Goal: Task Accomplishment & Management: Manage account settings

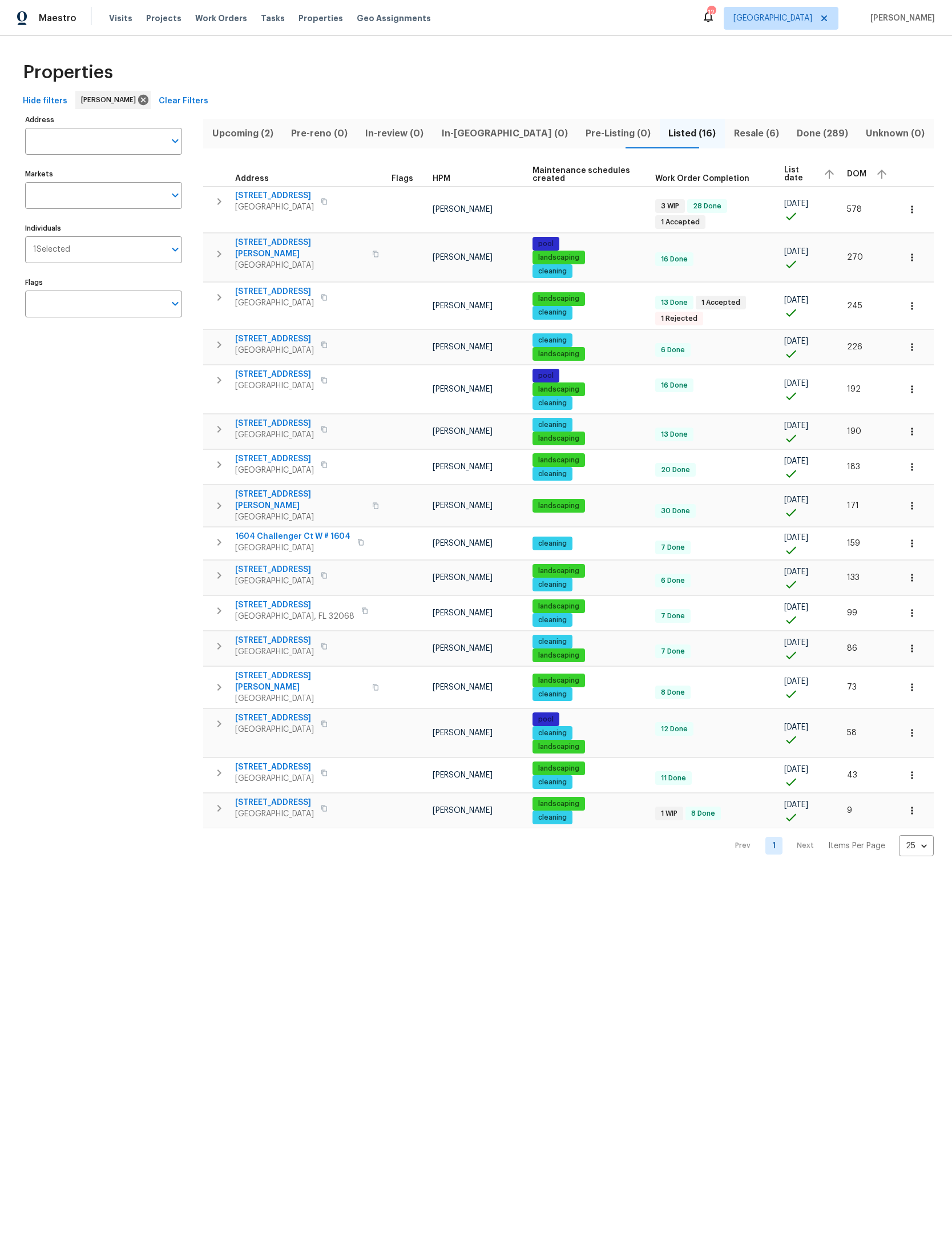
scroll to position [0, 61]
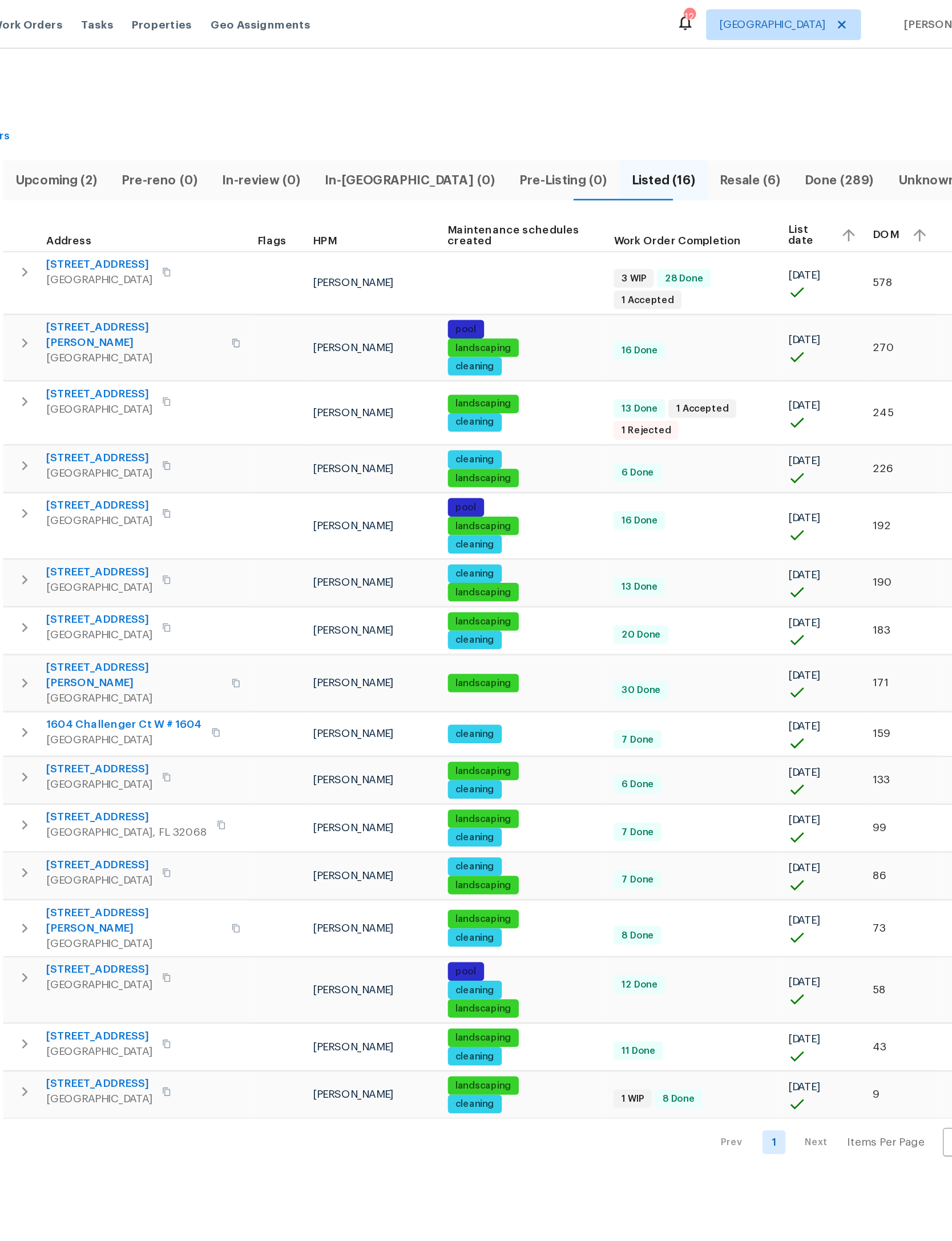
click at [732, 130] on span "Resale (6)" at bounding box center [757, 133] width 49 height 16
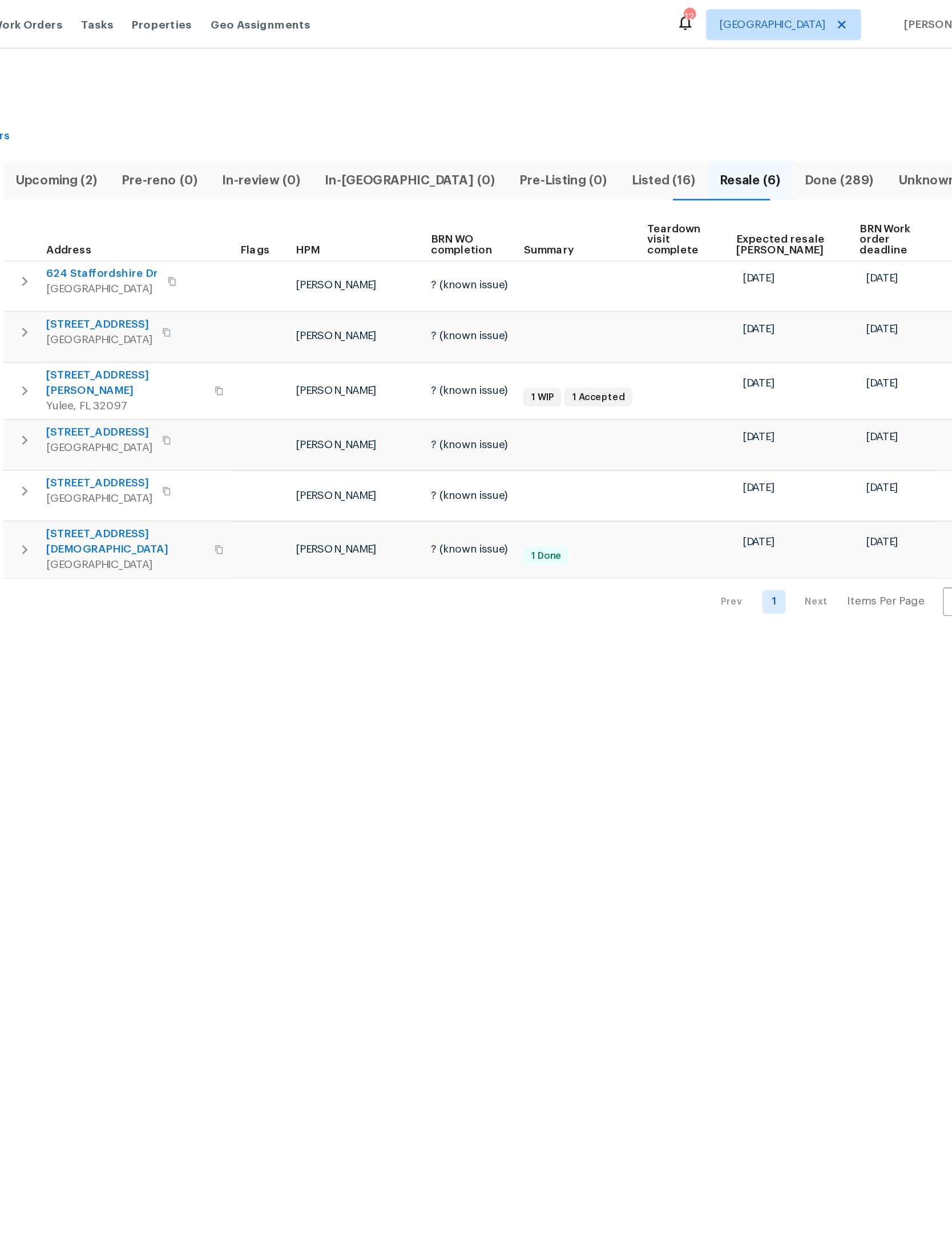
click at [152, 475] on html "Maestro Visits Projects Work Orders Tasks Properties Geo Assignments 12 Jackson…" at bounding box center [476, 237] width 952 height 475
click at [208, 235] on button "button" at bounding box center [219, 246] width 23 height 23
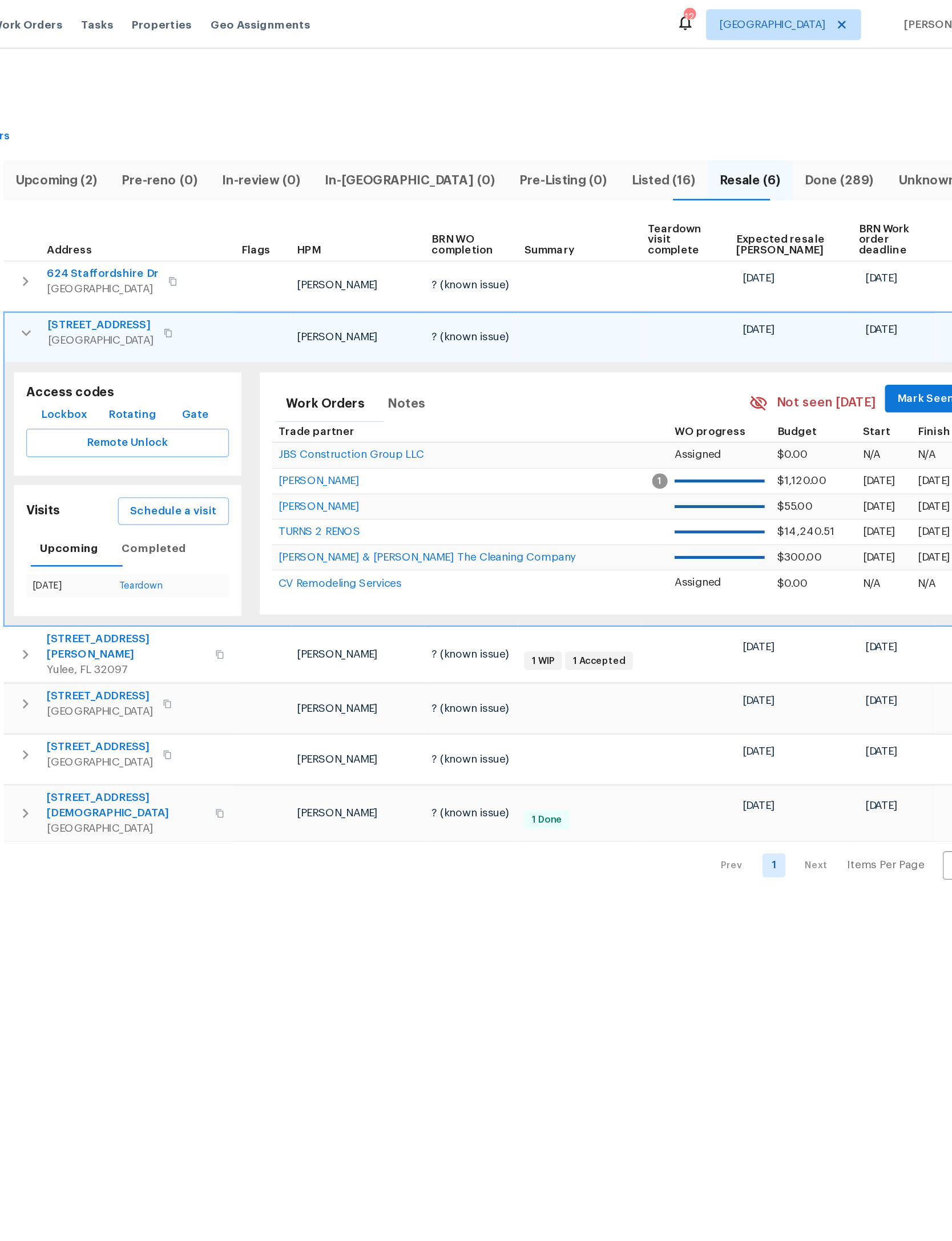
click at [288, 368] on button "Schedule a visit" at bounding box center [329, 379] width 82 height 21
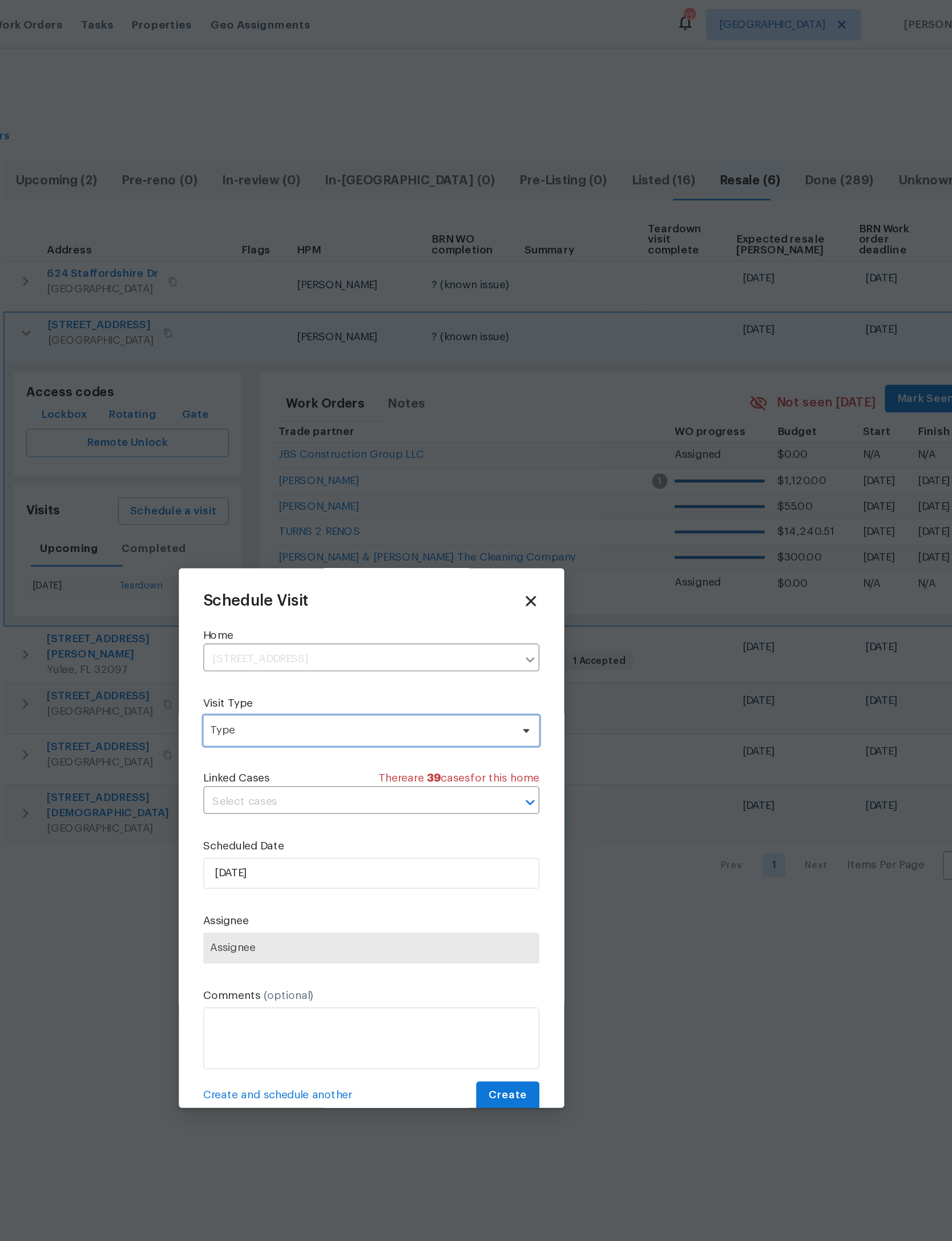
click at [357, 545] on span "Type" at bounding box center [467, 541] width 222 height 11
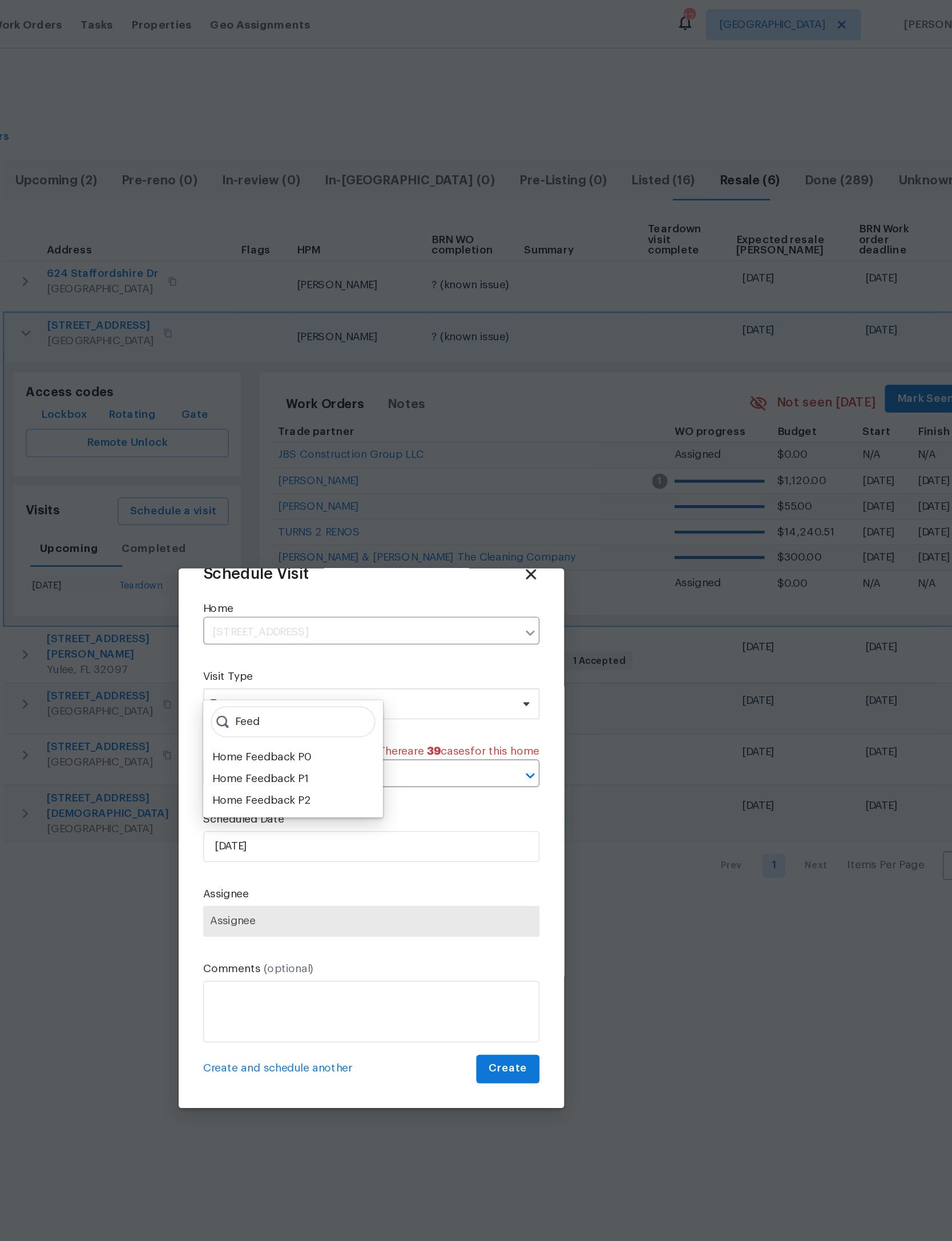
scroll to position [38, 0]
type input "Feed"
click at [359, 578] on div "Home Feedback P1" at bounding box center [394, 577] width 71 height 11
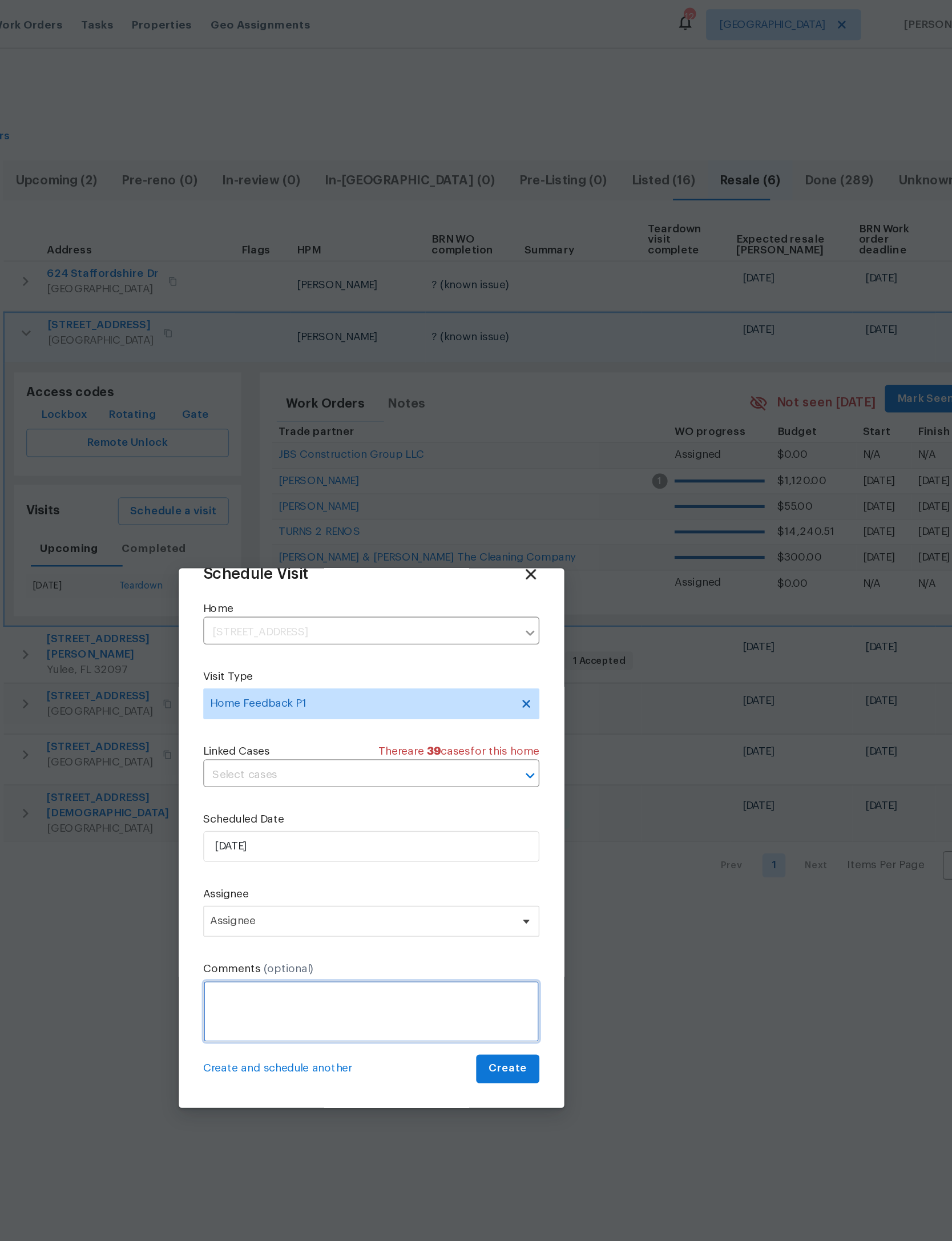
click at [351, 745] on textarea at bounding box center [475, 749] width 249 height 46
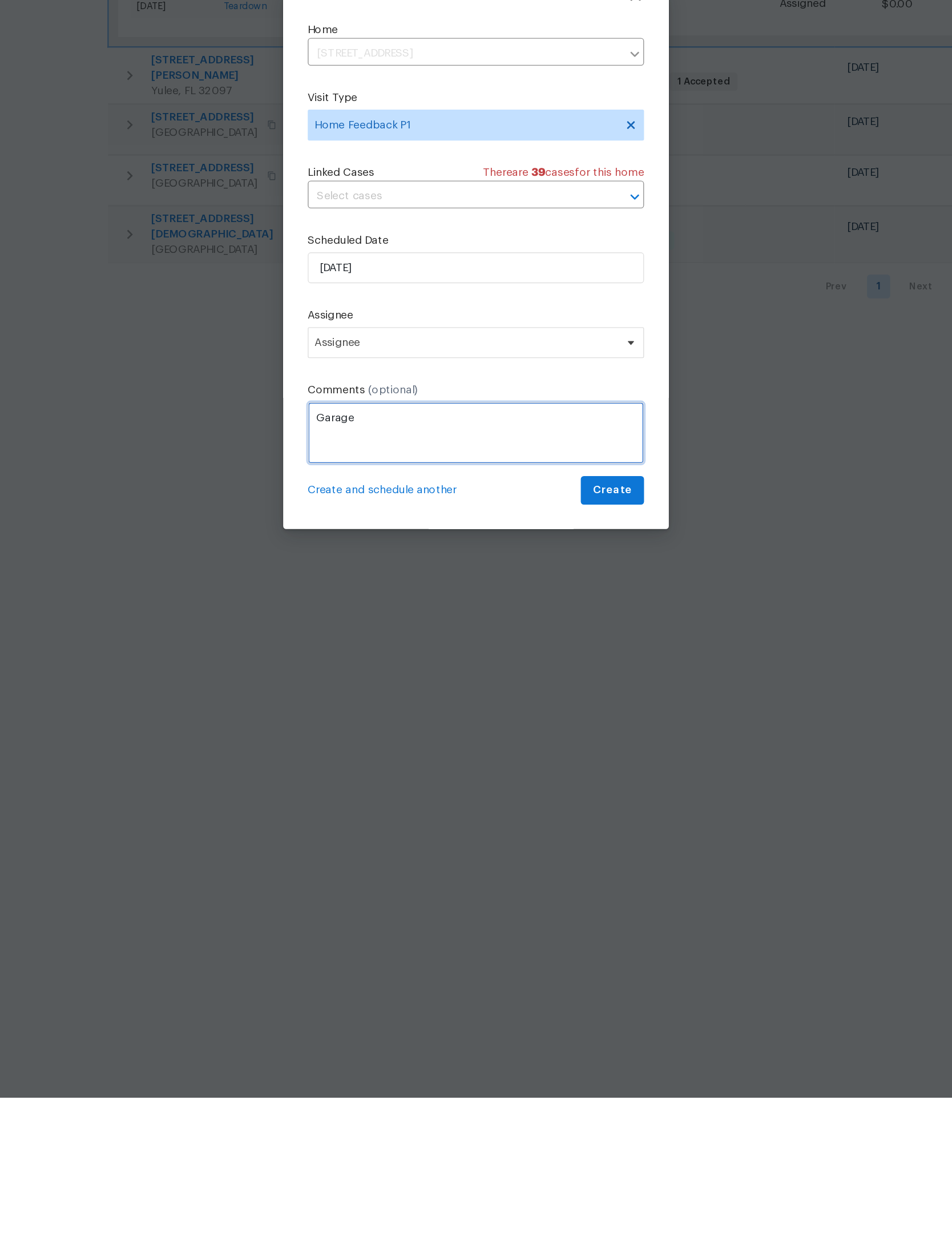
type textarea "Garage"
click at [384, 678] on span "Assignee" at bounding box center [469, 682] width 224 height 9
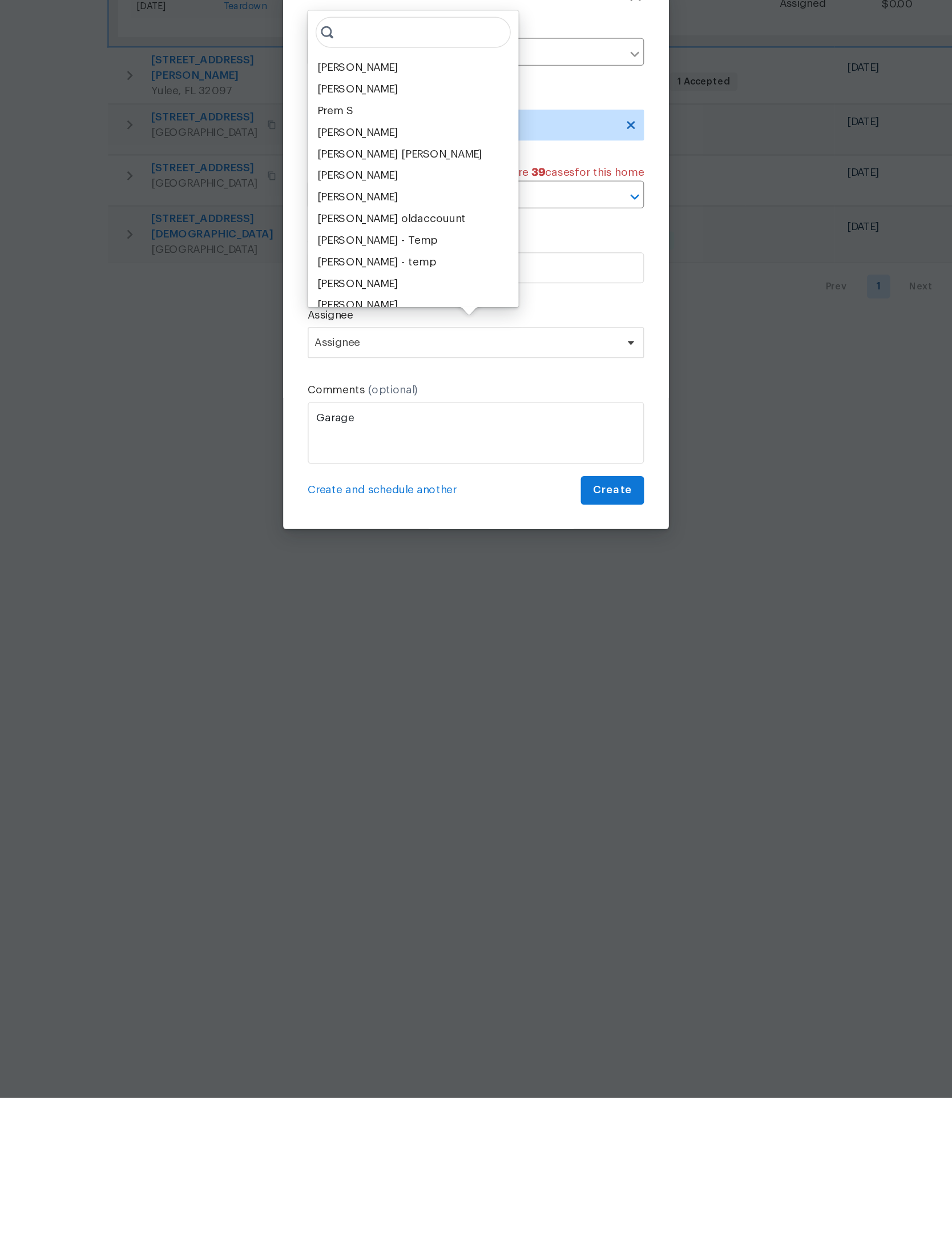
click at [359, 473] on div "[PERSON_NAME]" at bounding box center [389, 479] width 60 height 11
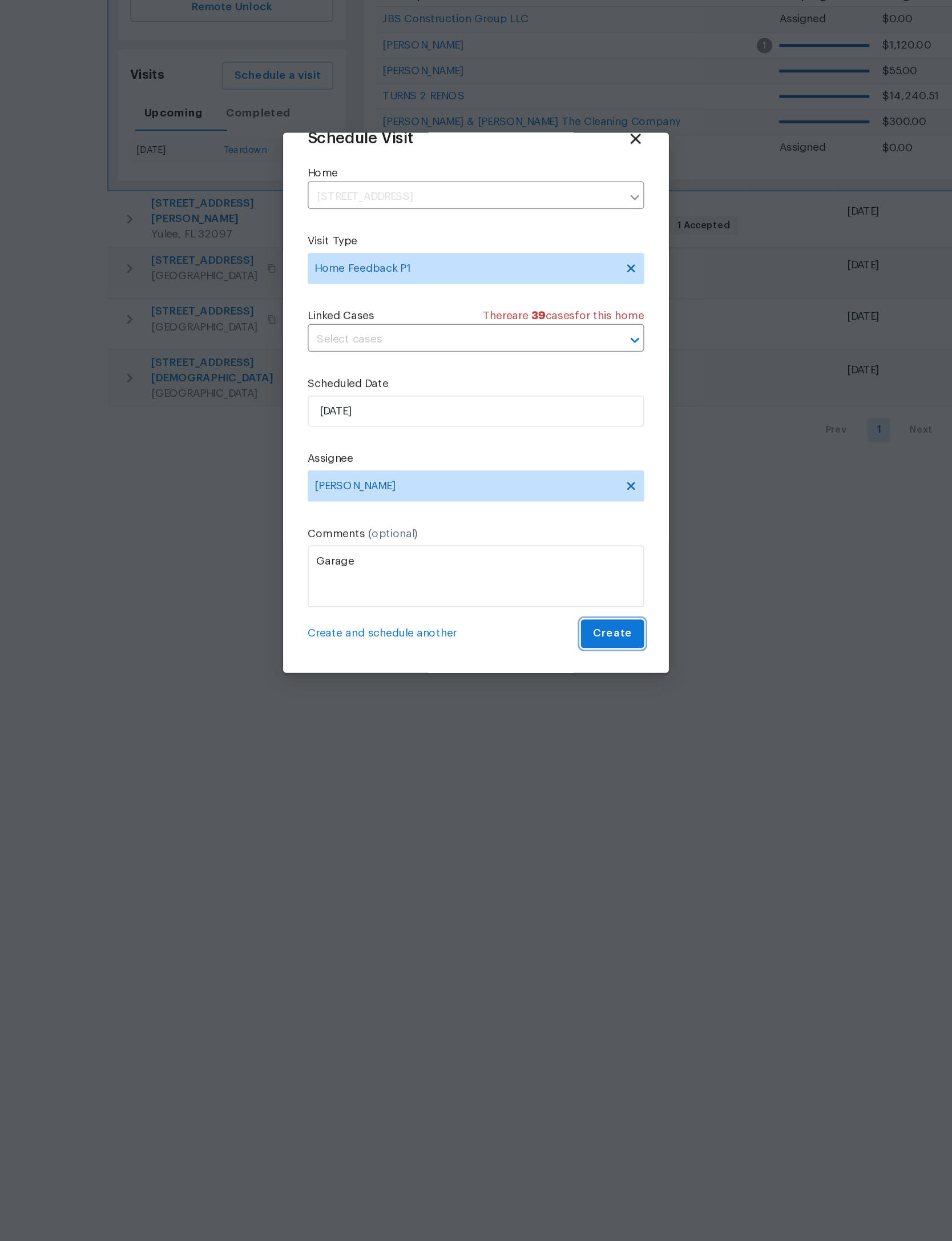
click at [563, 784] on span "Create" at bounding box center [577, 791] width 29 height 14
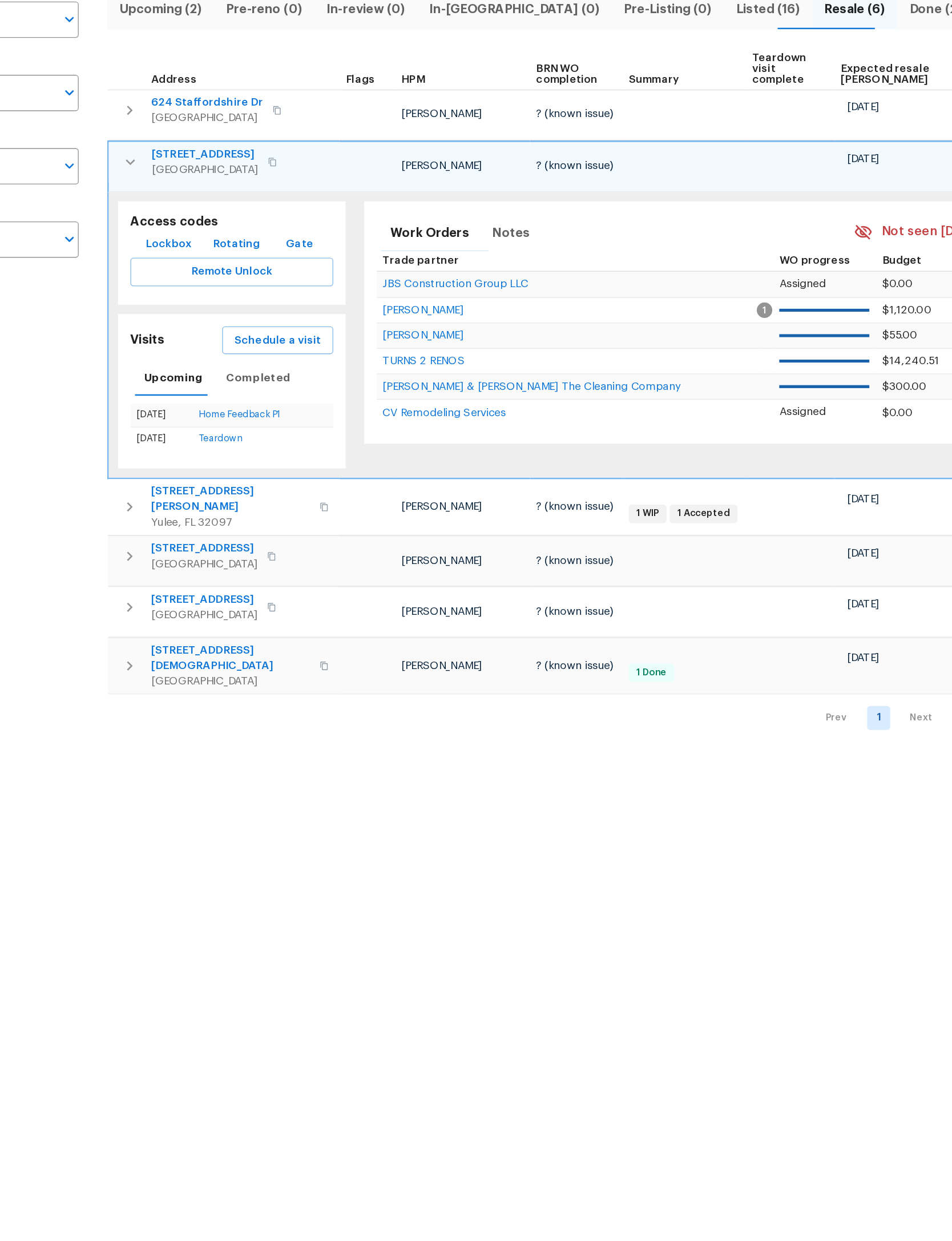
click at [209, 235] on button "button" at bounding box center [220, 247] width 23 height 23
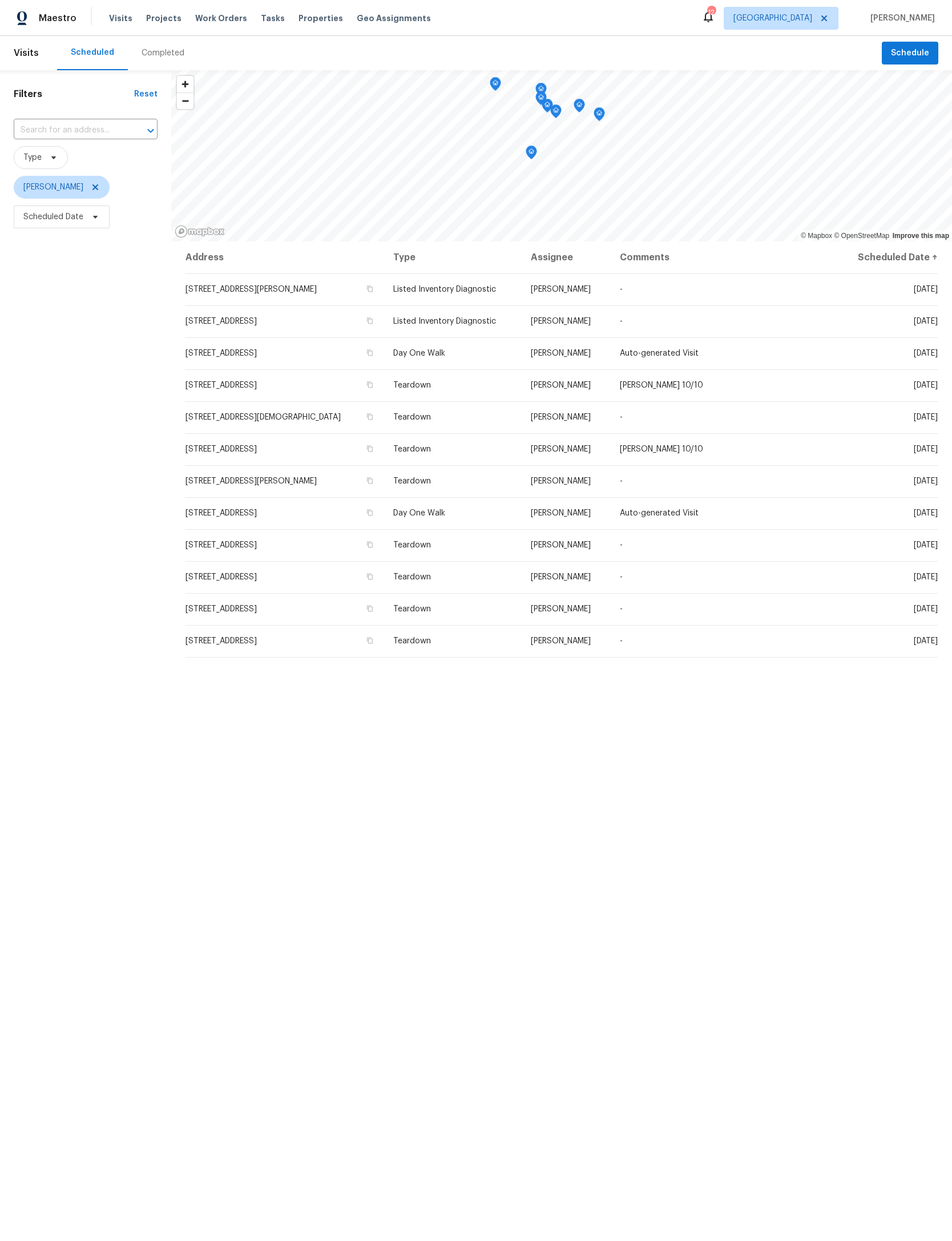
scroll to position [-38, 107]
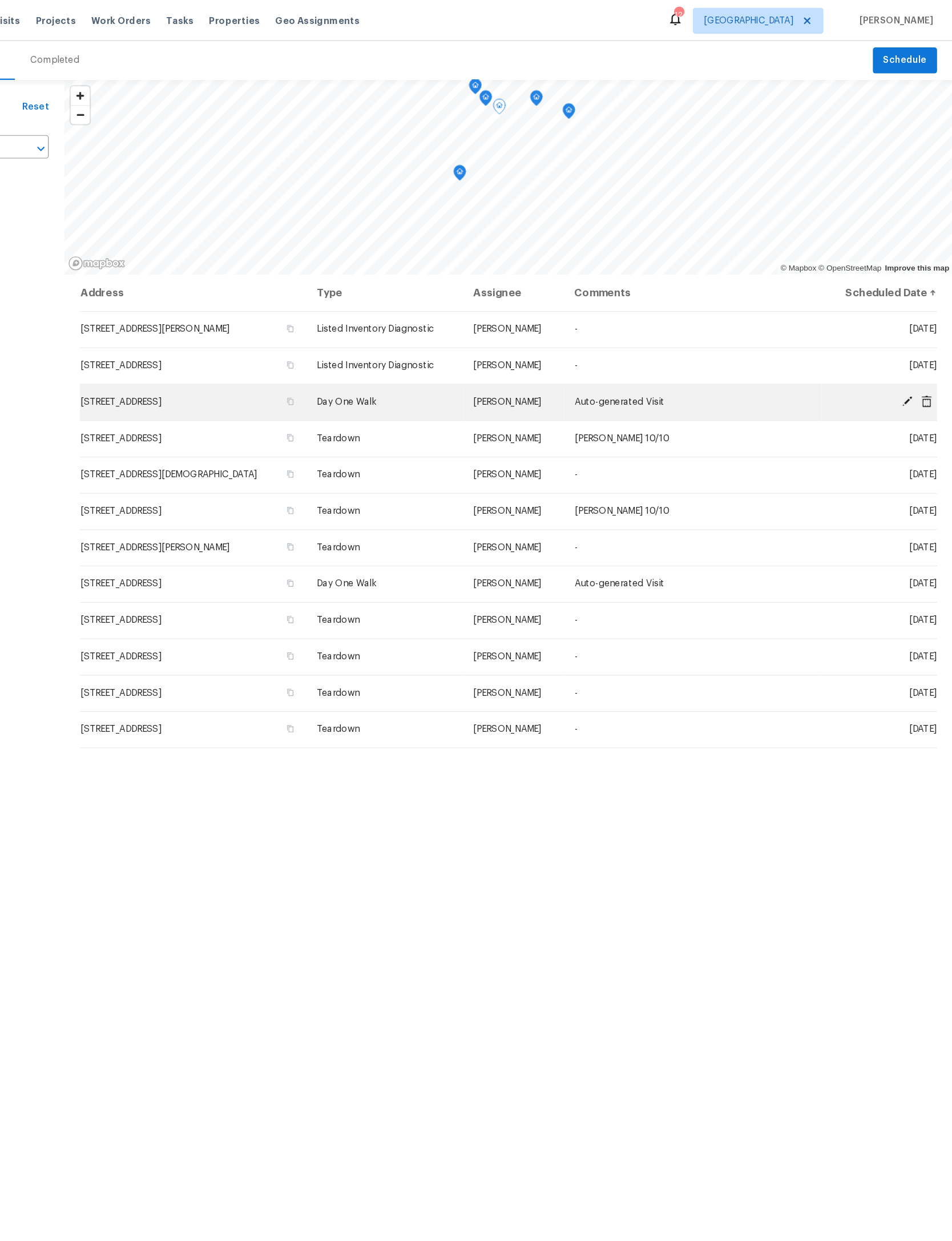
click at [907, 358] on icon at bounding box center [912, 352] width 10 height 10
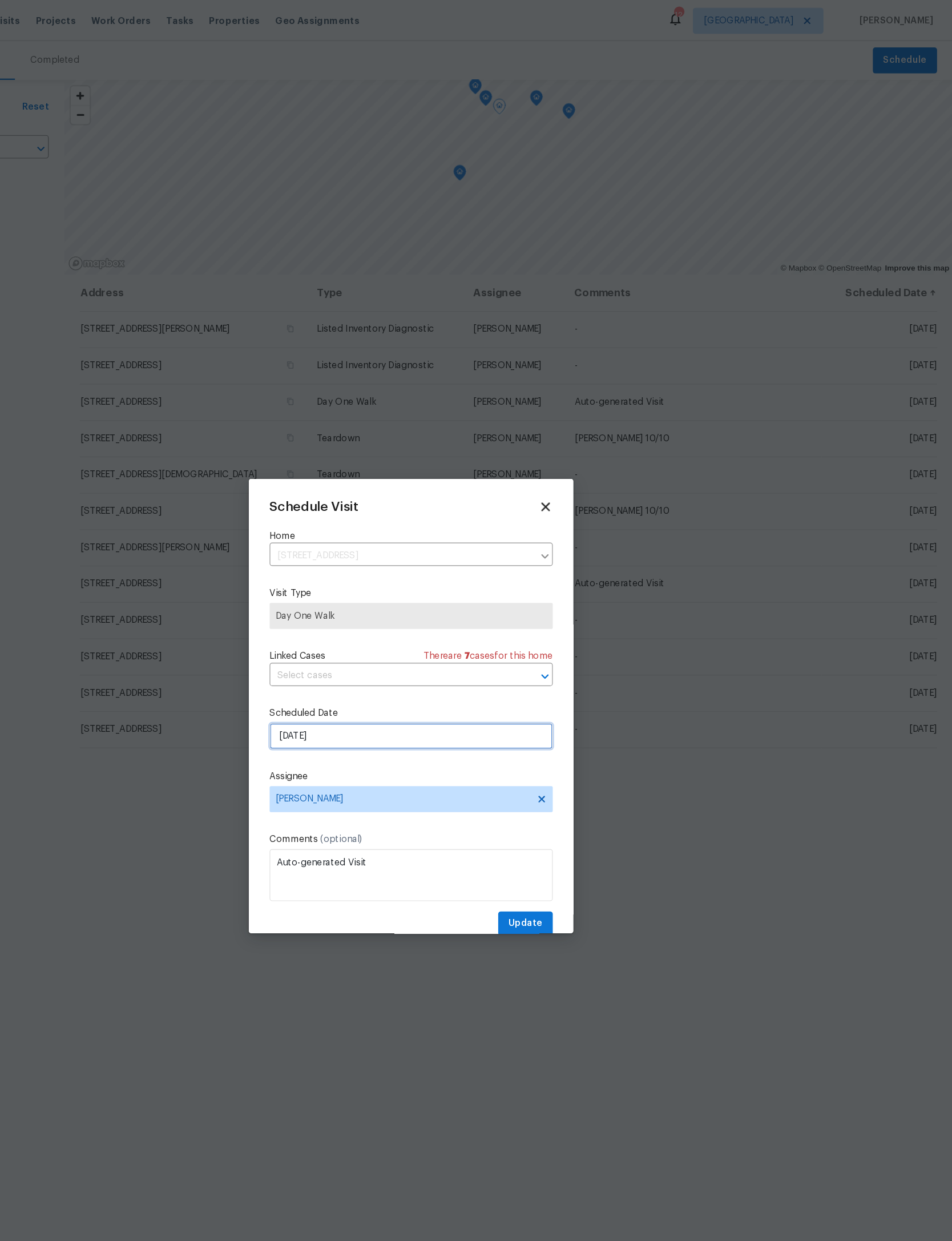
click at [395, 658] on input "10/6/2025" at bounding box center [475, 647] width 249 height 23
click at [506, 549] on div "3" at bounding box center [515, 557] width 19 height 16
type input "10/3/2025"
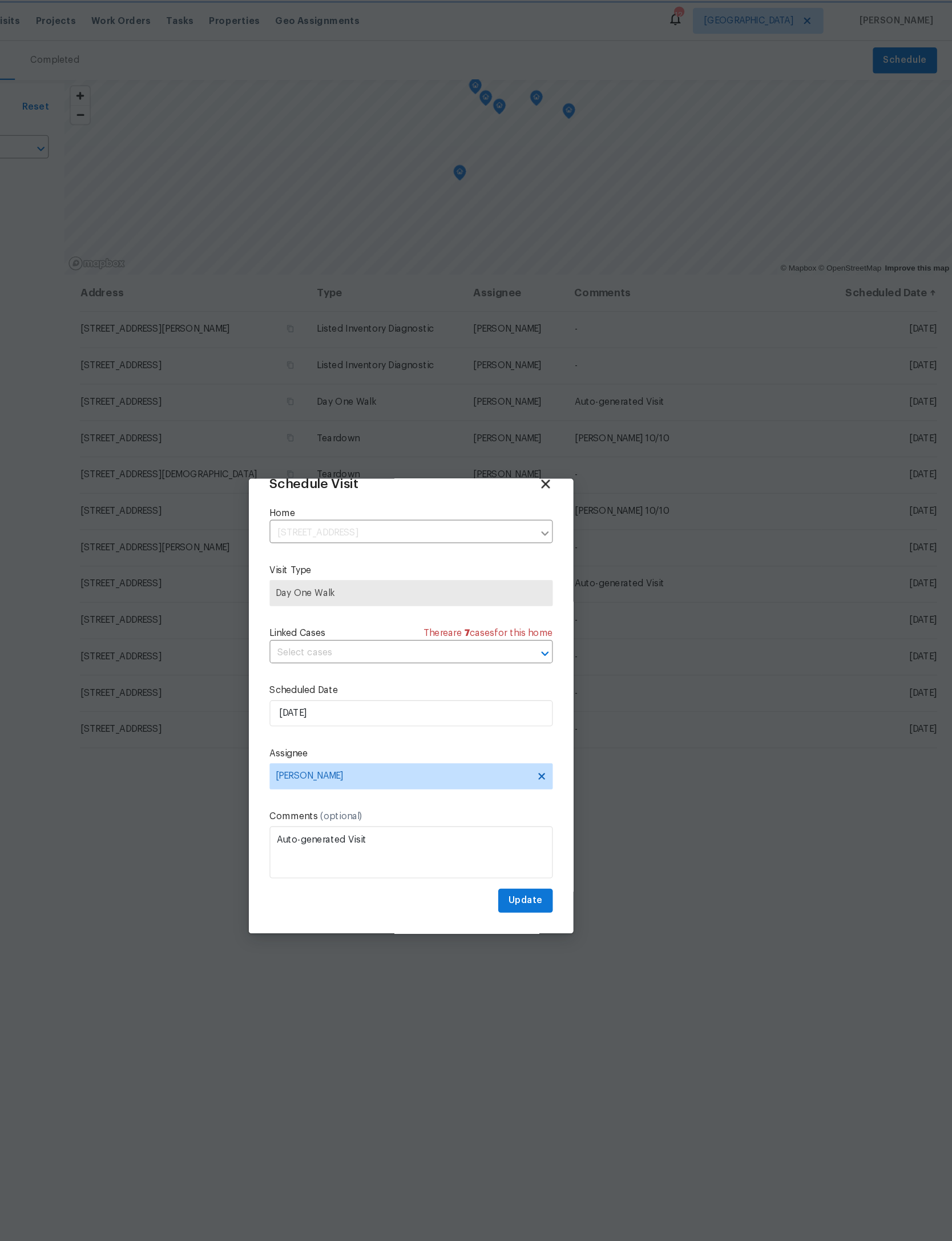
scroll to position [38, 0]
click at [562, 793] on span "Update" at bounding box center [577, 791] width 30 height 14
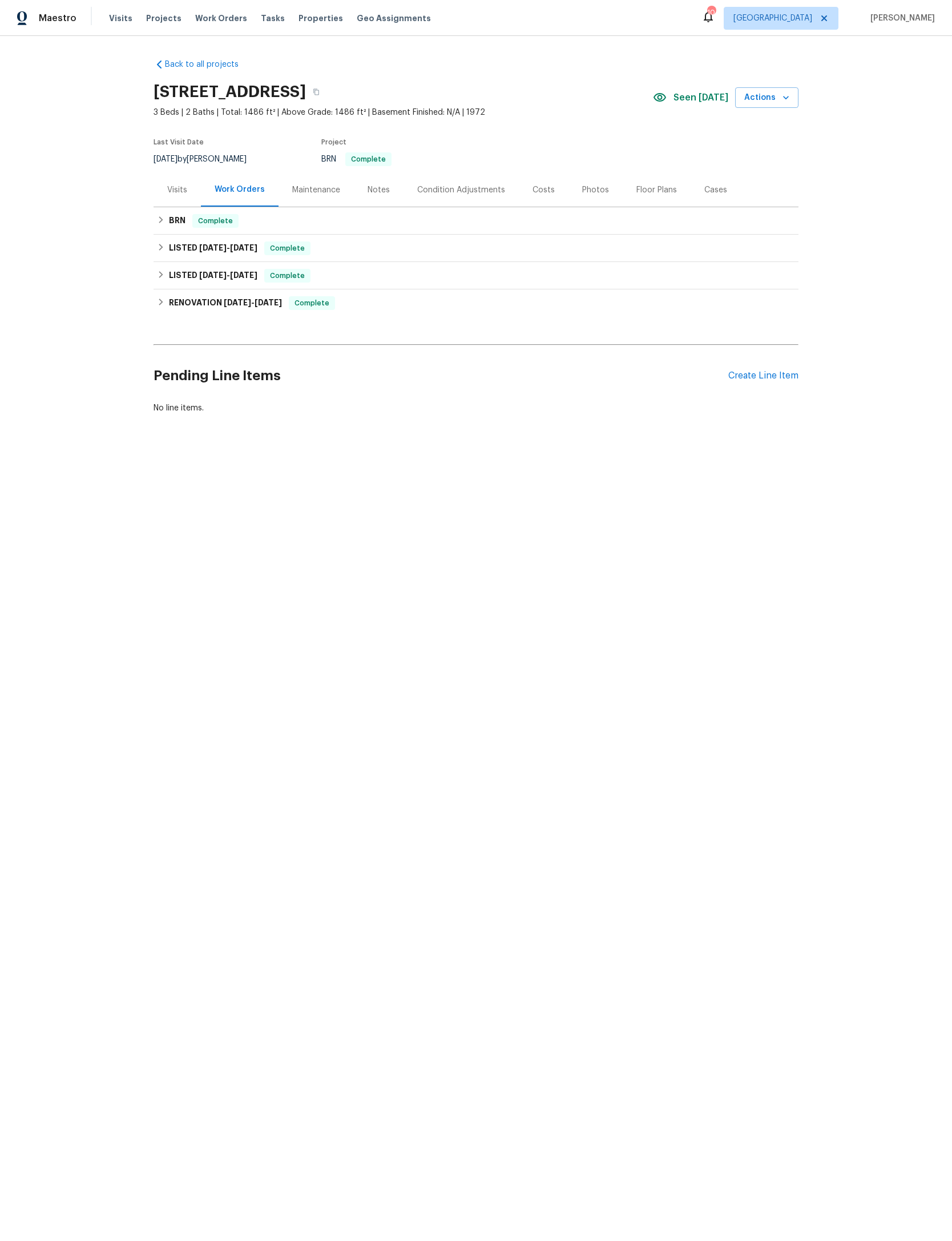
scroll to position [9, 45]
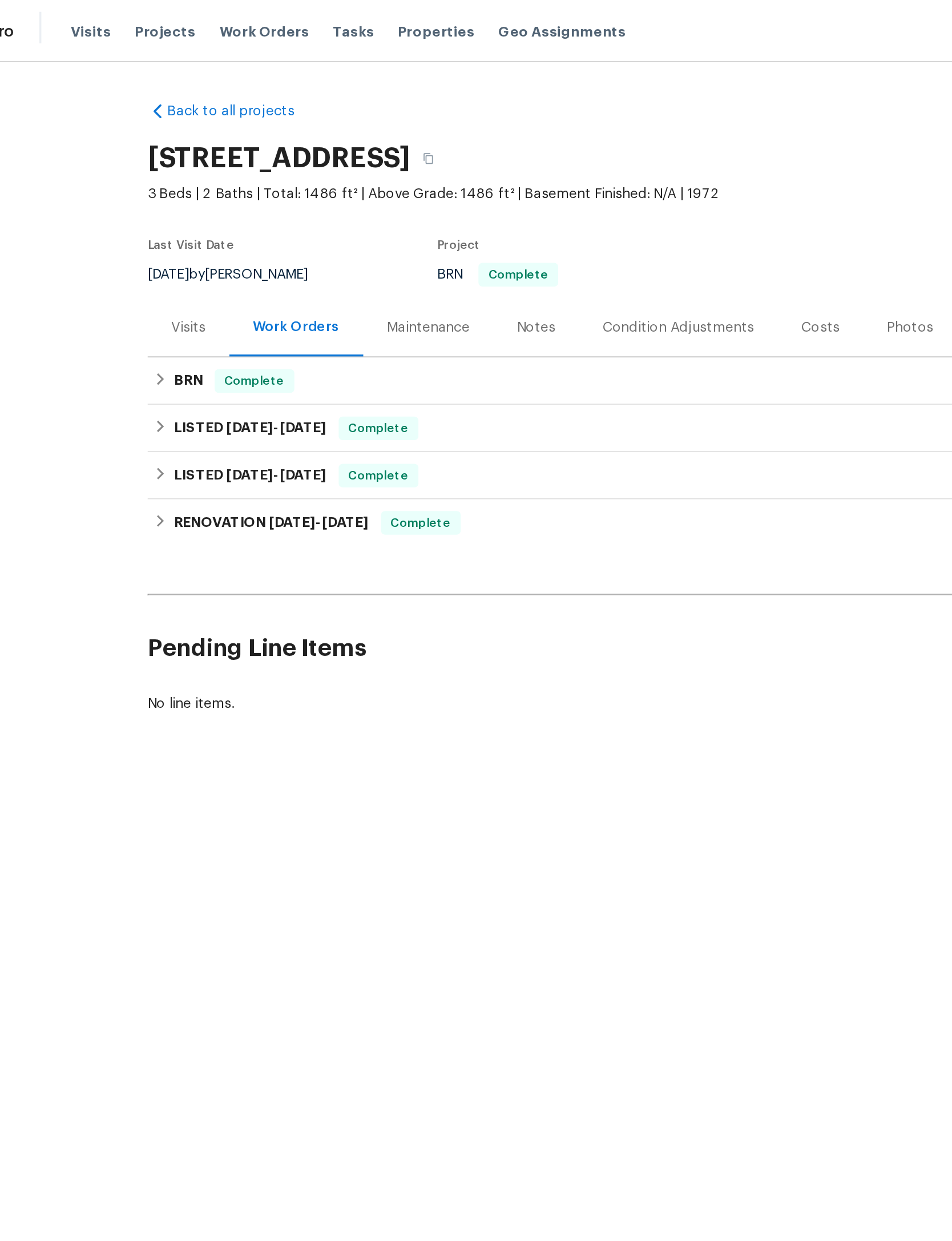
click at [146, 14] on span "Projects" at bounding box center [163, 18] width 35 height 11
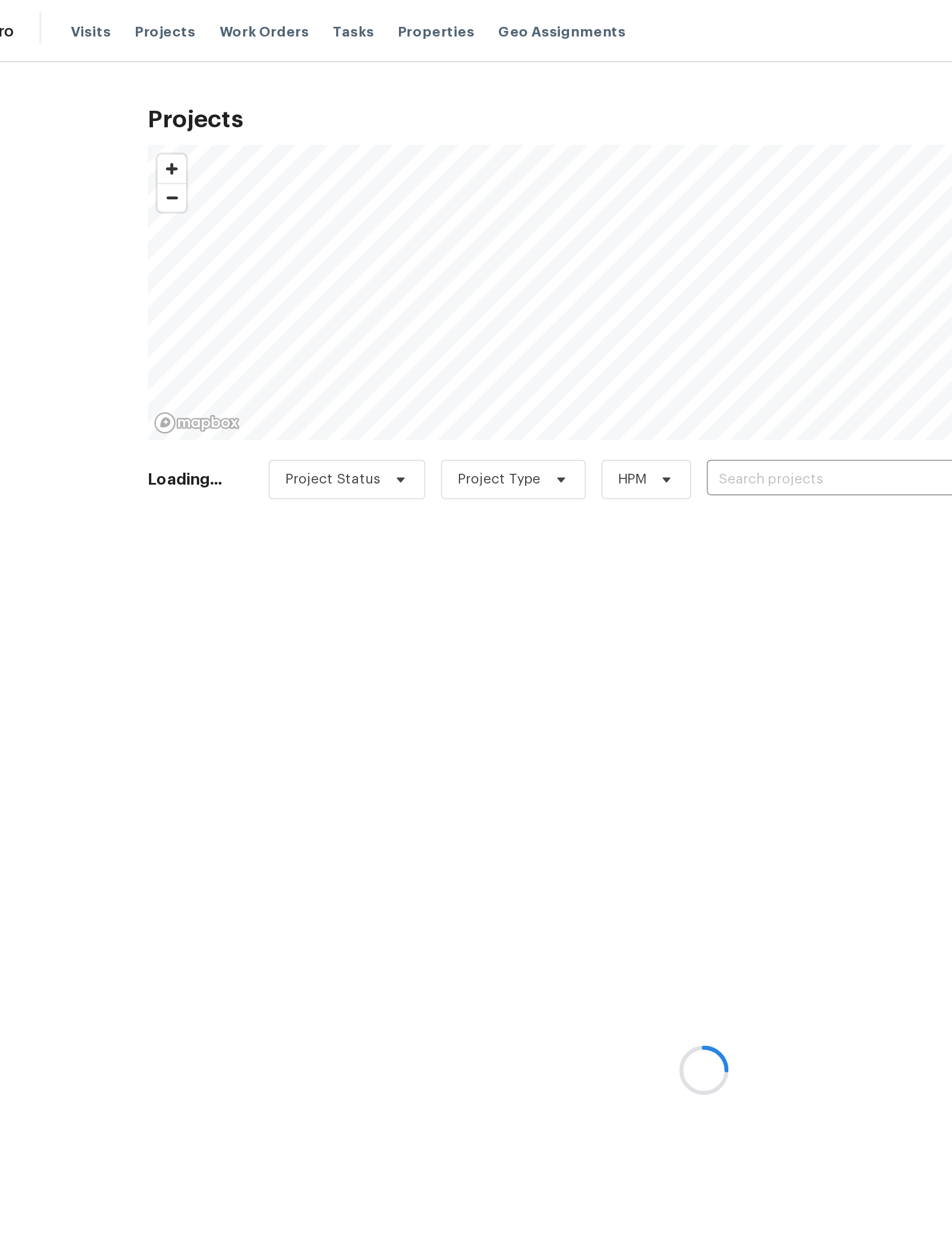
click at [503, 269] on div at bounding box center [476, 620] width 952 height 1241
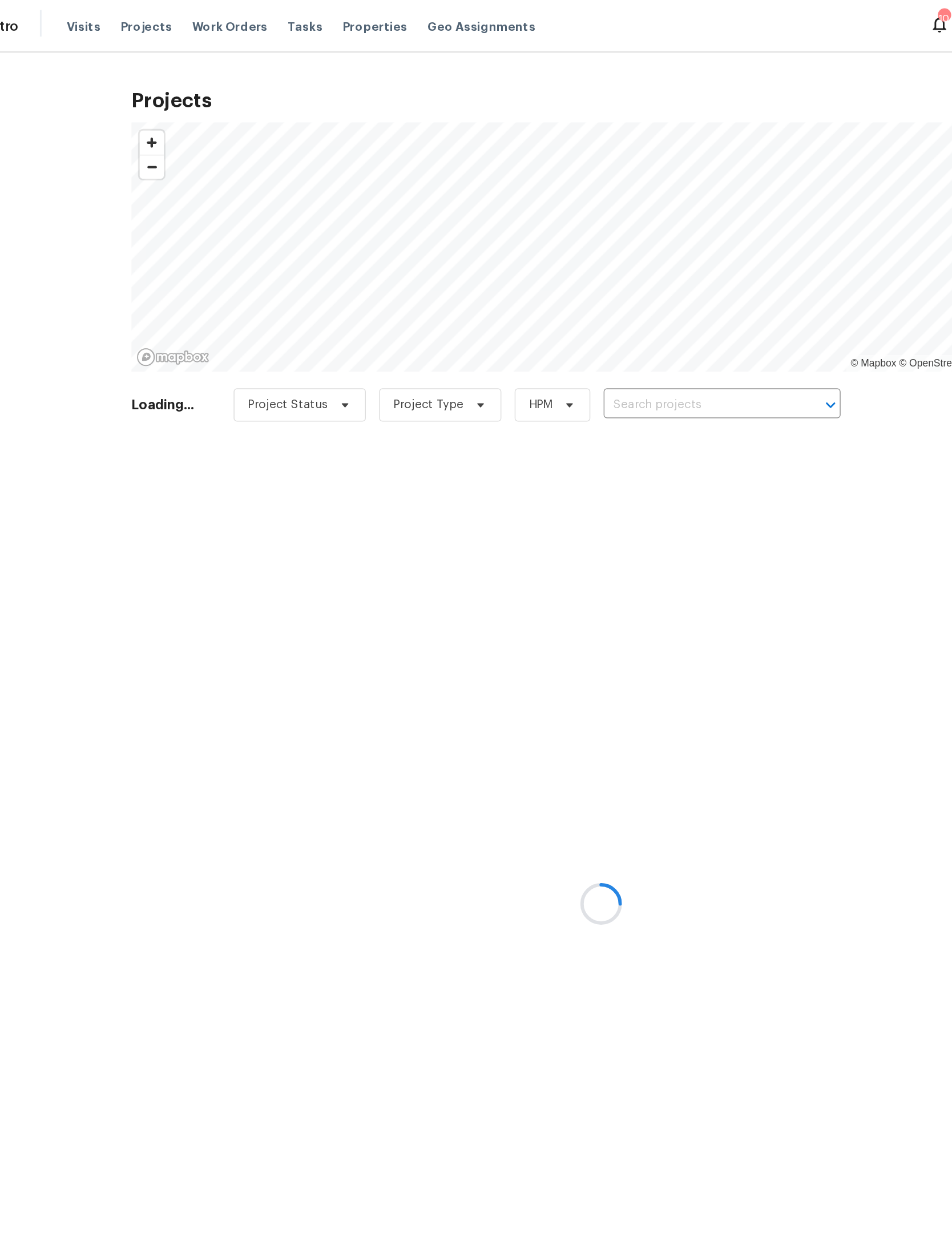
click at [524, 268] on div at bounding box center [476, 620] width 952 height 1241
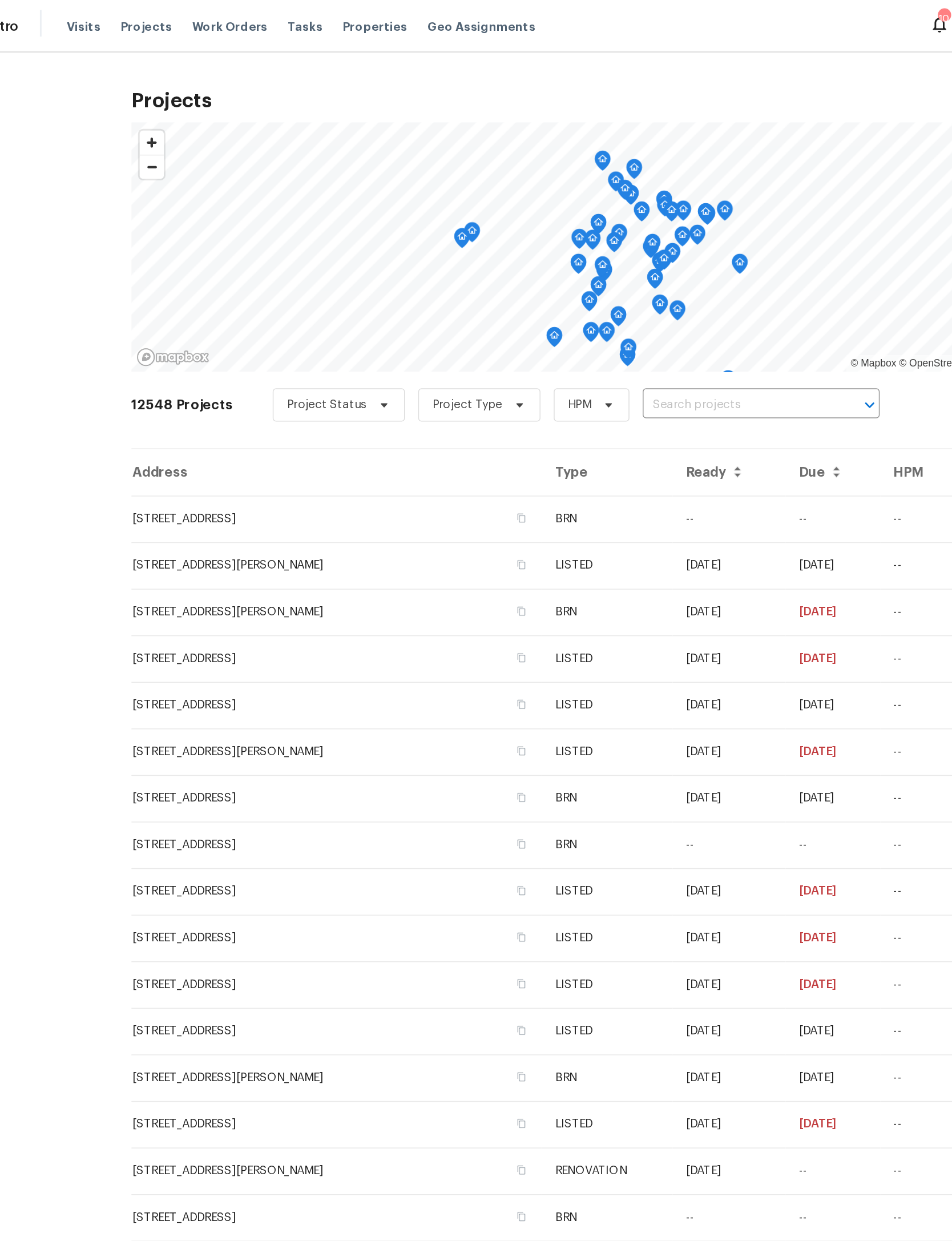
click at [546, 272] on input "text" at bounding box center [570, 278] width 131 height 18
click at [545, 279] on input "12882 biggie church" at bounding box center [570, 278] width 131 height 18
type input "12882 biggin church"
click at [565, 313] on li "12882 Biggin Church Rd S, Jacksonville, FL 32224" at bounding box center [612, 304] width 125 height 19
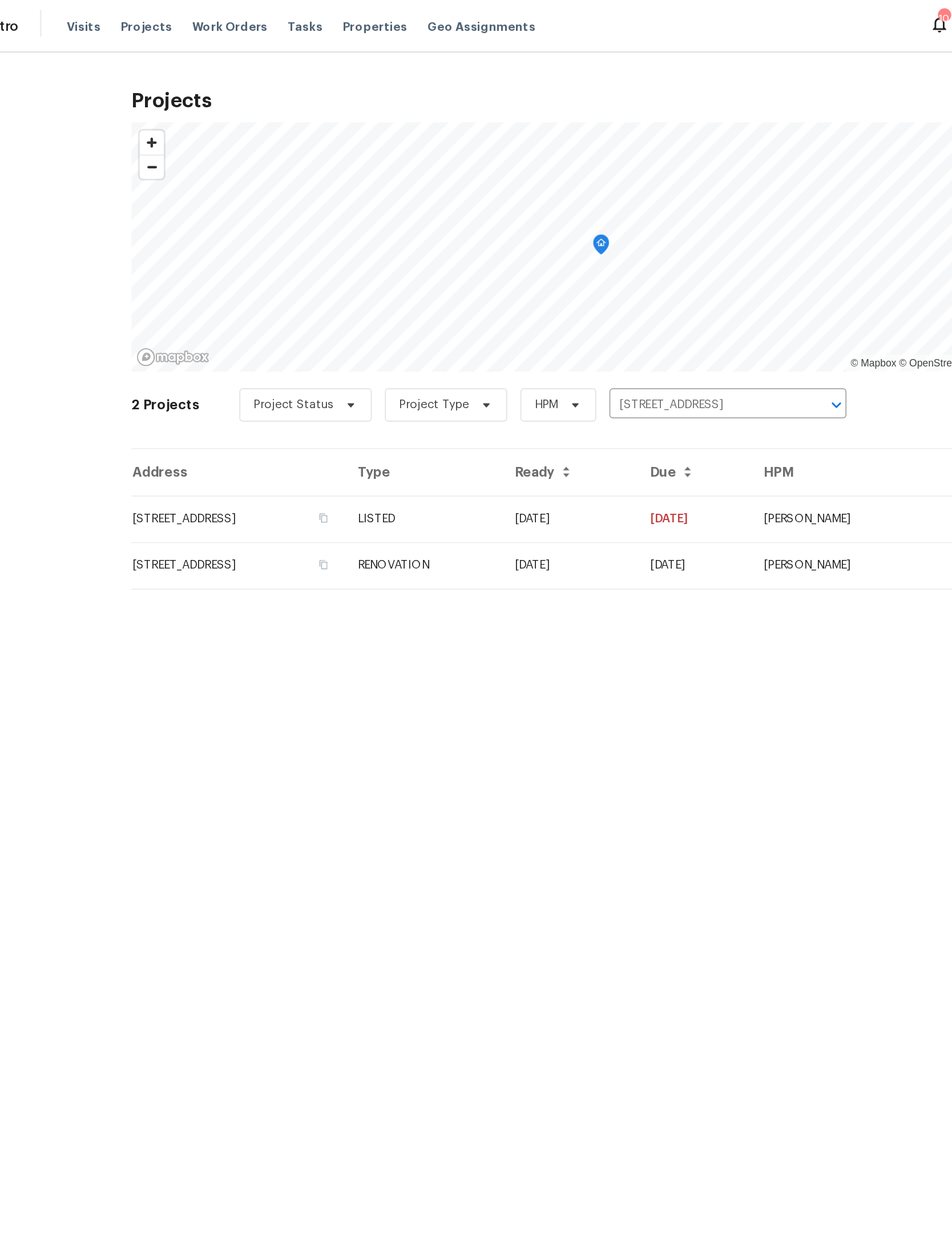
click at [529, 441] on html "Maestro Visits Projects Work Orders Tasks Properties Geo Assignments 10 Jackson…" at bounding box center [476, 221] width 952 height 441
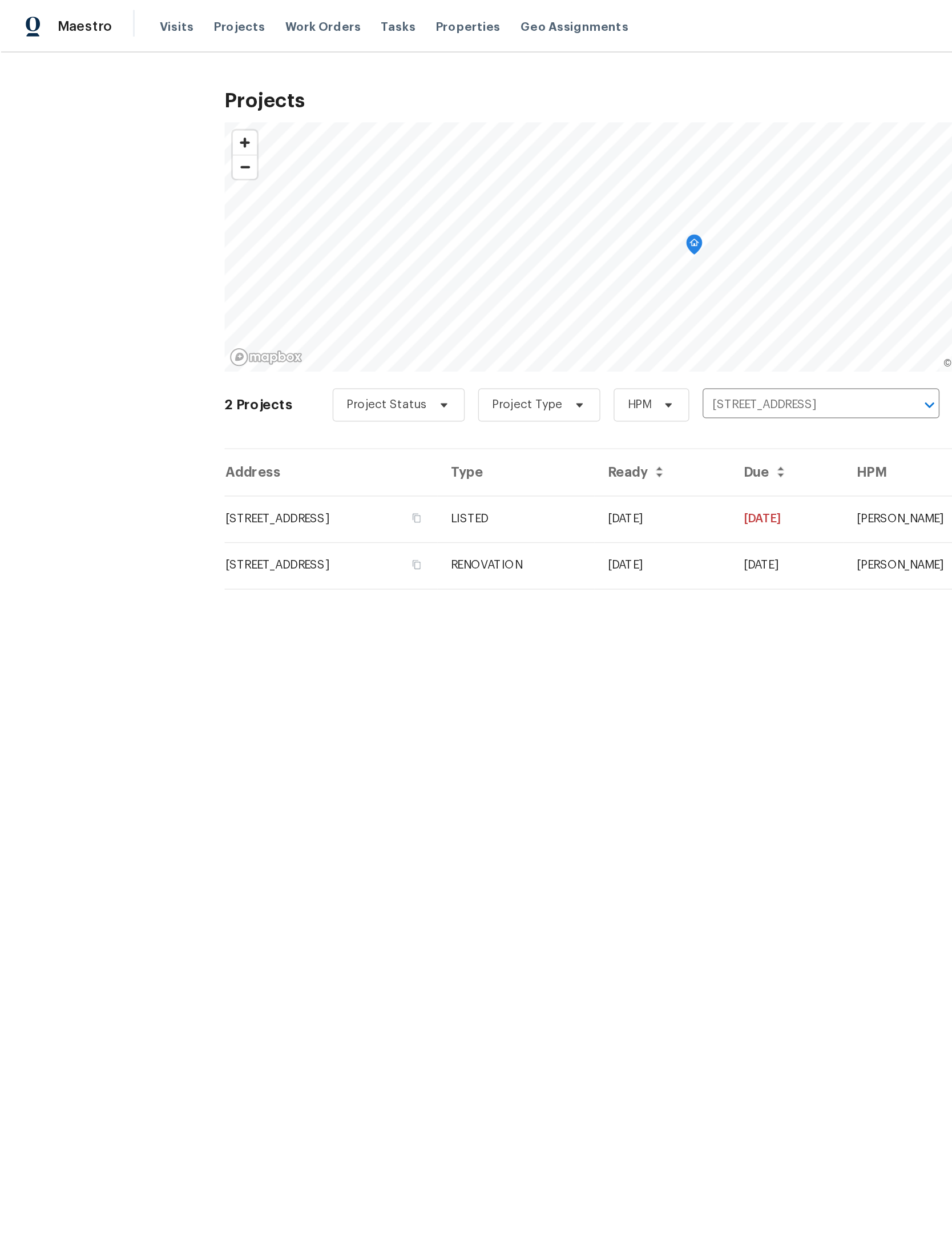
click at [300, 350] on td "12882 Biggin Church Rd S, Jacksonville, FL 32224" at bounding box center [226, 356] width 146 height 32
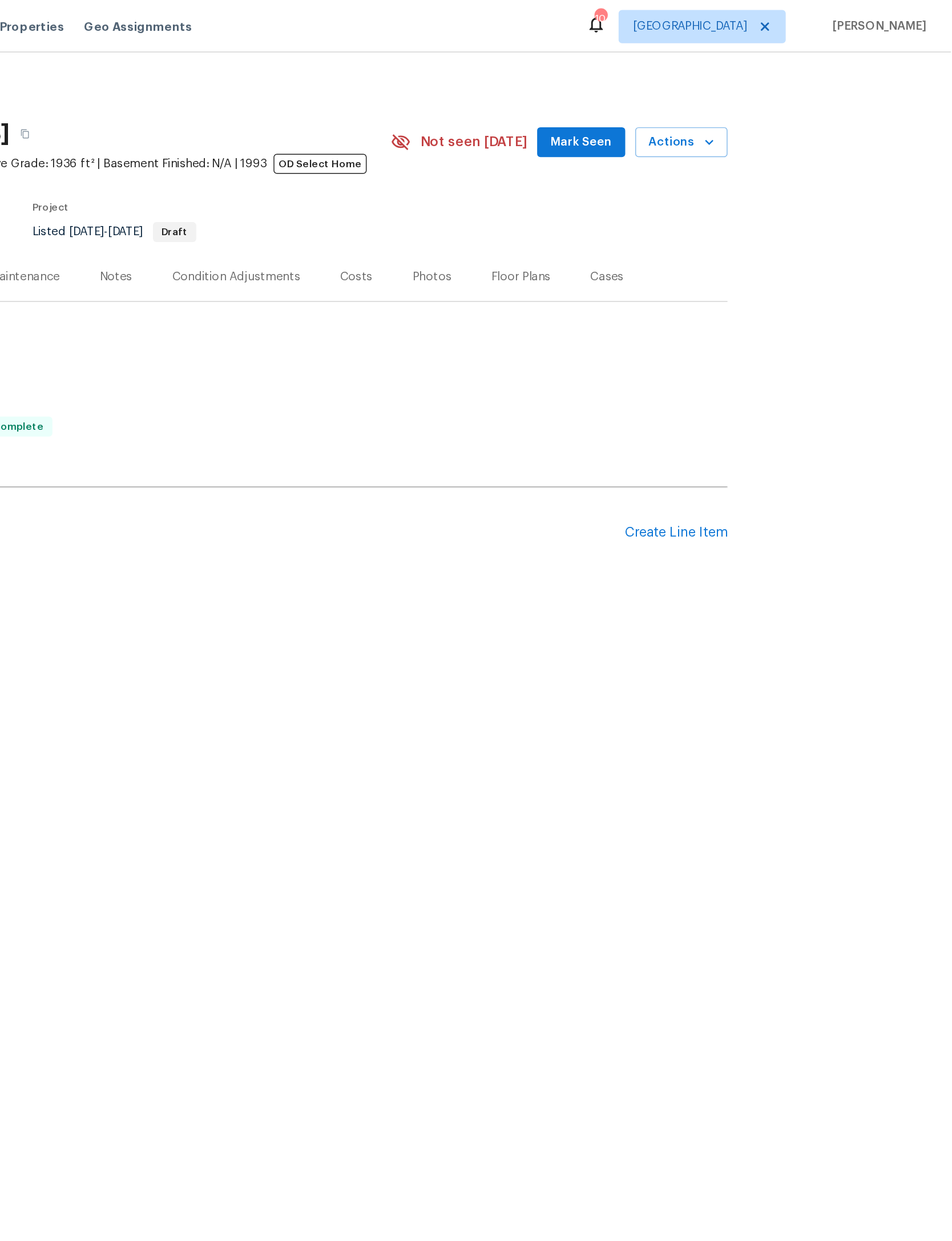
click at [729, 371] on div "Create Line Item" at bounding box center [763, 365] width 70 height 11
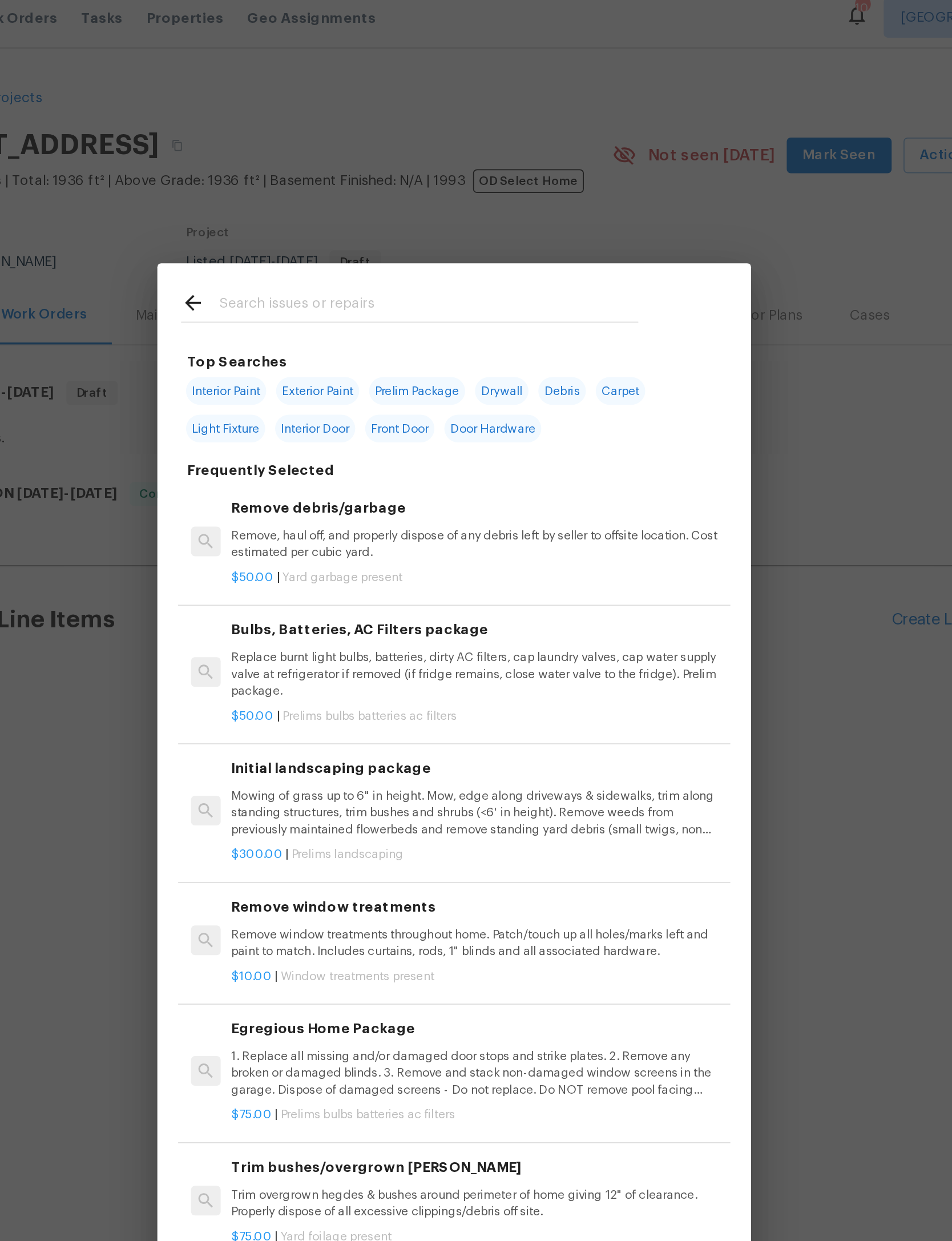
click at [340, 181] on input "text" at bounding box center [461, 185] width 242 height 17
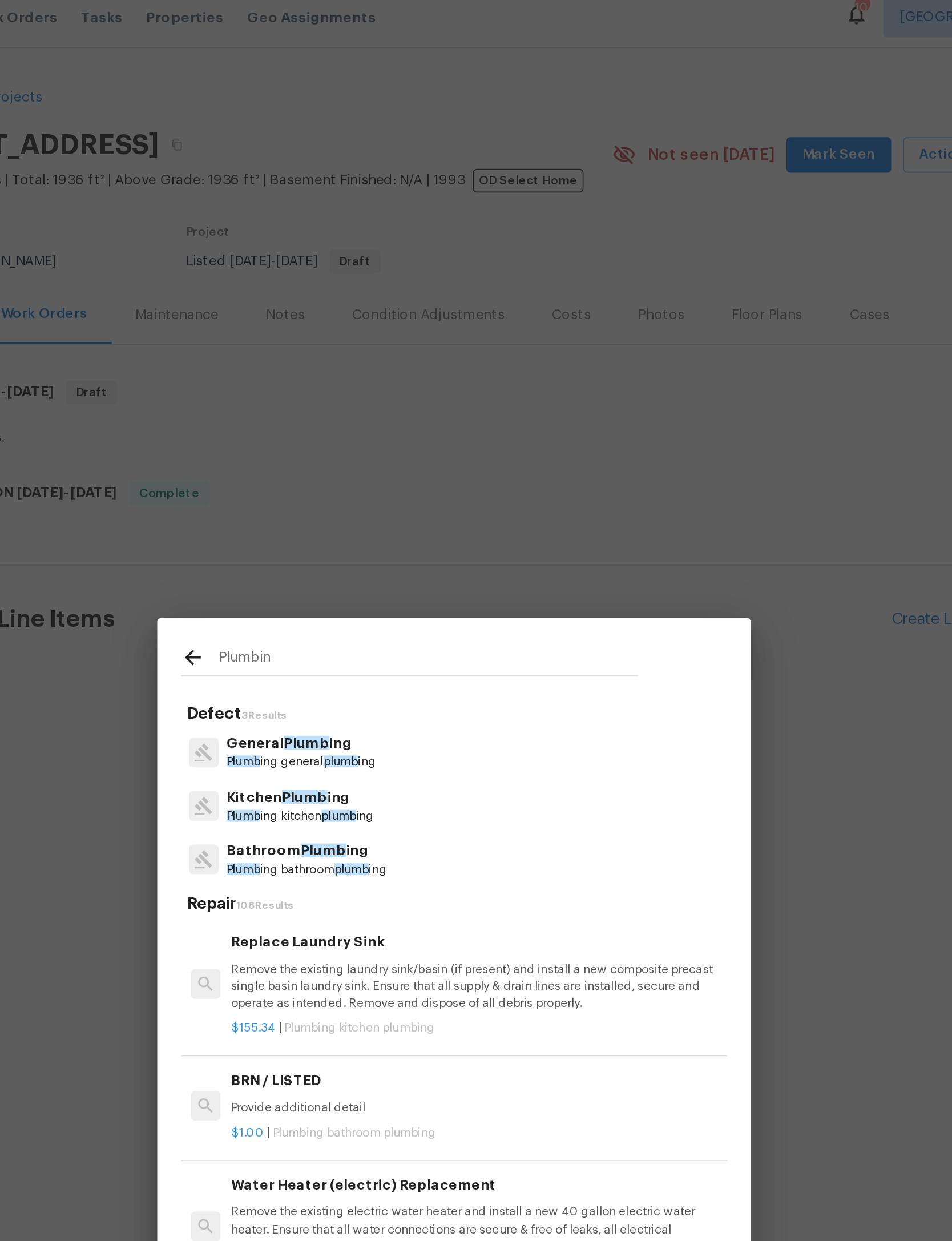
type input "Plumbing"
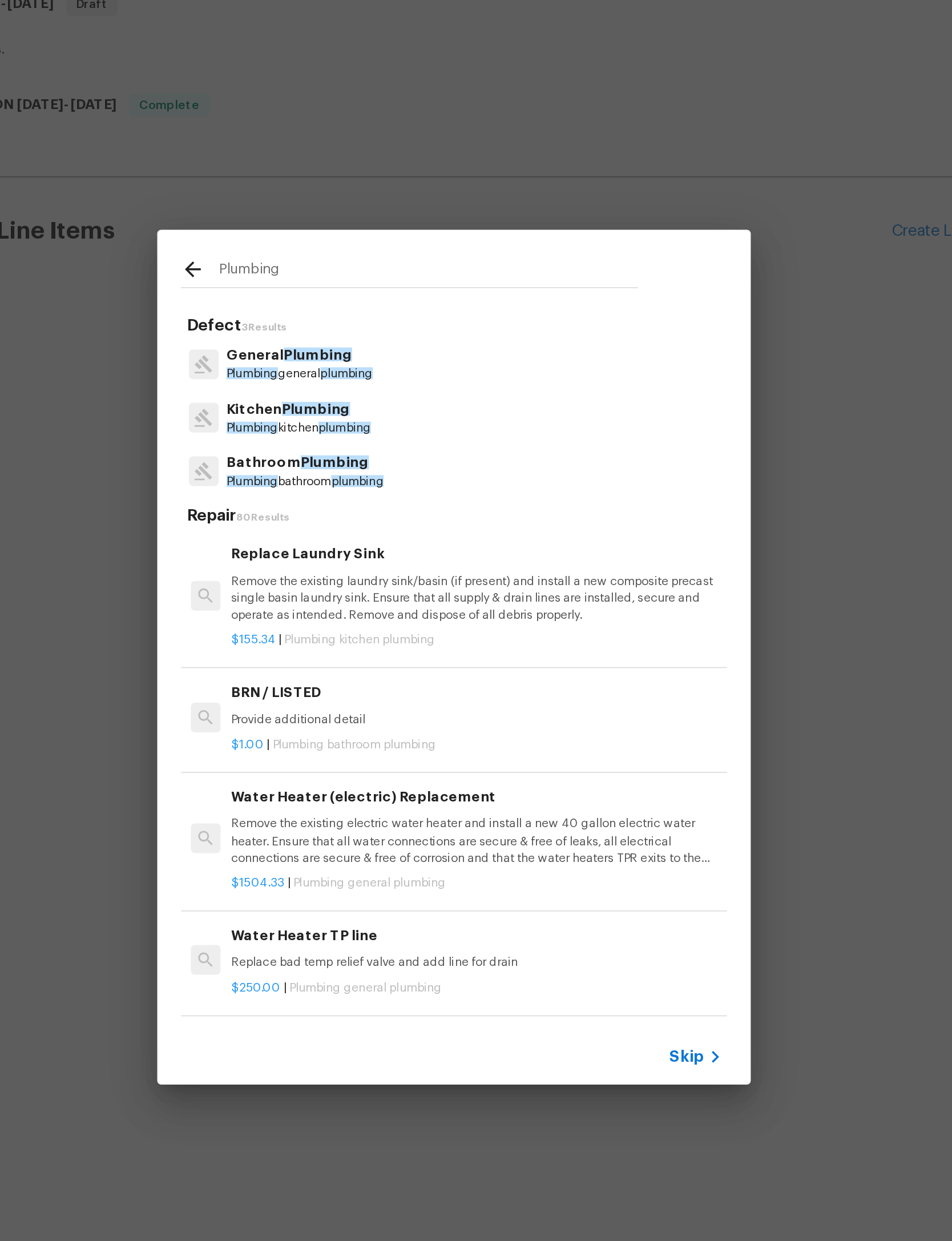
click at [345, 493] on p "Bathroom Plumbing" at bounding box center [390, 499] width 91 height 12
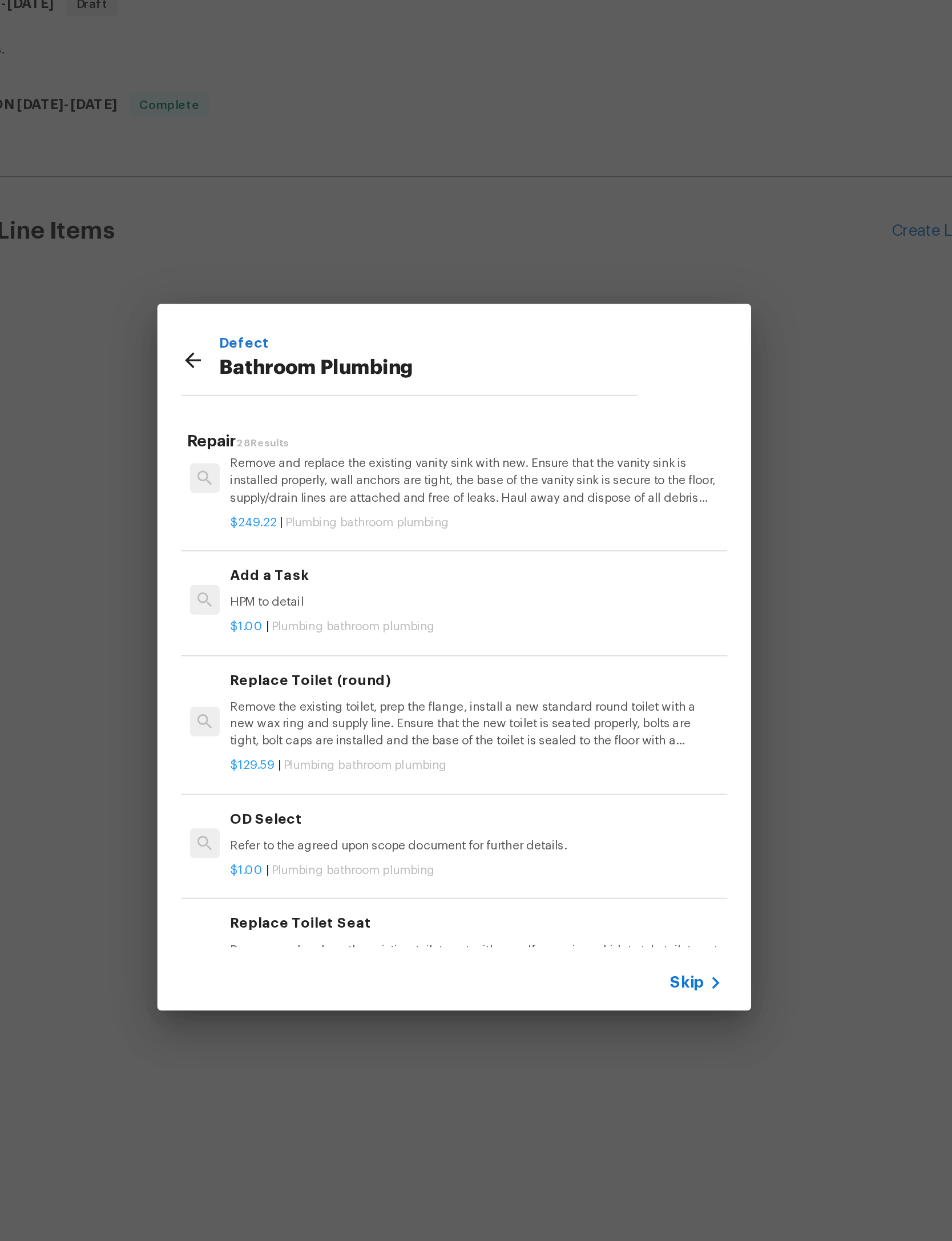
scroll to position [1746, 1]
click at [347, 574] on p "HPM to detail" at bounding box center [489, 579] width 283 height 10
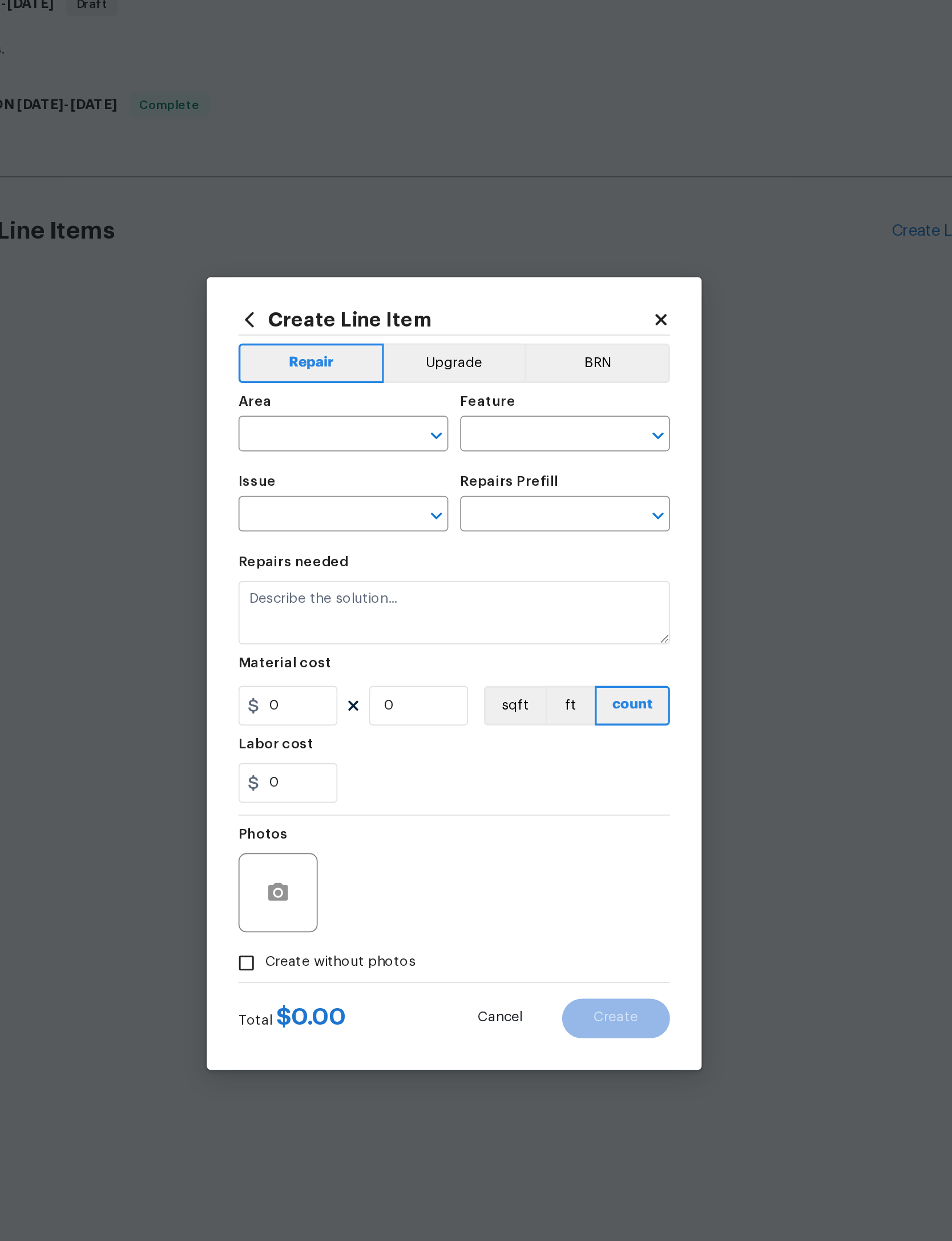
type input "Plumbing"
type input "Bathroom Plumbing"
type input "Add a Task $1.00"
type textarea "HPM to detail"
type input "1"
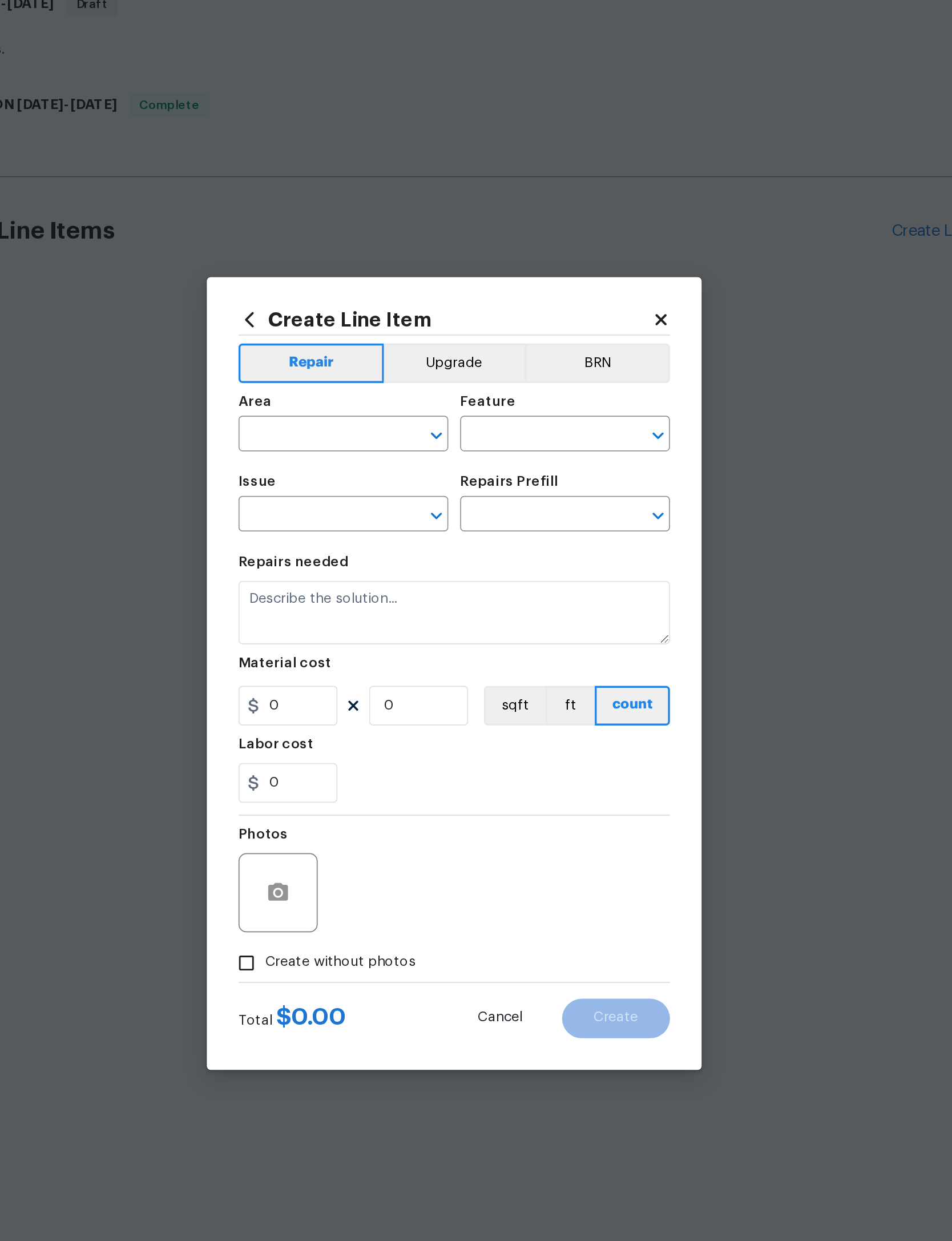
type input "1"
click at [351, 475] on input "text" at bounding box center [396, 483] width 89 height 18
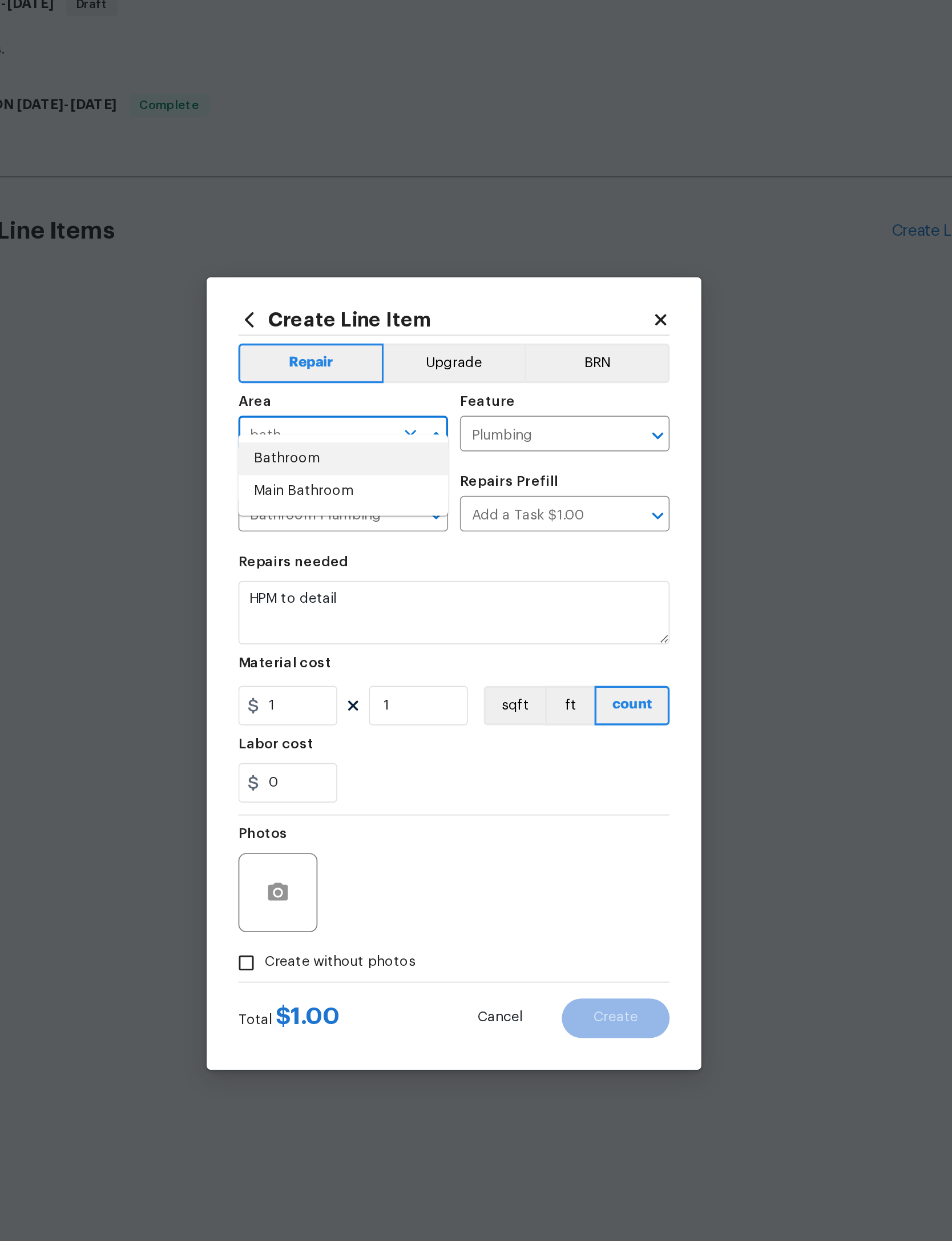
click at [351, 487] on li "Bathroom" at bounding box center [412, 497] width 121 height 19
type input "Bathroom"
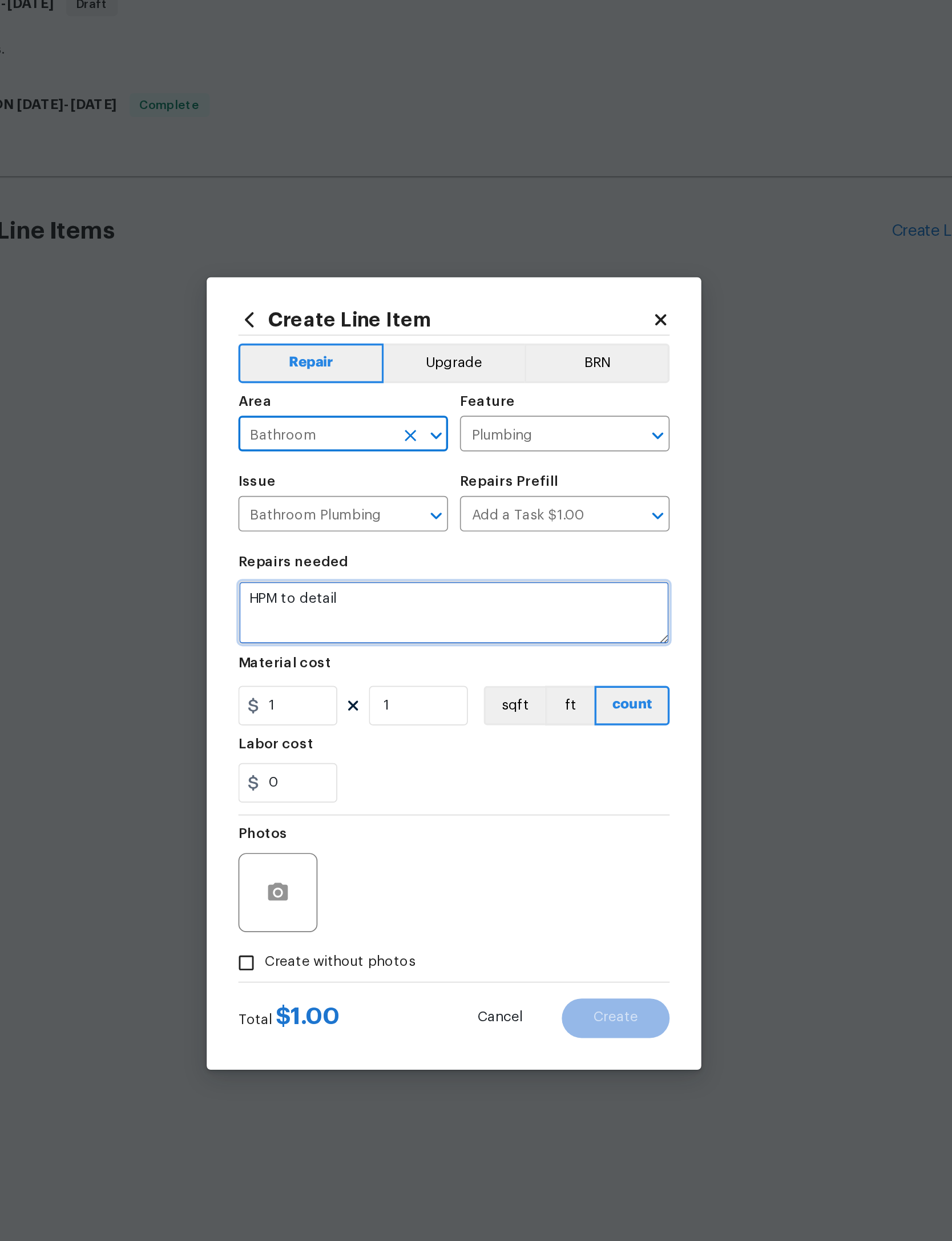
click at [351, 567] on textarea "HPM to detail" at bounding box center [475, 585] width 249 height 37
type textarea "H"
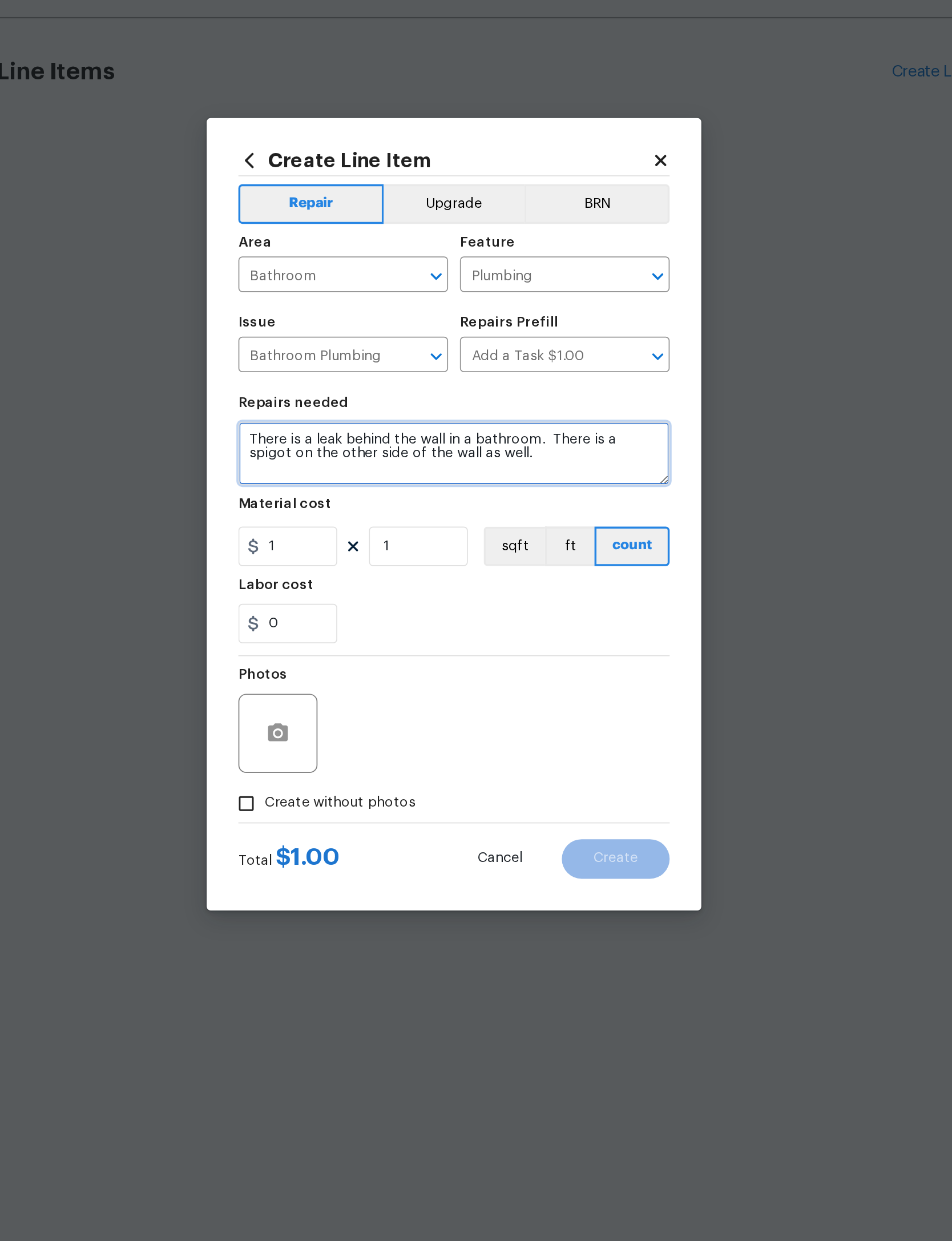
type textarea "There is a leak behind the wall in a bathroom. There is a spigot on the other s…"
click at [367, 782] on span "Create without photos" at bounding box center [411, 788] width 87 height 12
click at [345, 777] on input "Create without photos" at bounding box center [356, 788] width 22 height 22
checkbox input "true"
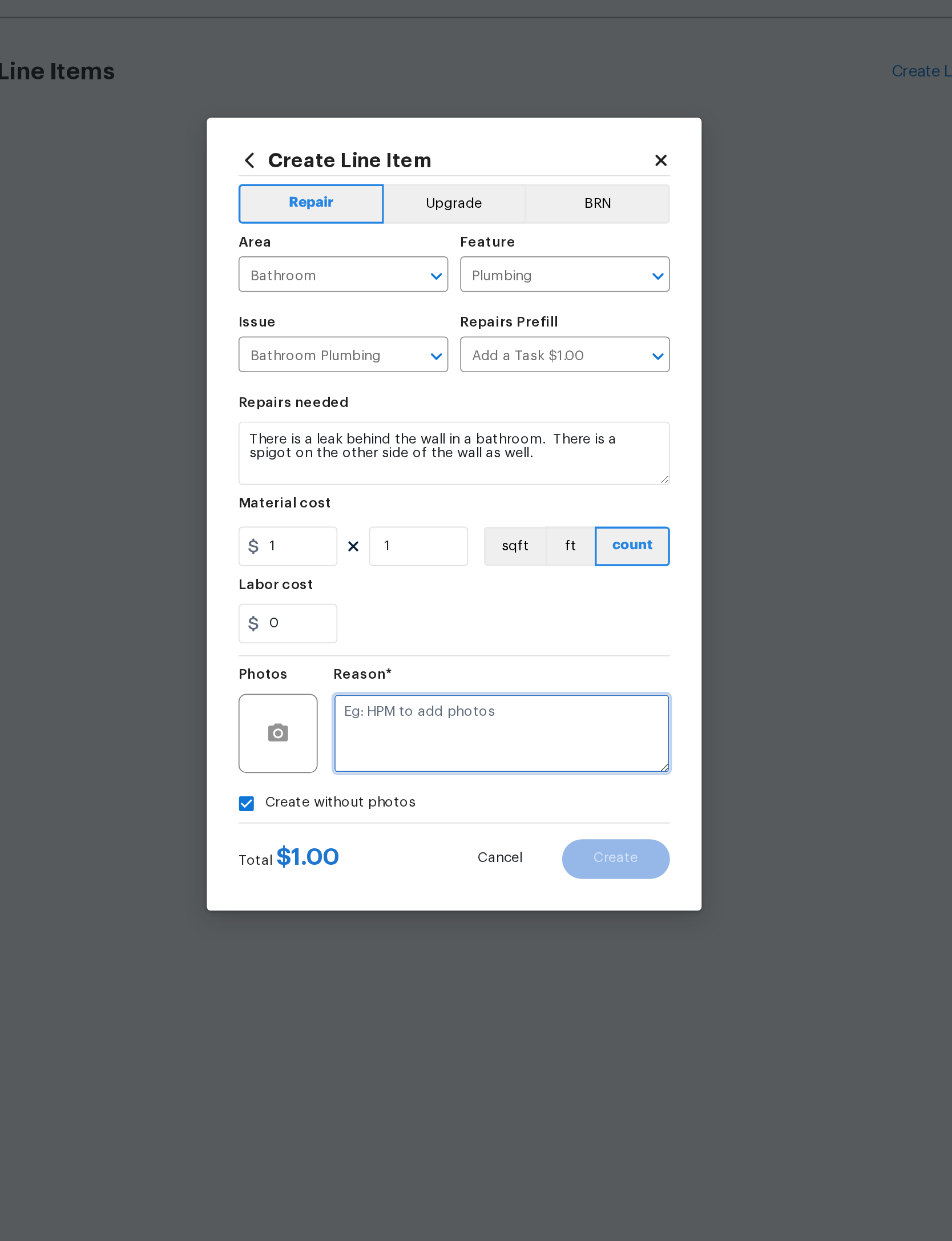
click at [407, 725] on textarea at bounding box center [503, 748] width 194 height 46
type textarea "Connectivity"
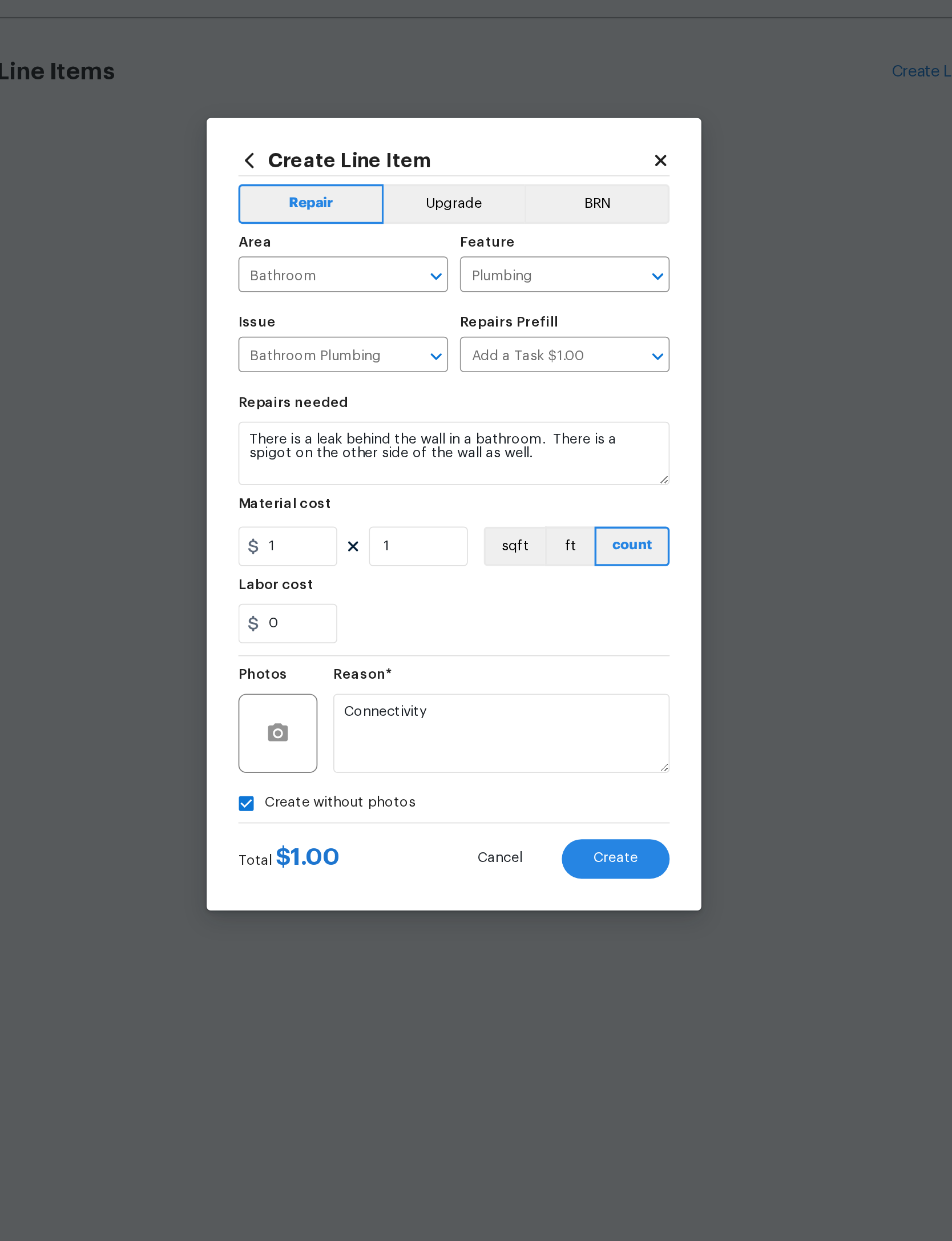
click at [351, 673] on div "0" at bounding box center [475, 684] width 249 height 23
click at [538, 808] on button "Create" at bounding box center [569, 820] width 62 height 23
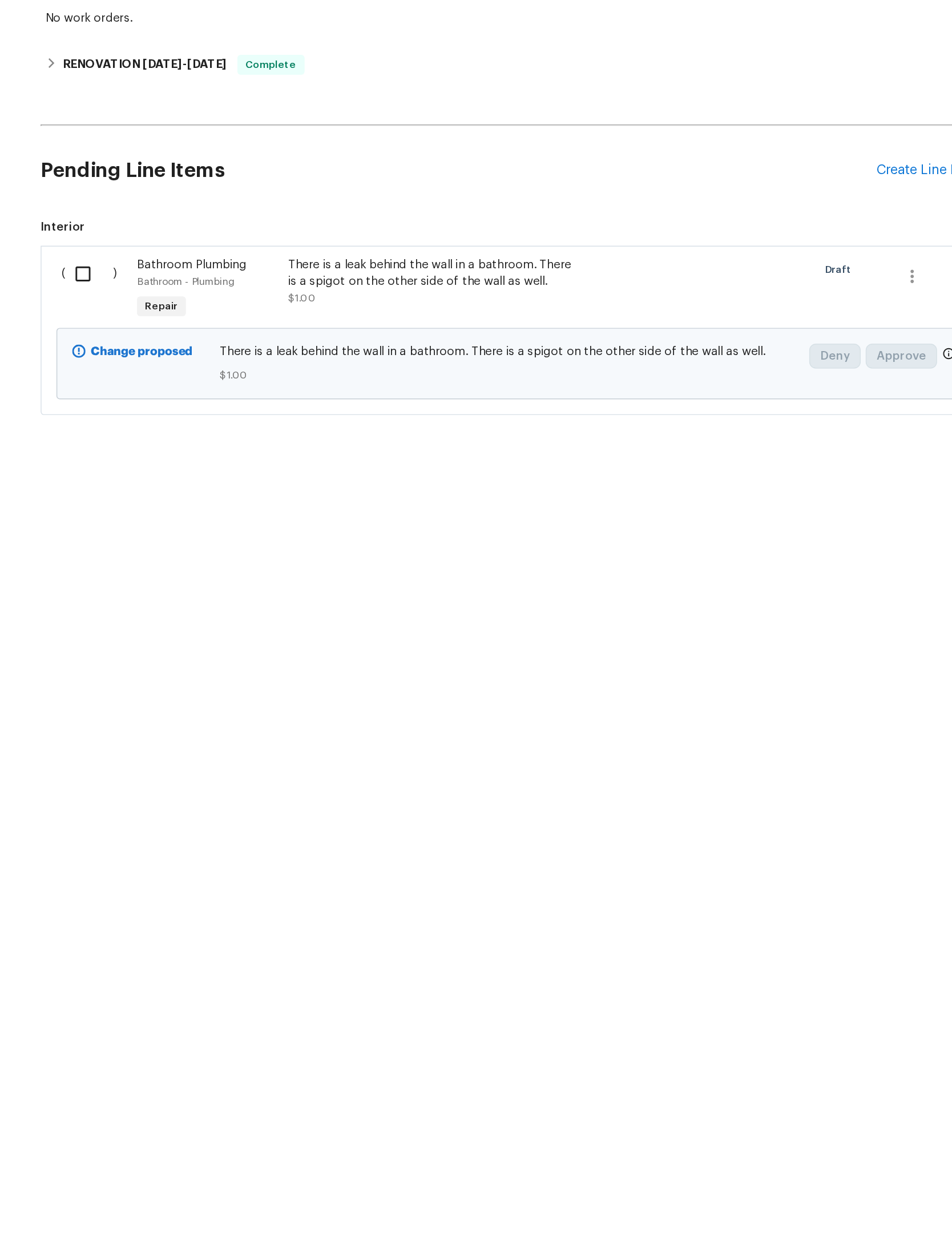
click at [171, 425] on input "checkbox" at bounding box center [187, 437] width 33 height 24
checkbox input "true"
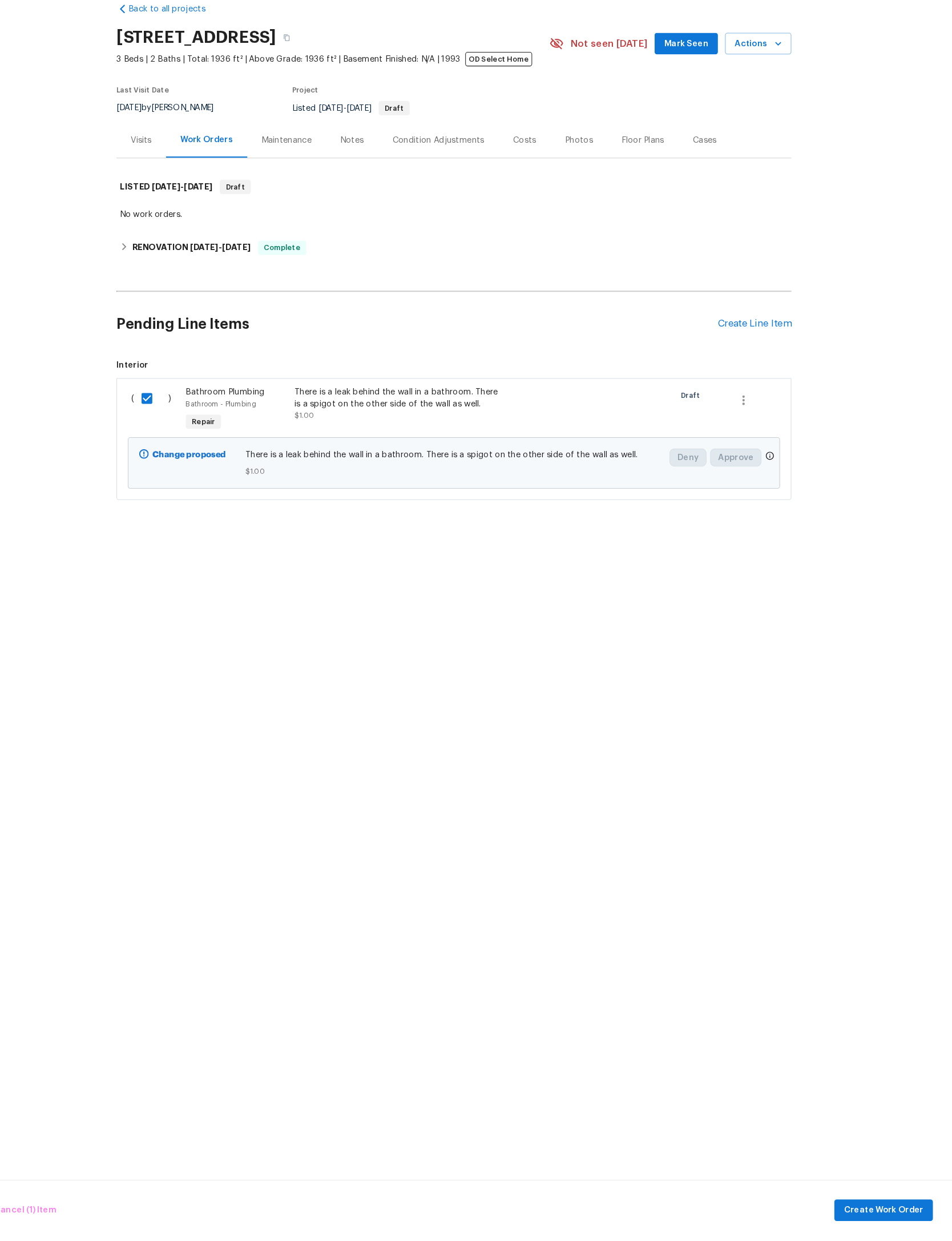
scroll to position [1, 0]
click at [849, 1206] on span "Create Work Order" at bounding box center [887, 1212] width 76 height 14
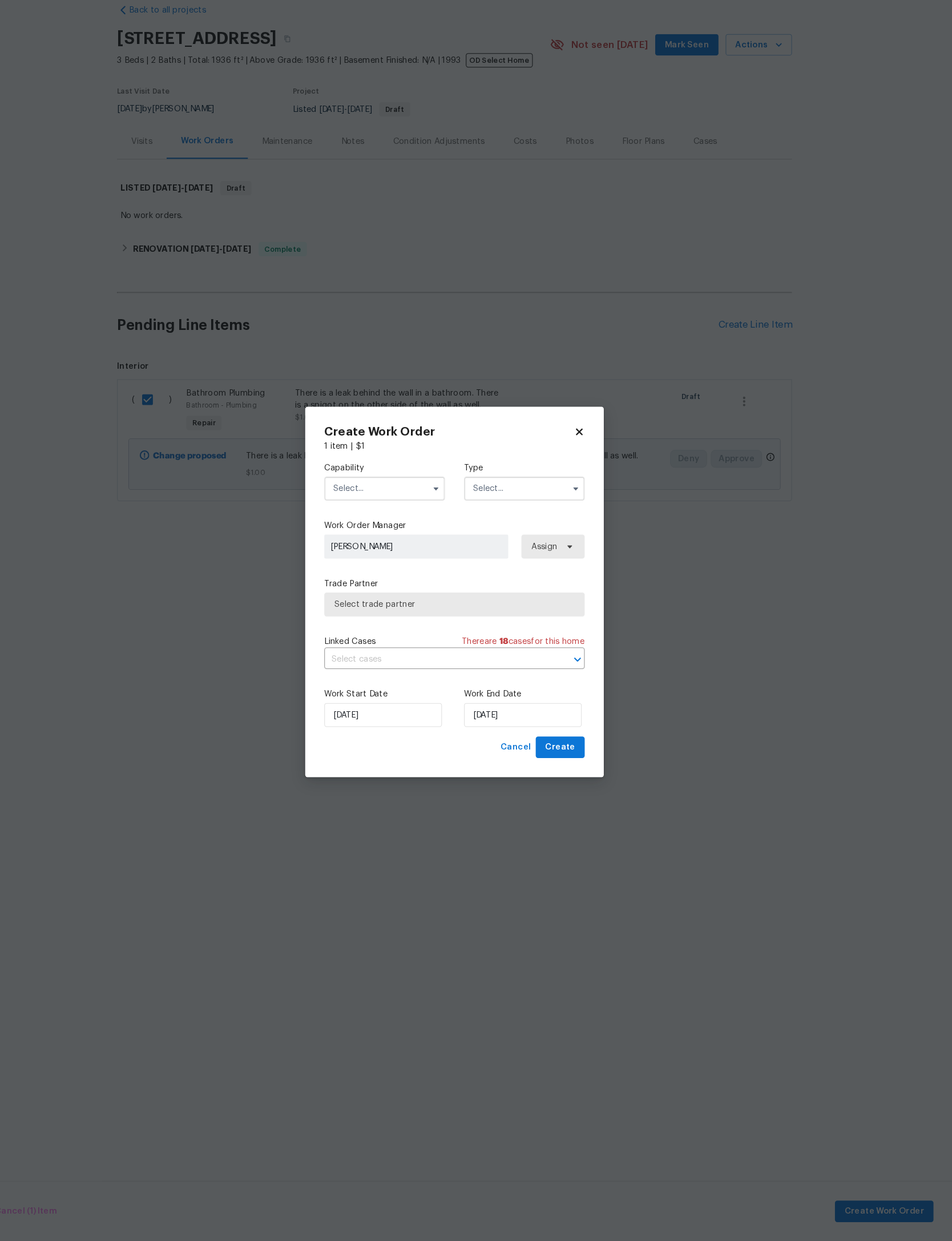
scroll to position [0, 0]
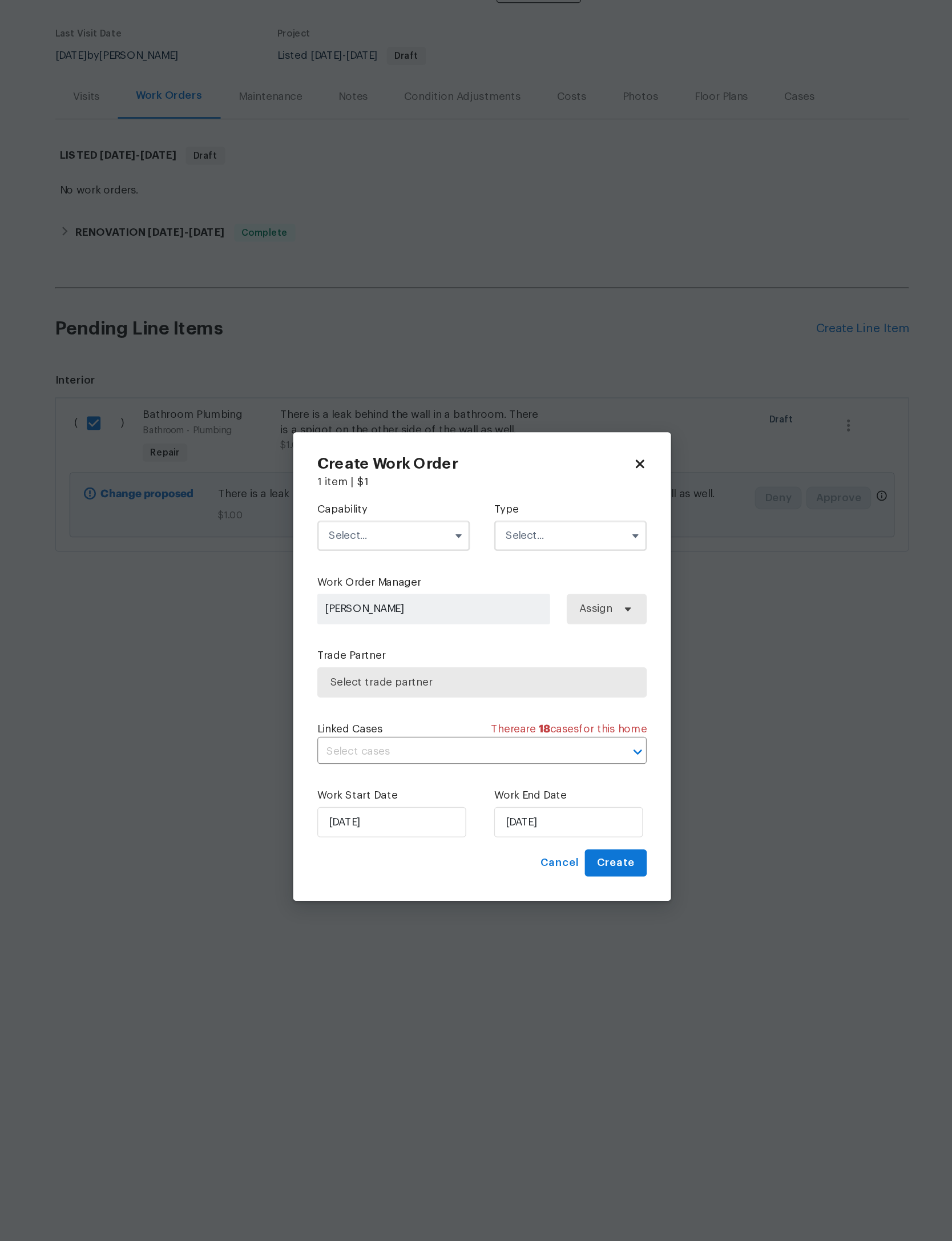
click at [351, 510] on input "text" at bounding box center [409, 521] width 115 height 23
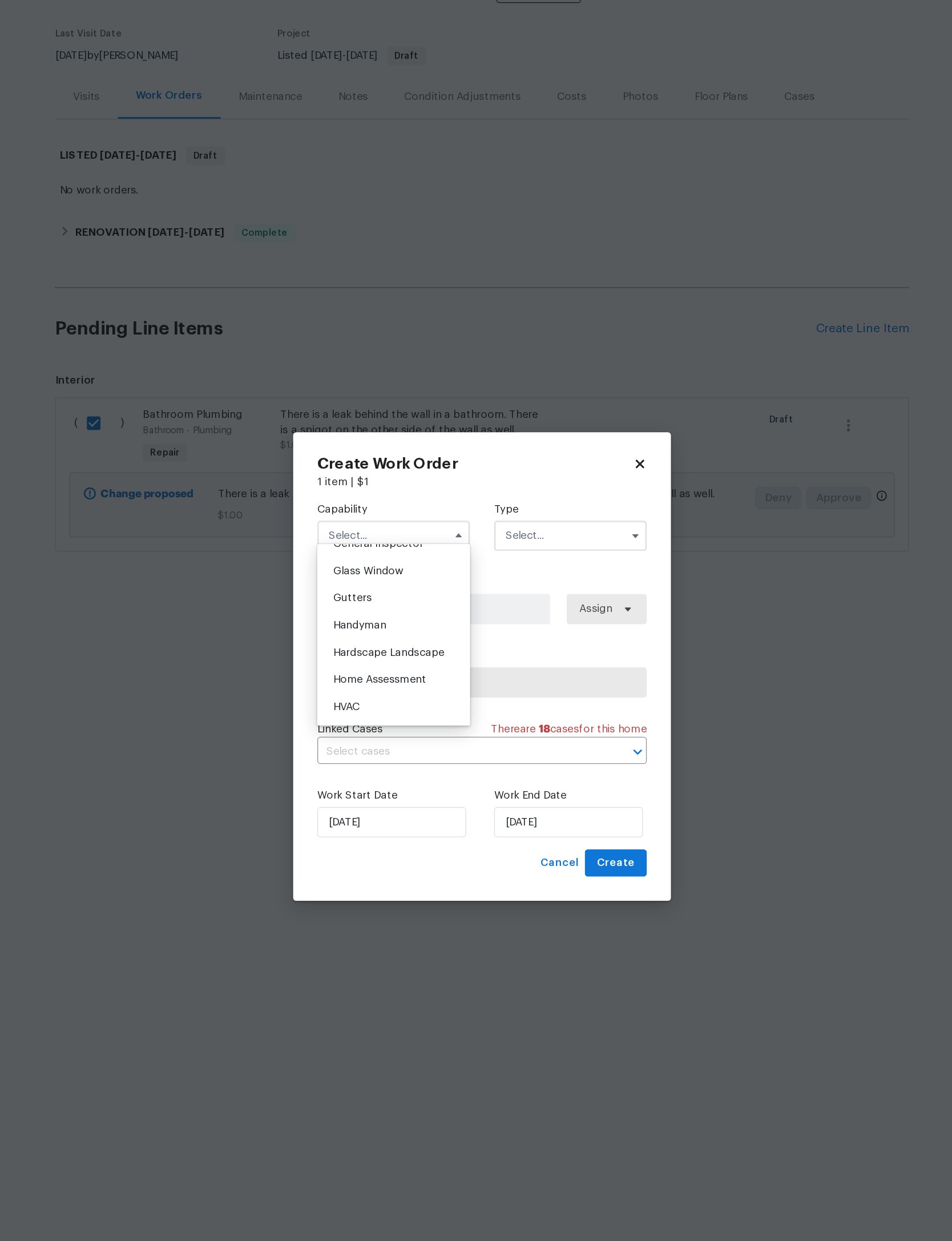
click at [363, 503] on span "General Contractor" at bounding box center [400, 507] width 73 height 8
type input "General Contractor"
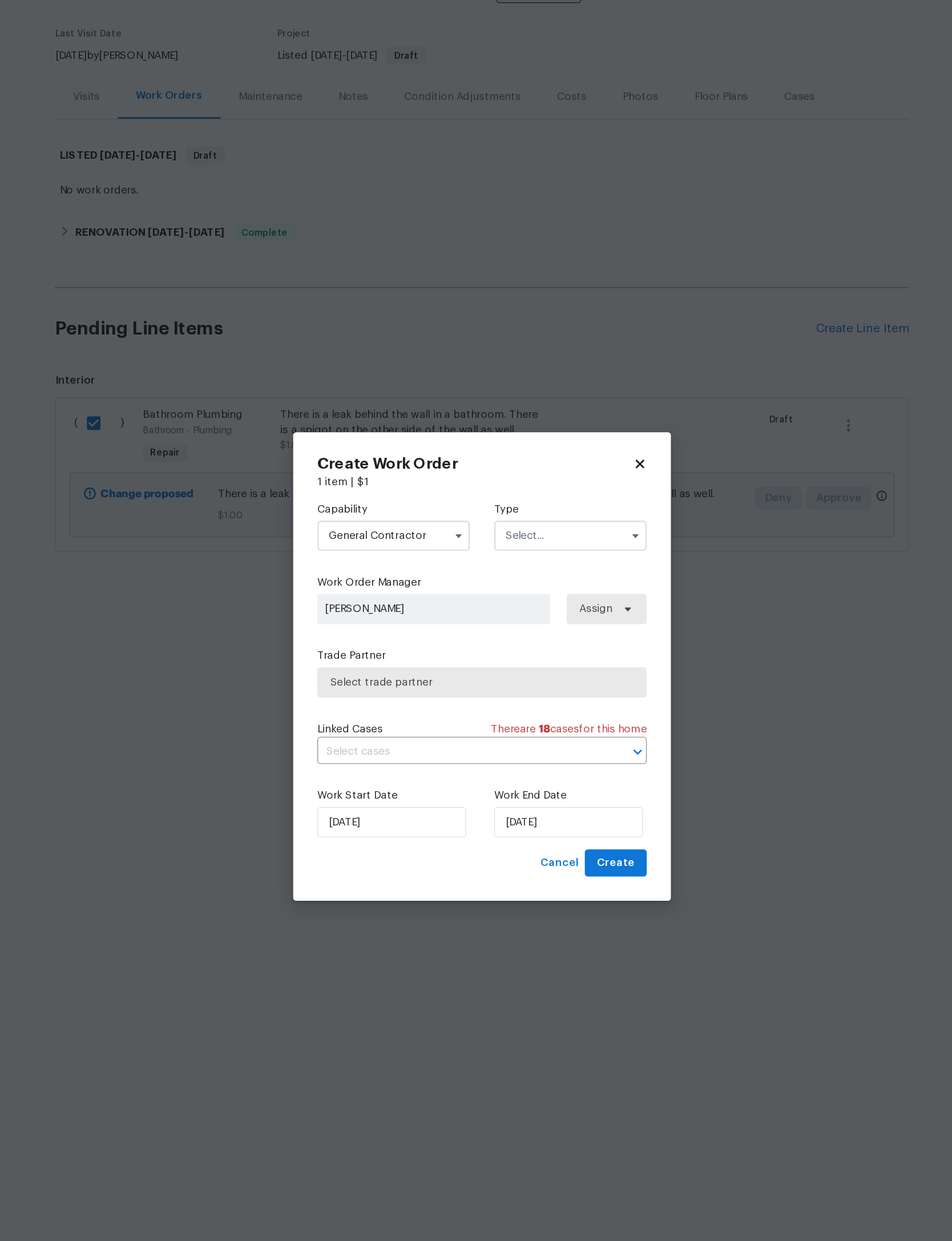
click at [485, 510] on input "text" at bounding box center [543, 521] width 115 height 23
click at [497, 586] on span "Renovation" at bounding box center [518, 590] width 42 height 8
click at [485, 510] on input "Renovation" at bounding box center [543, 521] width 115 height 23
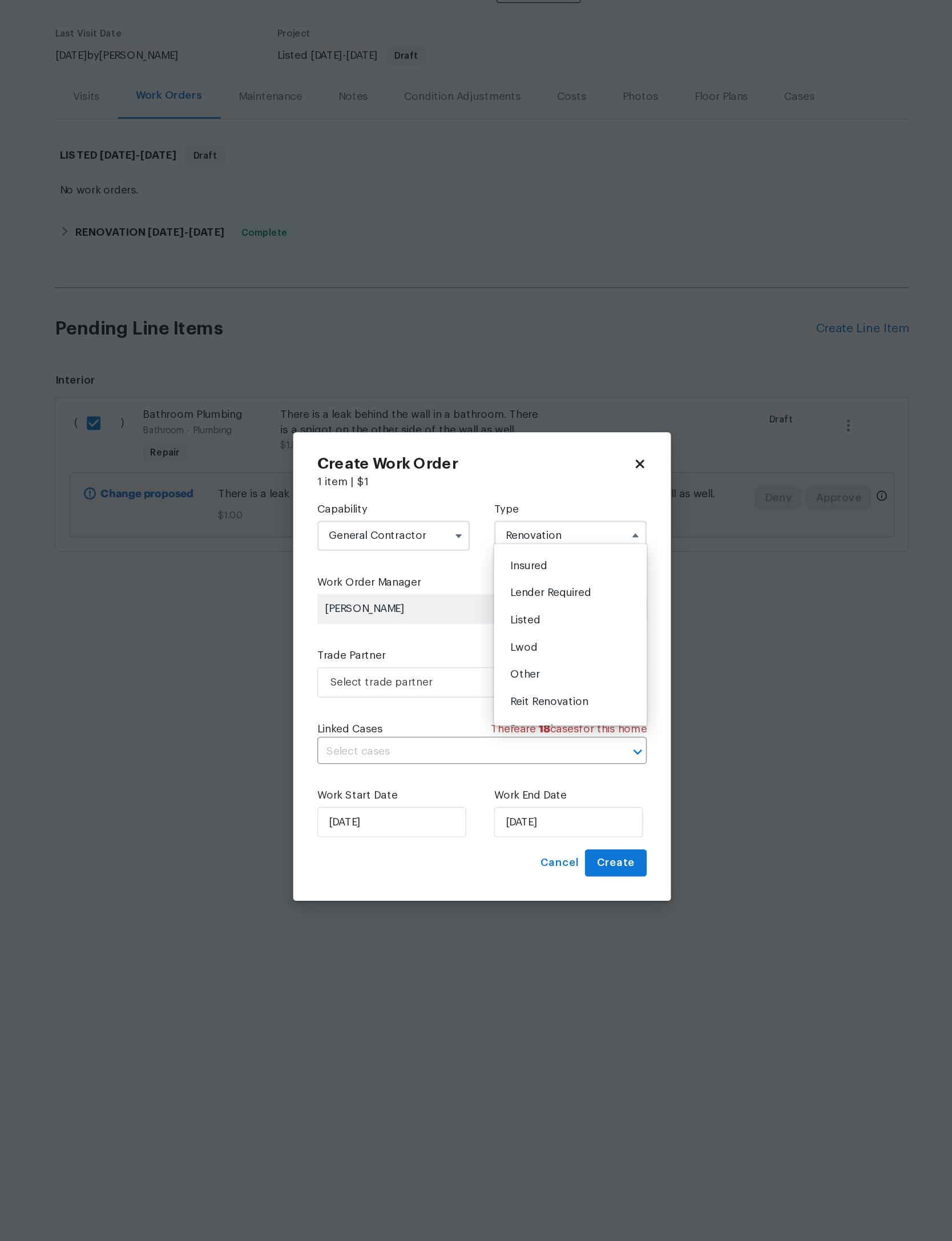
scroll to position [60, 0]
click at [488, 574] on div "Listed" at bounding box center [543, 584] width 109 height 21
type input "Listed"
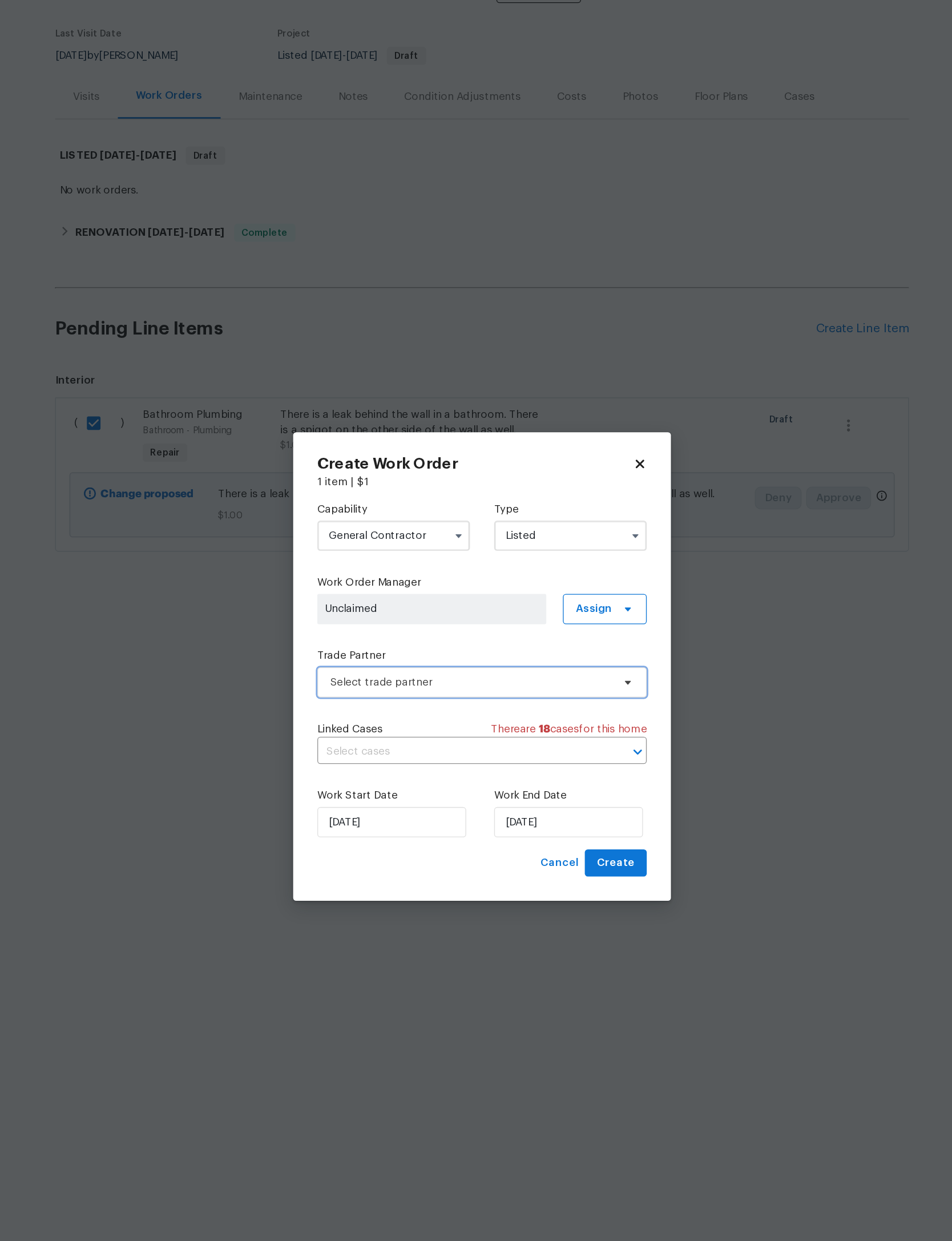
click at [407, 627] on span "Select trade partner" at bounding box center [467, 632] width 213 height 11
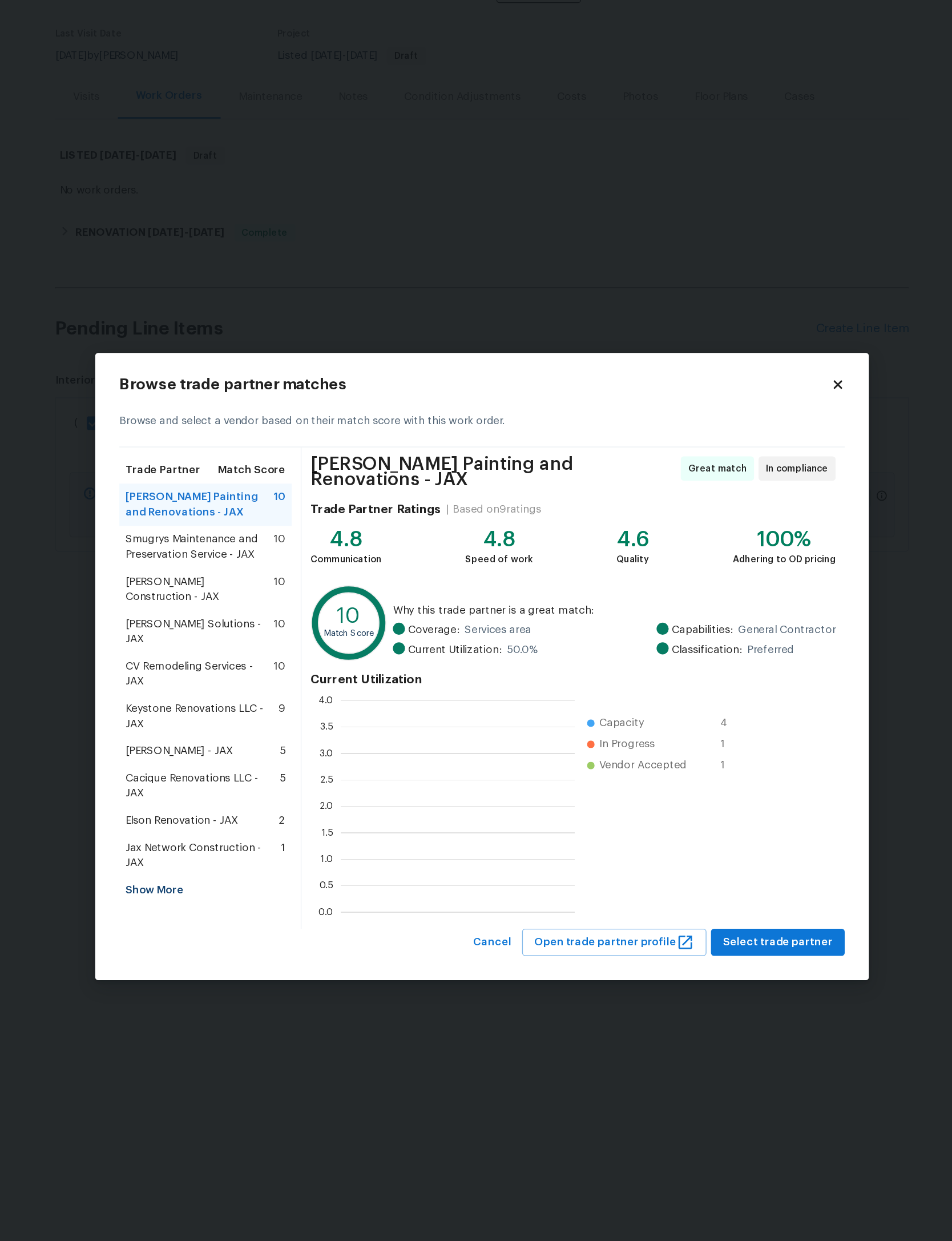
scroll to position [160, 177]
click at [207, 679] on span "Eric Hernandez - JAX" at bounding box center [247, 684] width 81 height 11
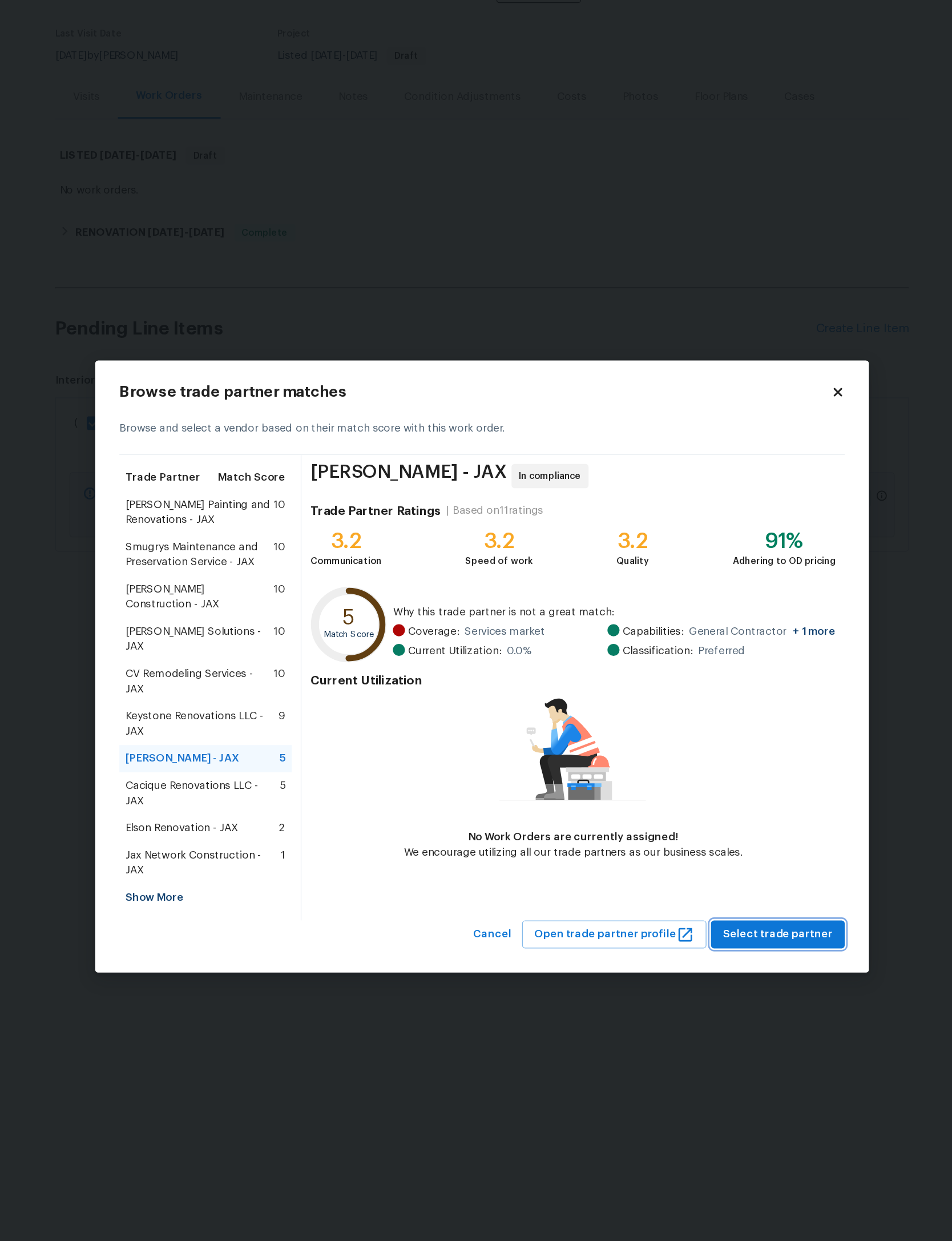
click at [658, 816] on span "Select trade partner" at bounding box center [699, 823] width 83 height 14
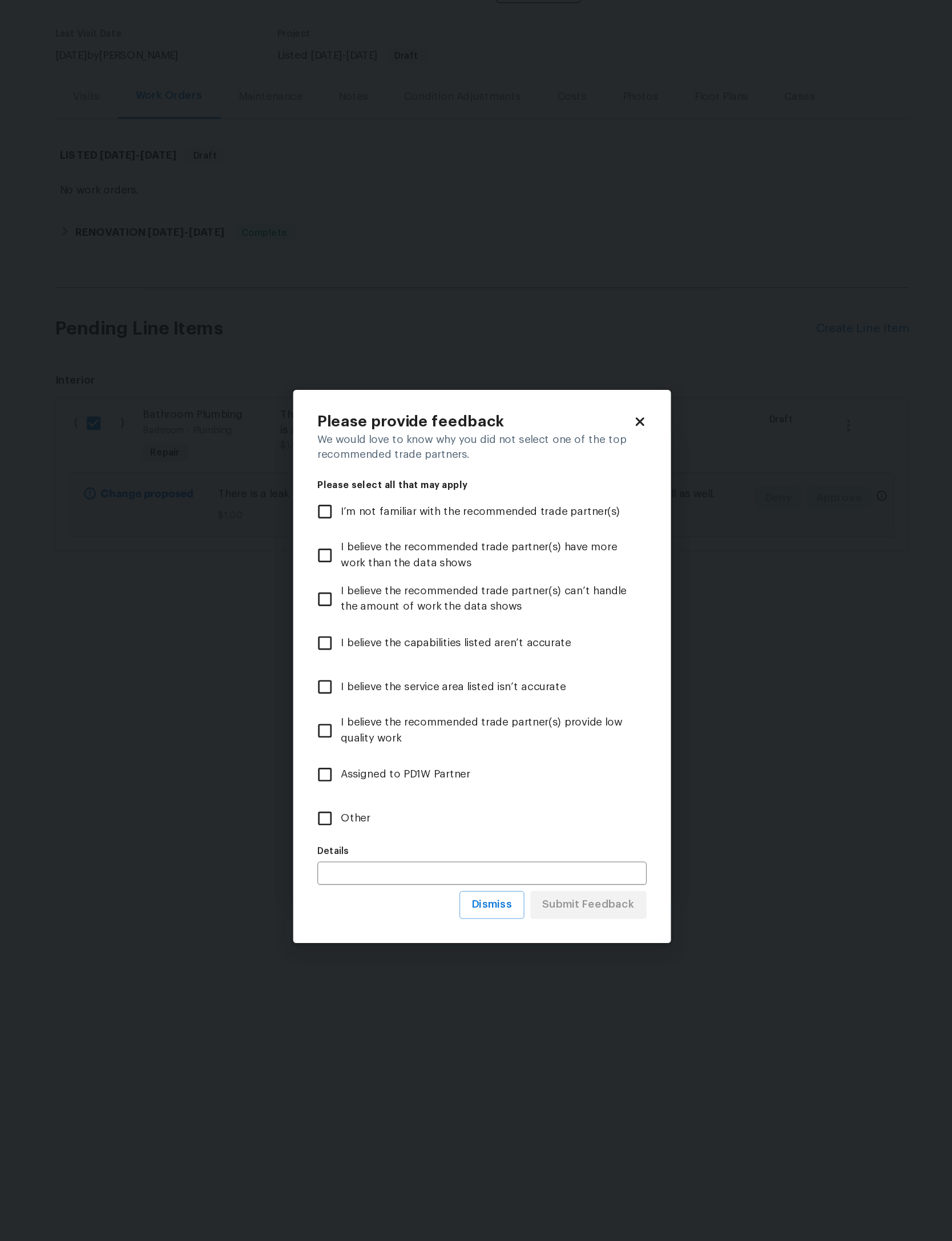
click at [609, 611] on body "Maestro Visits Projects Work Orders Tasks Properties Geo Assignments 10 Jackson…" at bounding box center [476, 305] width 952 height 611
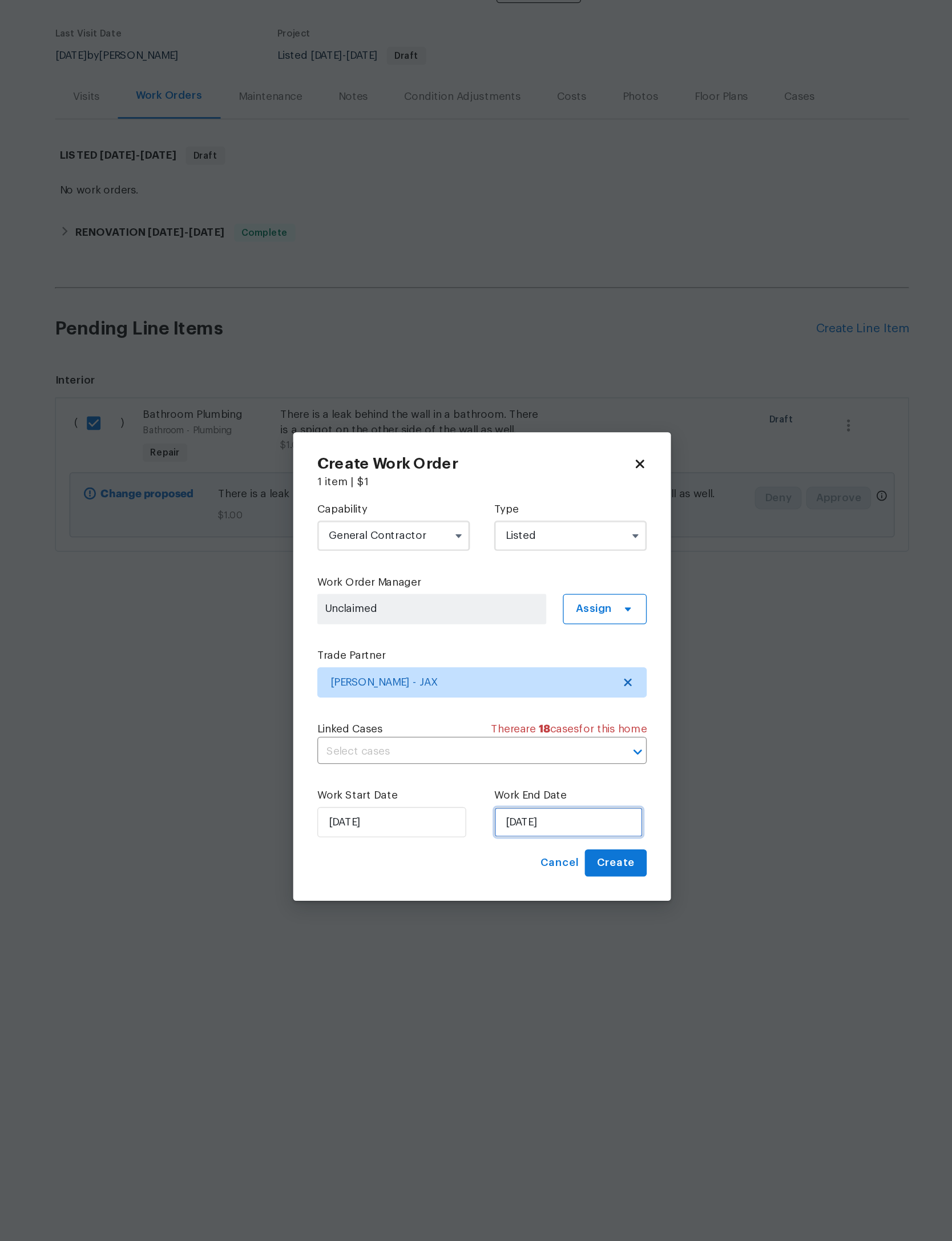
click at [485, 727] on input "10/3/2025" at bounding box center [541, 738] width 113 height 23
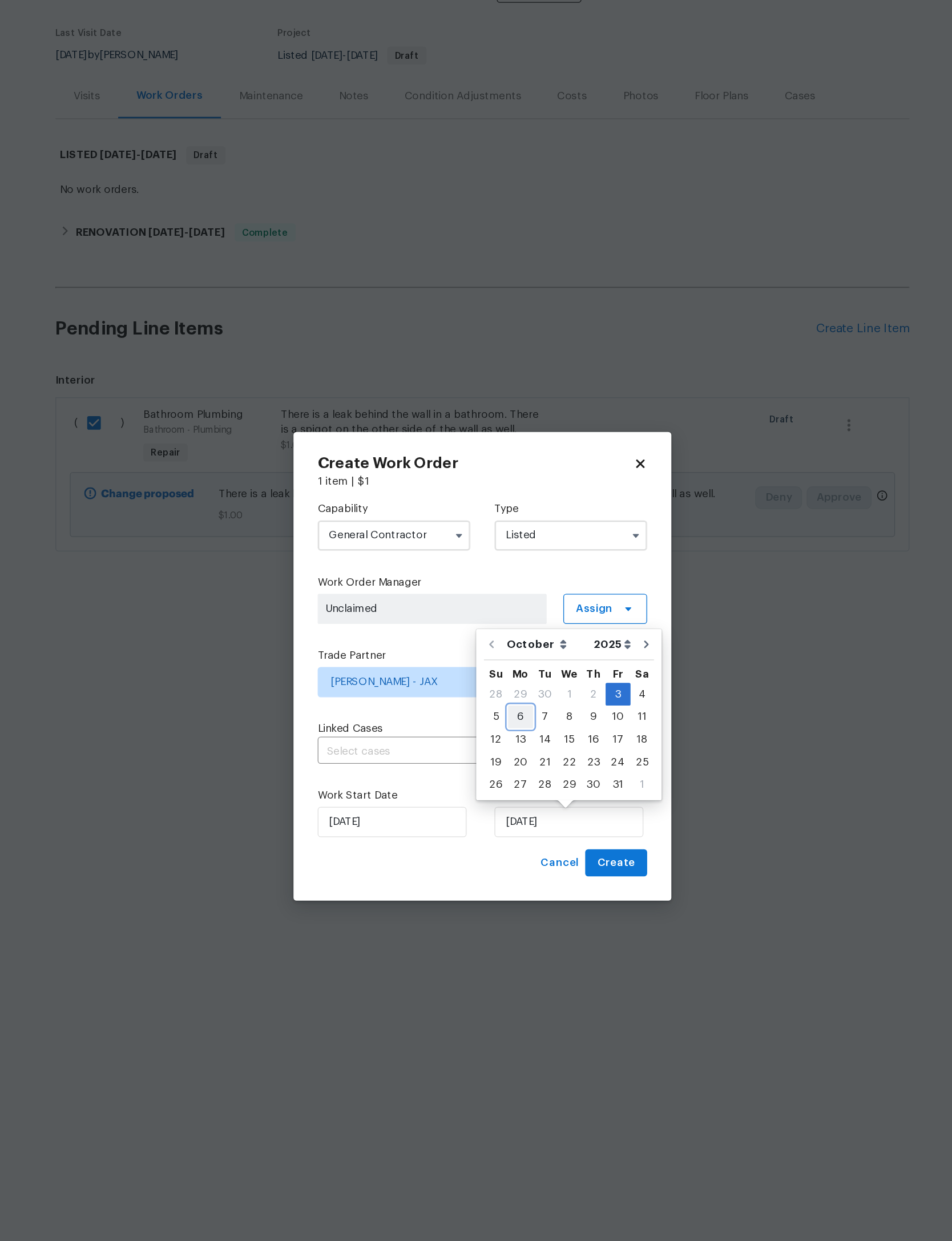
click at [495, 651] on div "6" at bounding box center [505, 659] width 19 height 16
type input "10/6/2025"
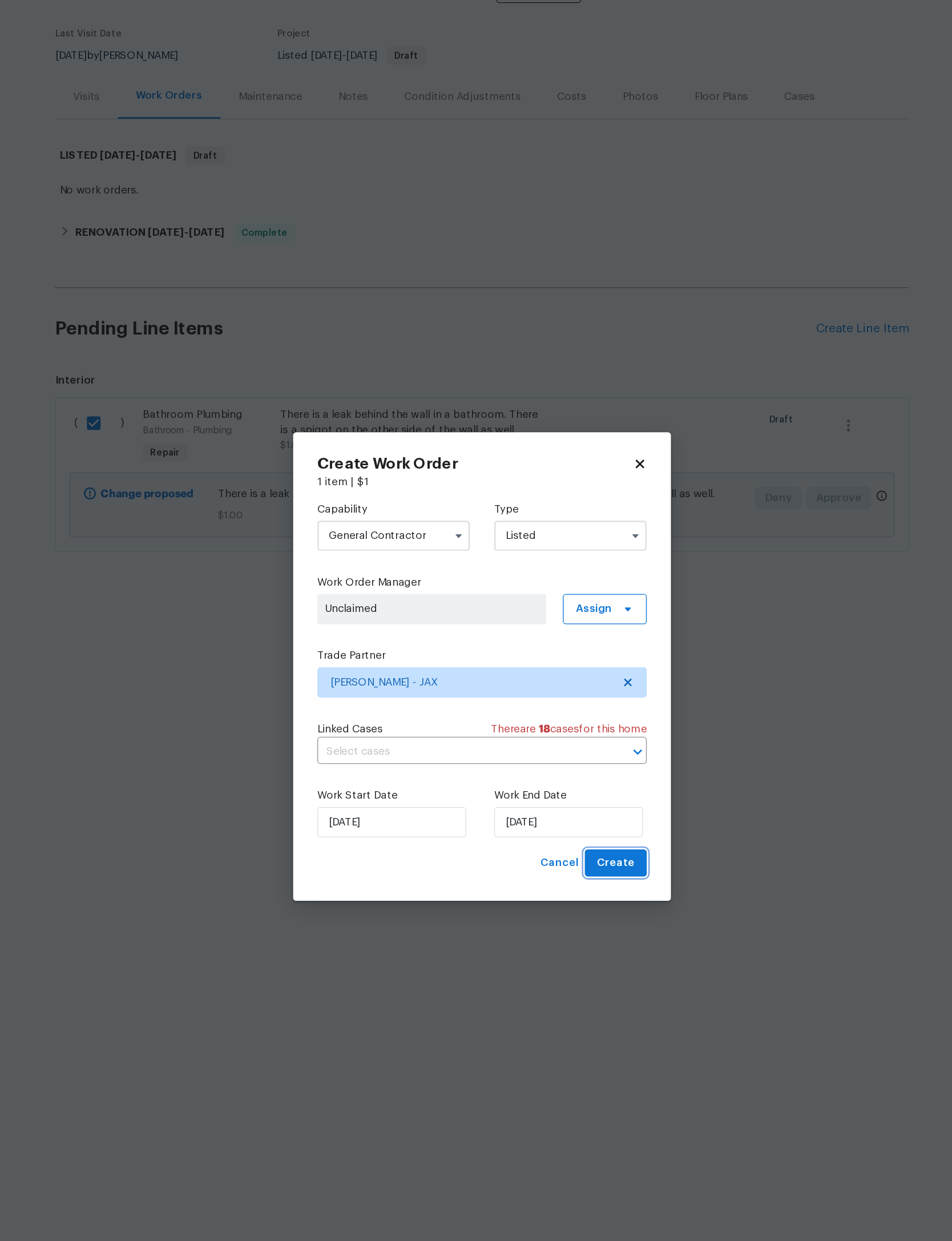
click at [563, 762] on span "Create" at bounding box center [577, 769] width 29 height 14
checkbox input "false"
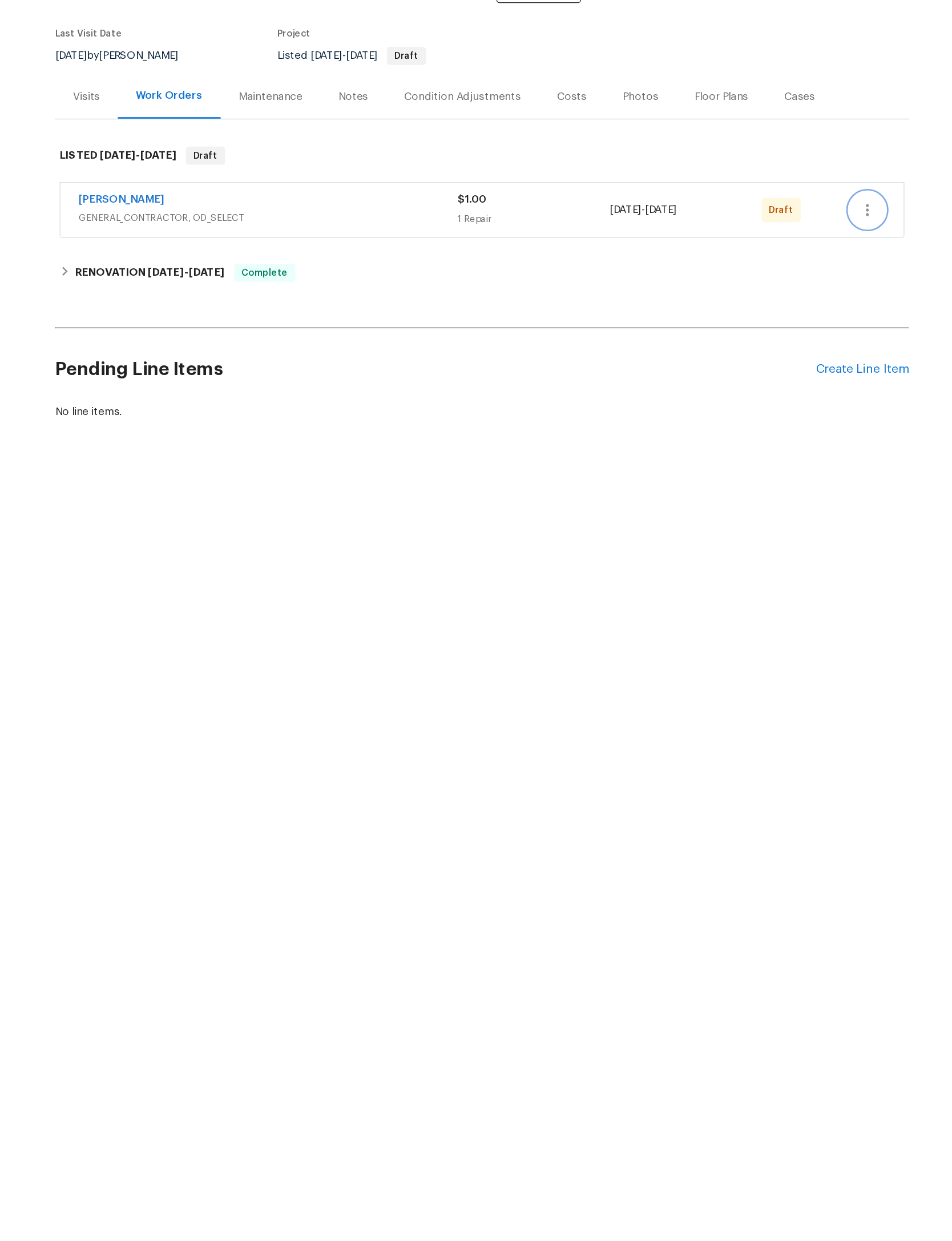
click at [761, 269] on icon "button" at bounding box center [767, 275] width 14 height 14
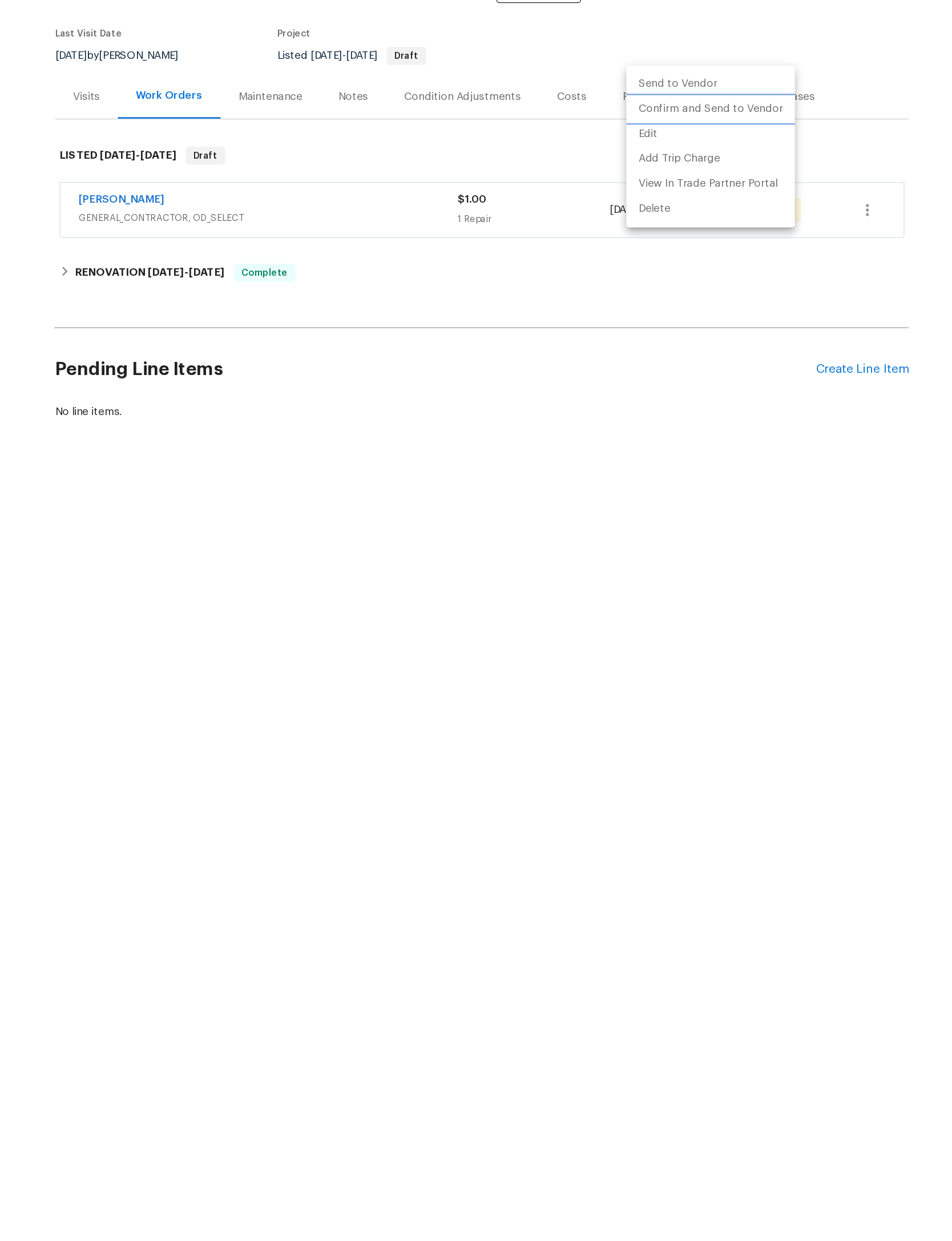
click at [585, 190] on li "Confirm and Send to Vendor" at bounding box center [649, 199] width 127 height 19
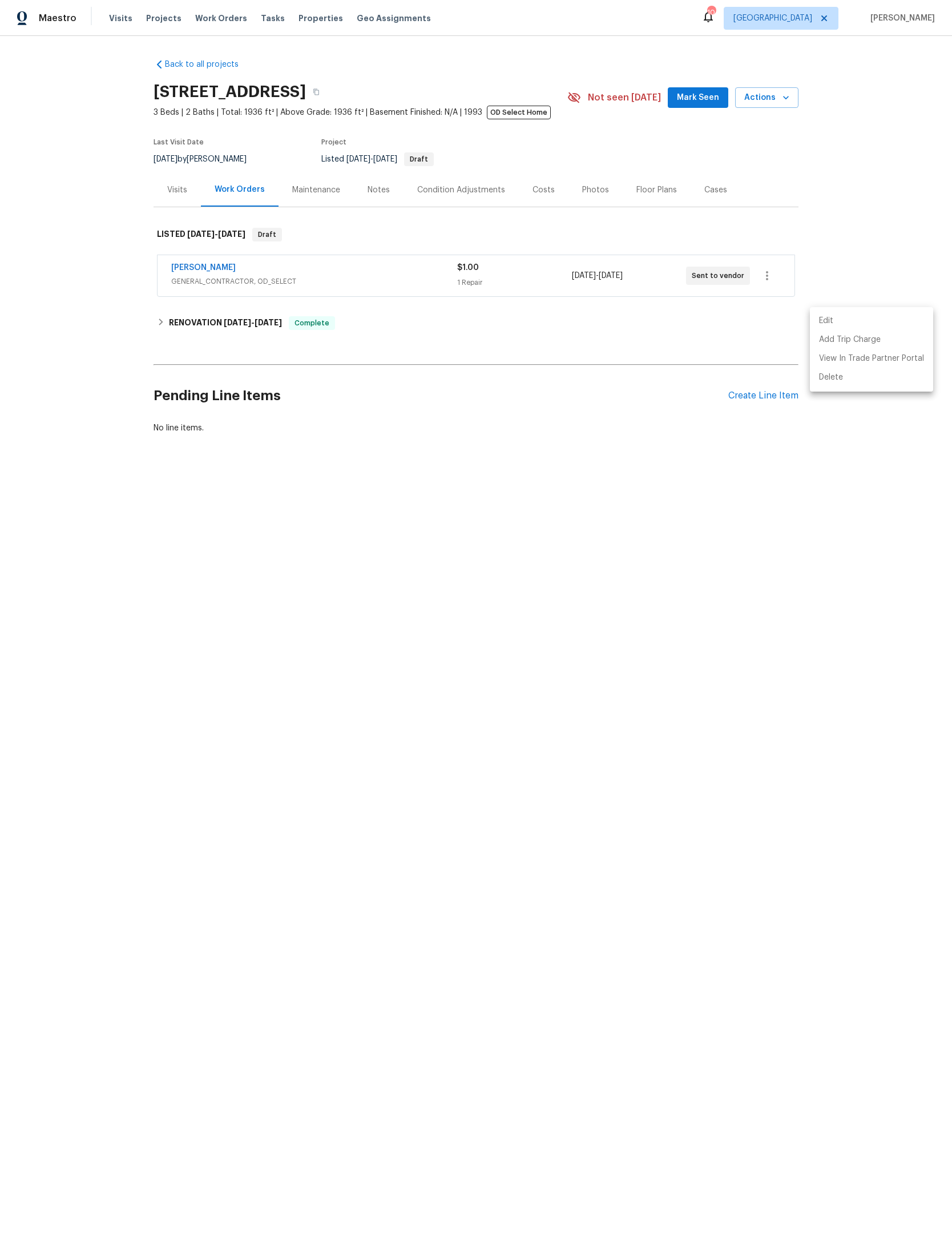
click at [853, 189] on div at bounding box center [476, 620] width 952 height 1241
click at [671, 103] on button "Mark Seen" at bounding box center [698, 98] width 61 height 21
click at [153, 13] on span "Projects" at bounding box center [163, 18] width 35 height 11
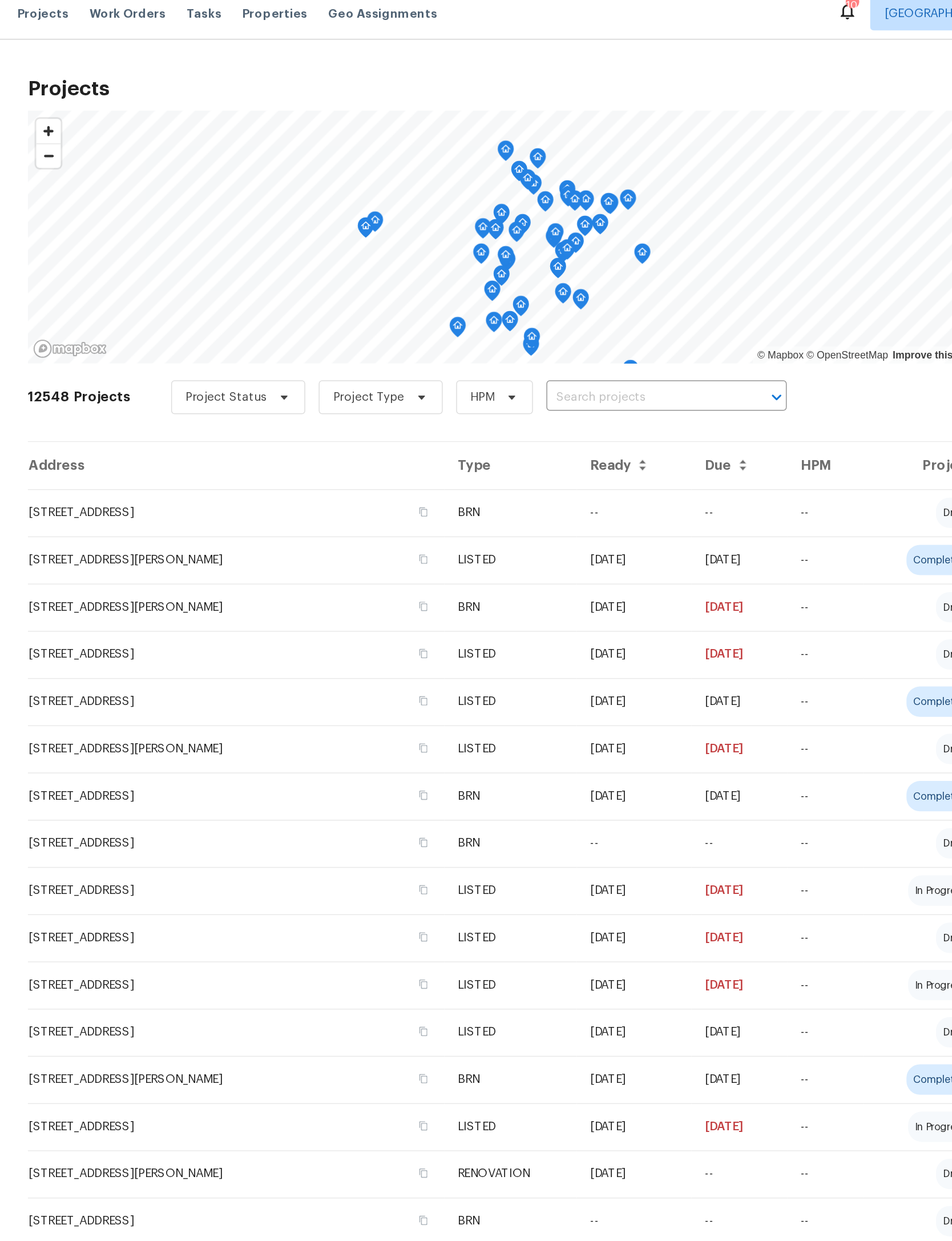
click at [505, 269] on input "text" at bounding box center [570, 278] width 131 height 18
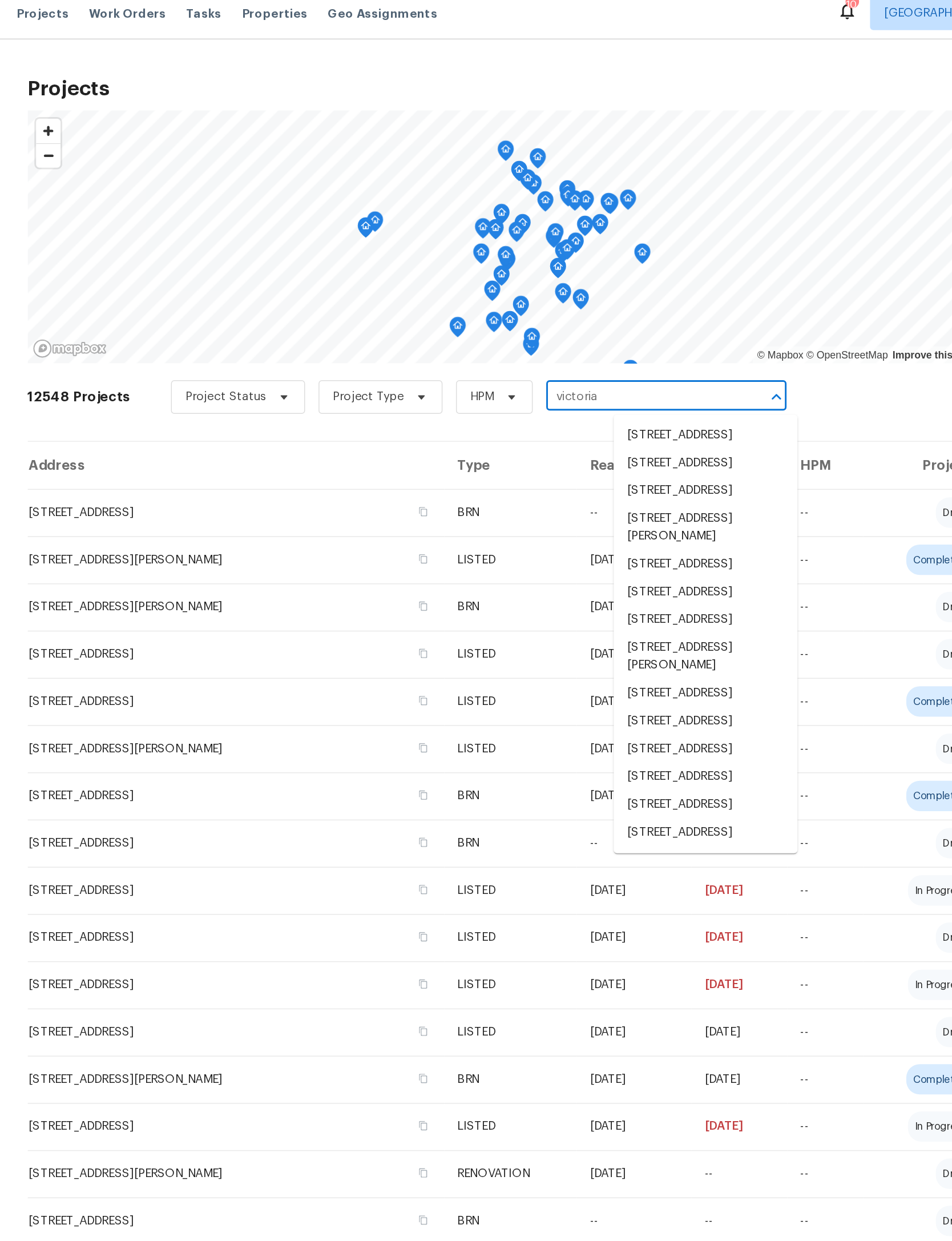
type input "Victoria"
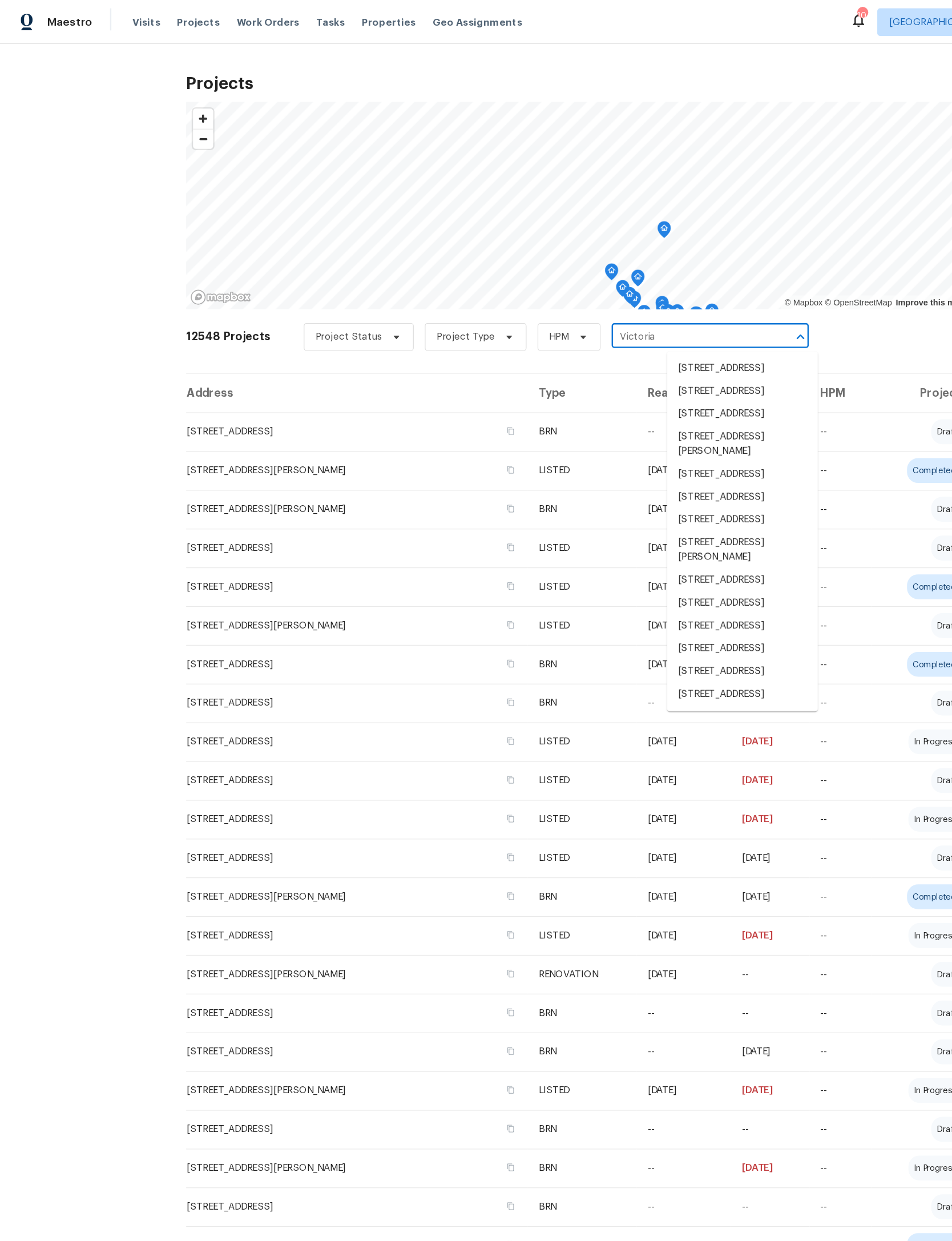
click at [300, 16] on span "Properties" at bounding box center [321, 18] width 45 height 11
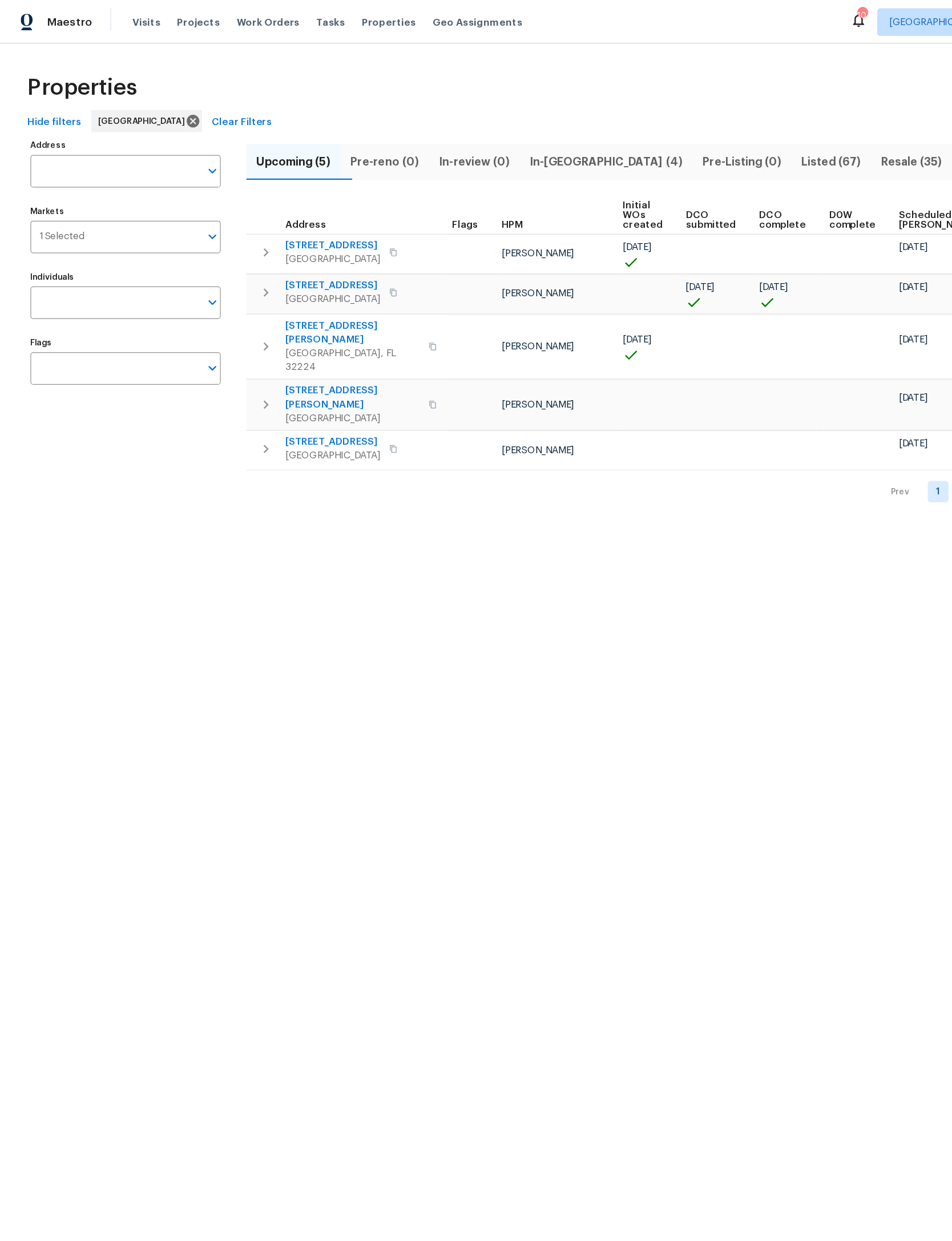
click at [495, 125] on span "In-reno (4)" at bounding box center [500, 133] width 129 height 16
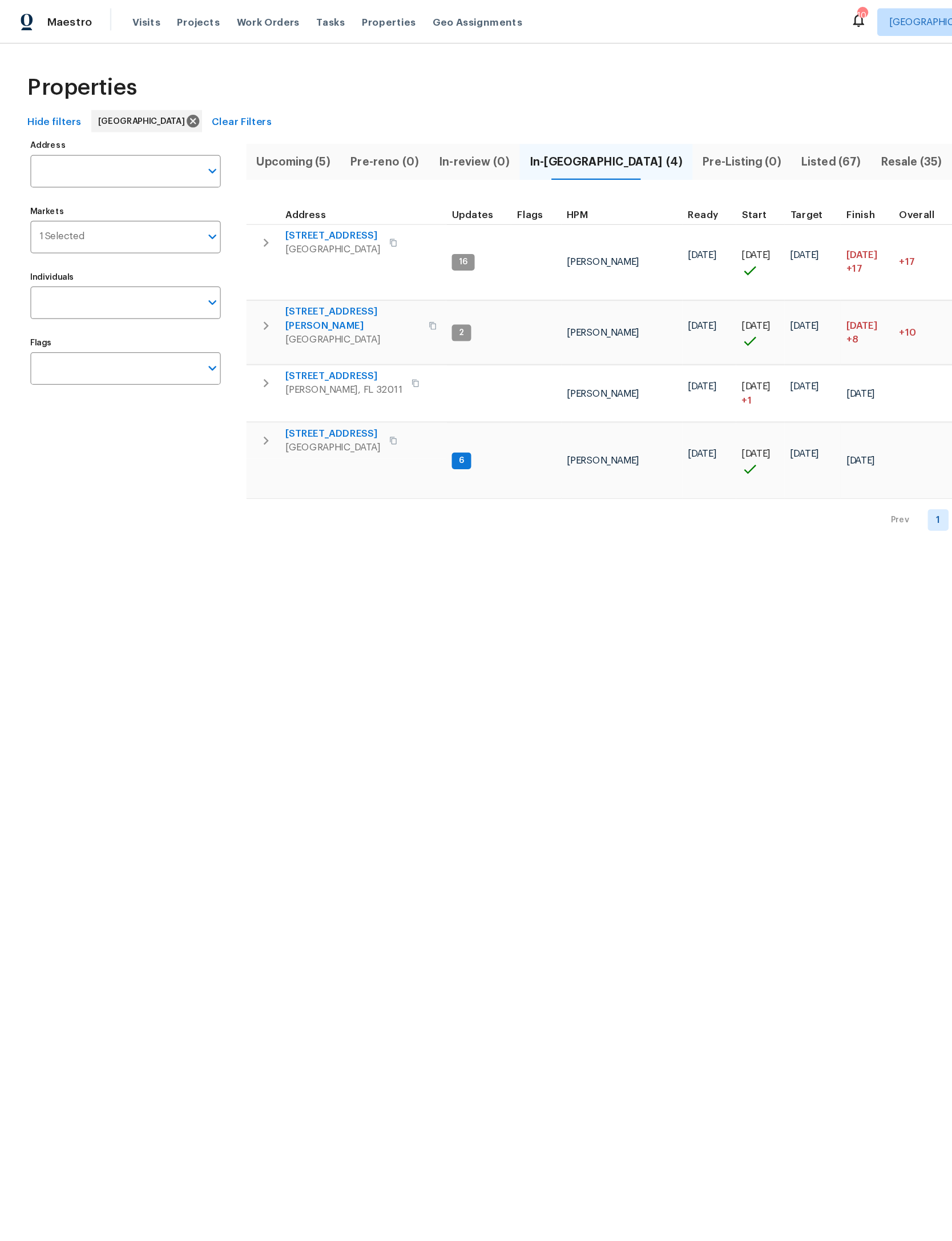
click at [222, 192] on button "button" at bounding box center [219, 200] width 23 height 23
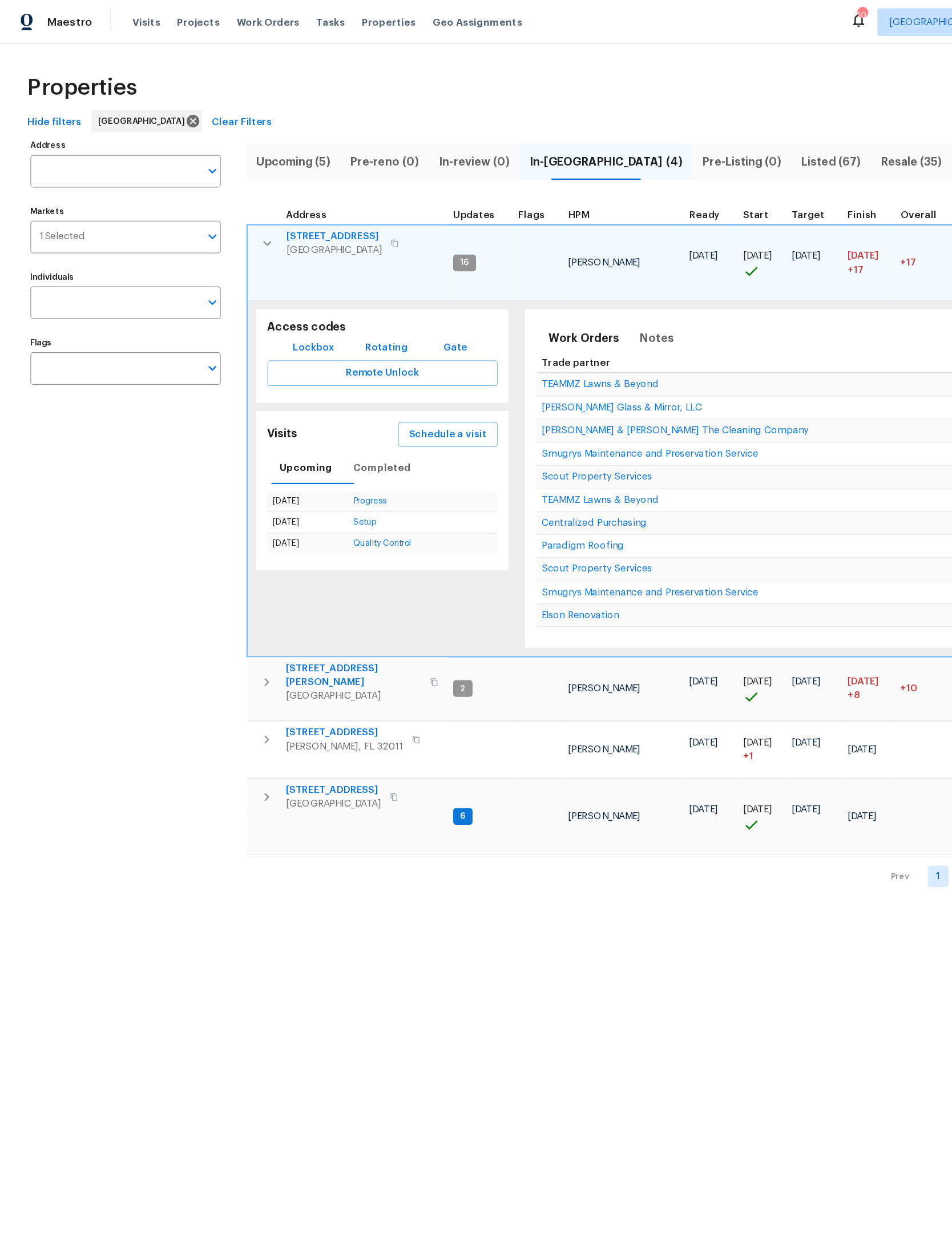
click at [396, 348] on button "Schedule a visit" at bounding box center [369, 359] width 82 height 21
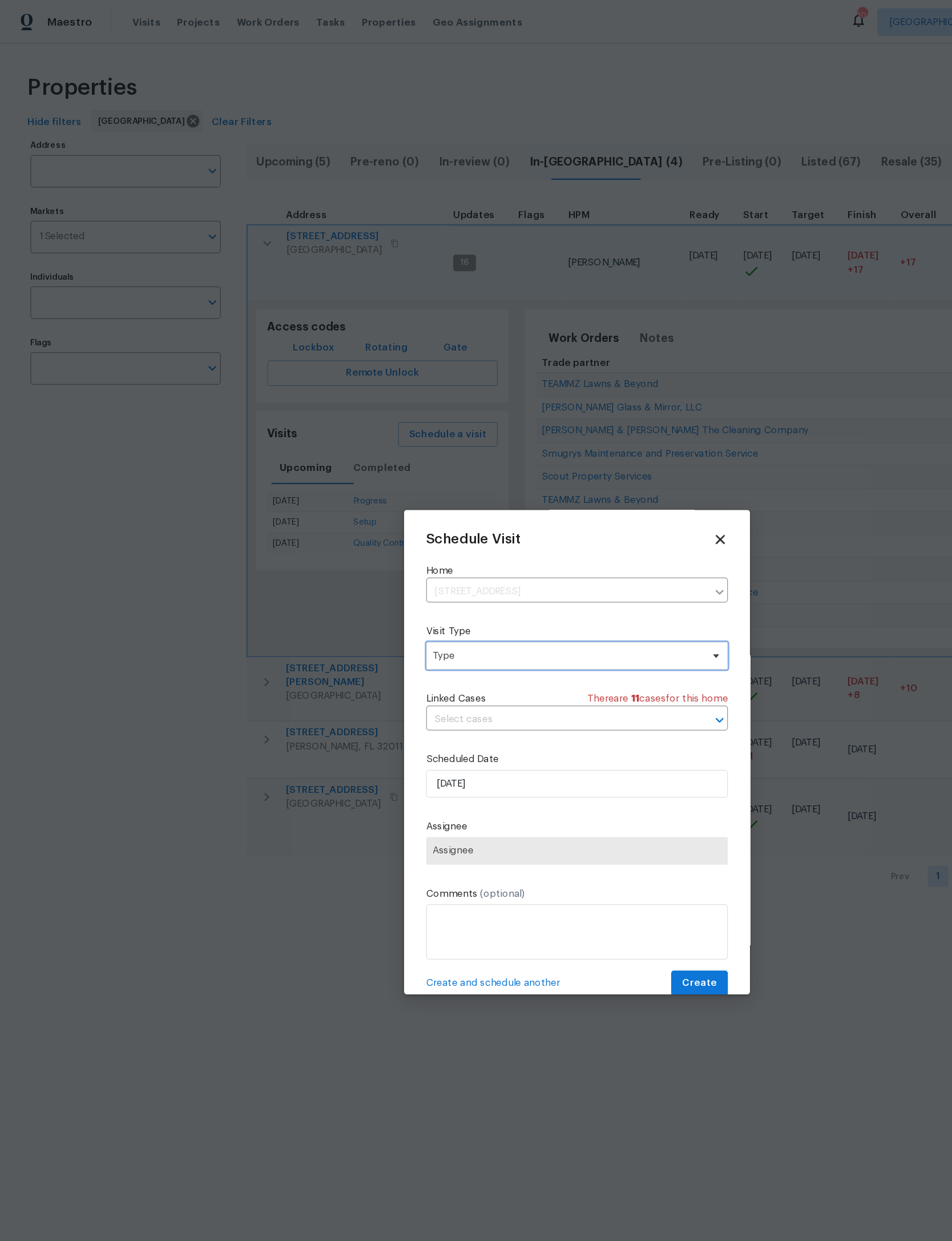
click at [507, 535] on span "Type" at bounding box center [475, 541] width 249 height 23
type input "Prog"
click at [379, 614] on div "Progress" at bounding box center [375, 615] width 33 height 11
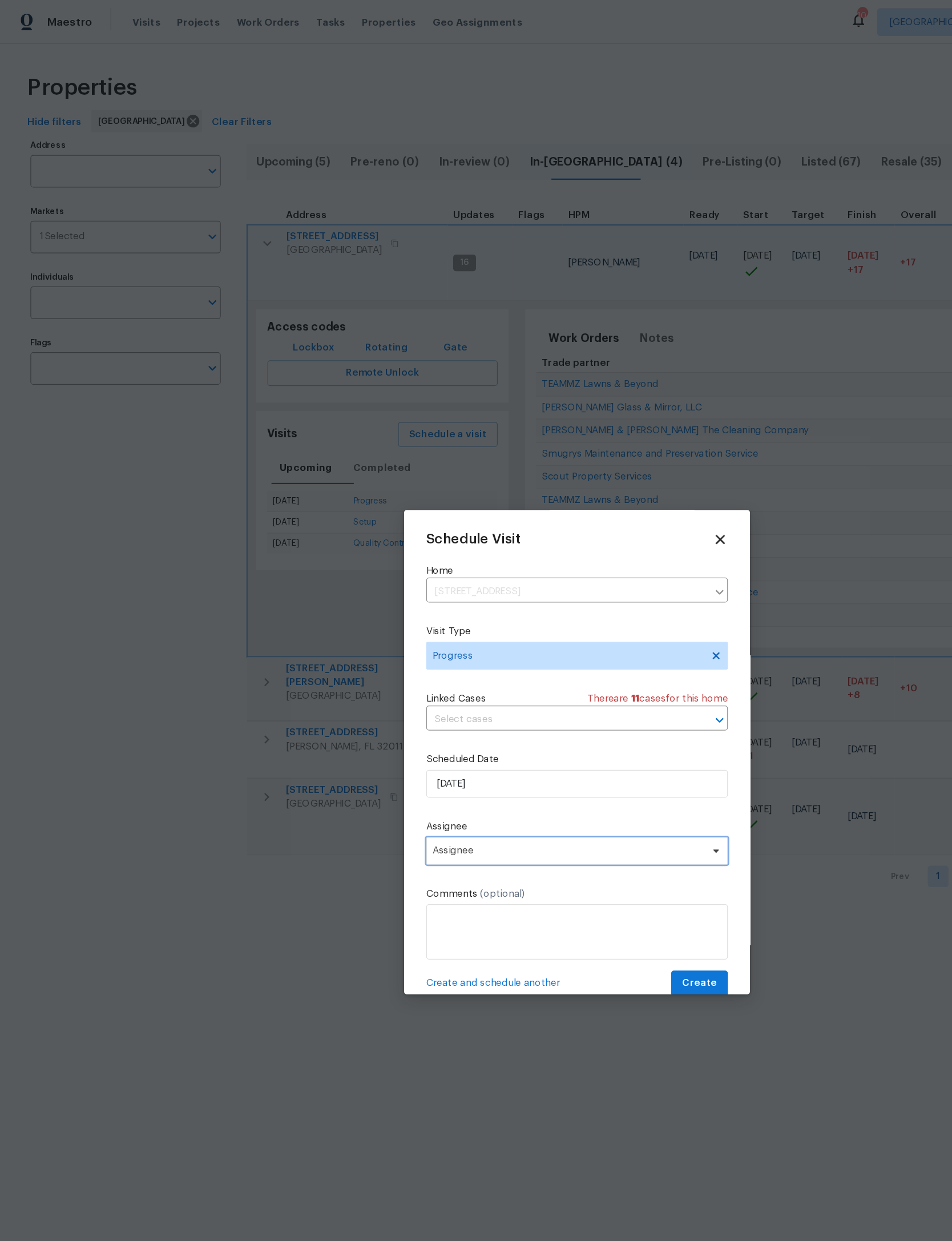
click at [435, 707] on span "Assignee" at bounding box center [469, 702] width 224 height 9
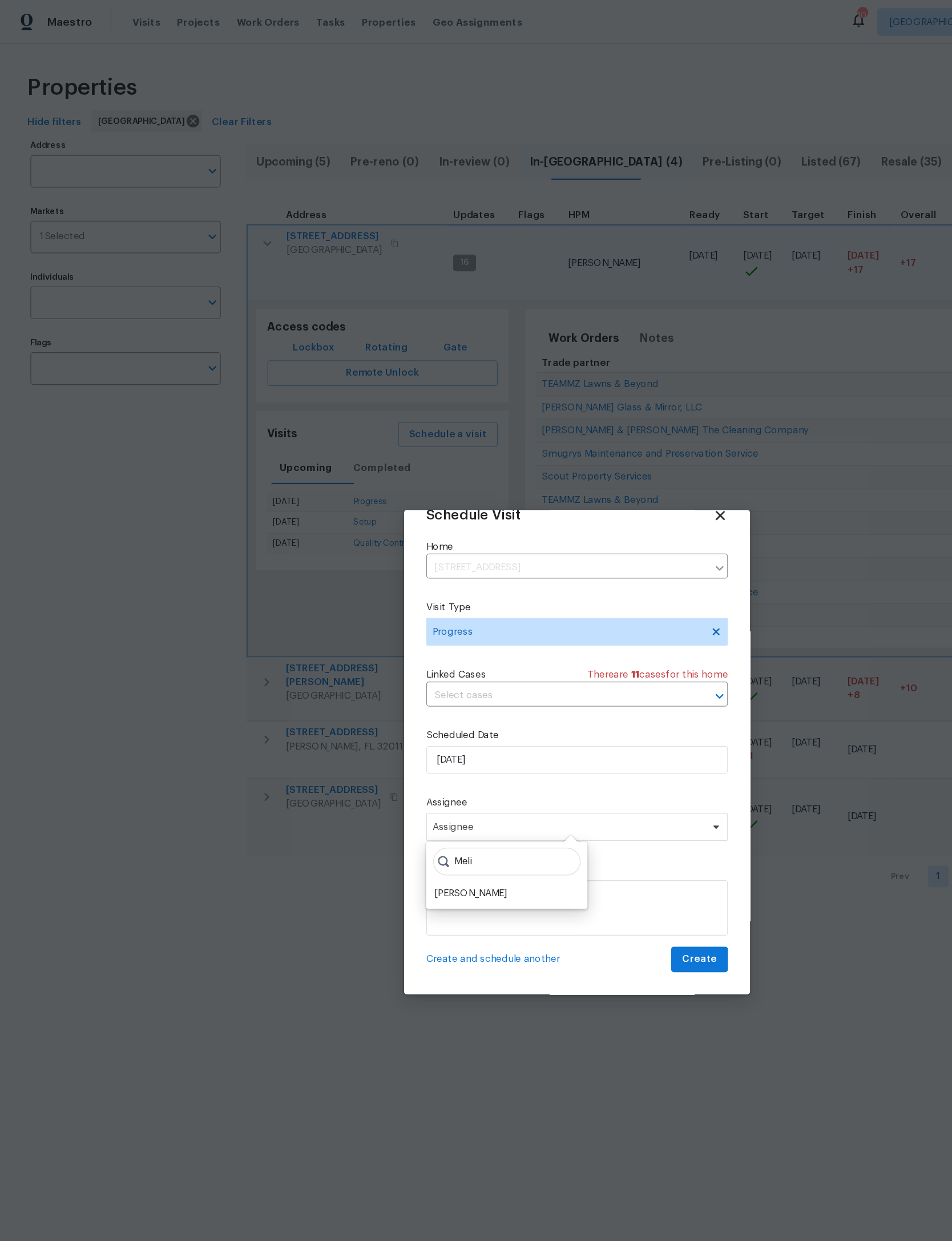
scroll to position [38, 0]
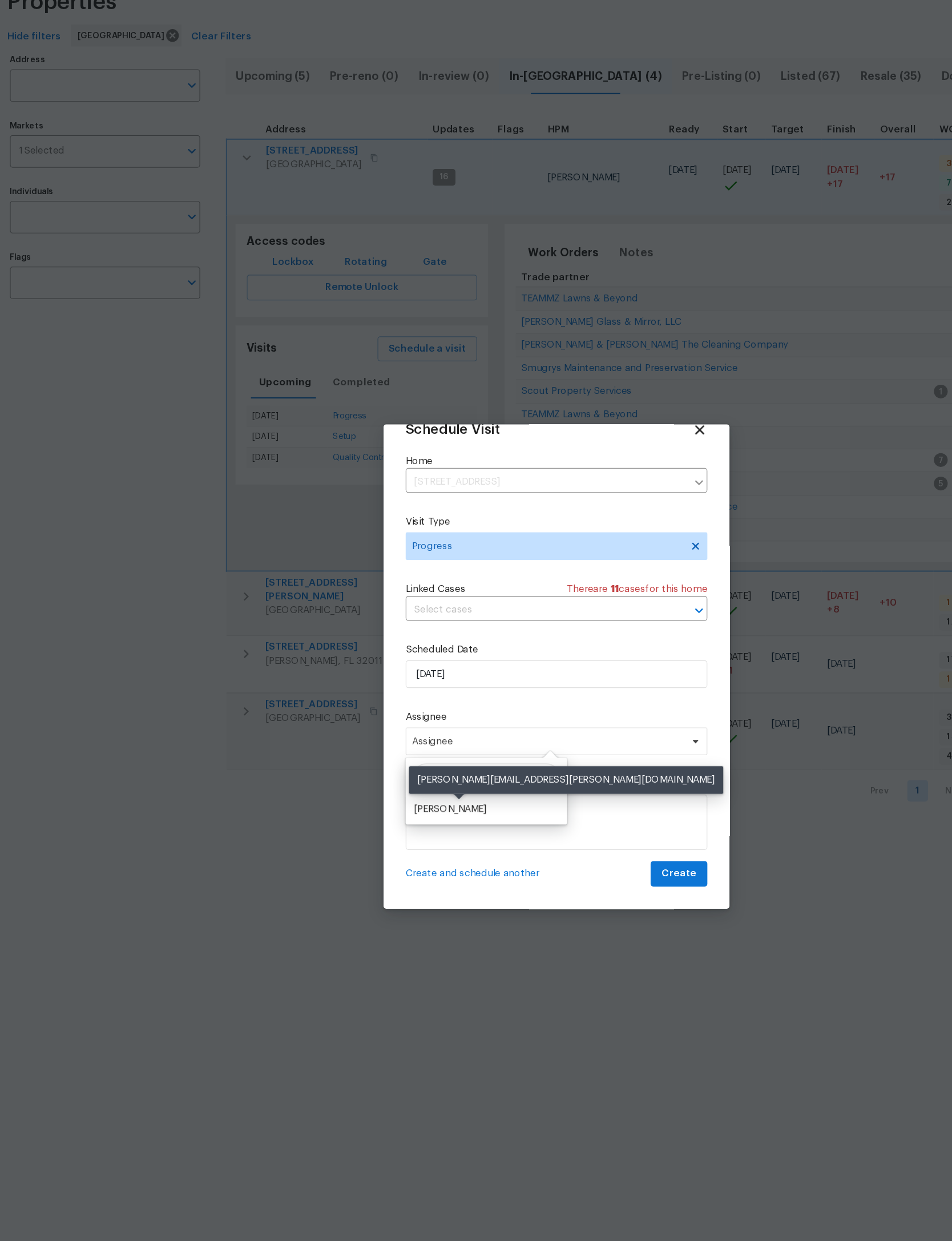
type input "Meli"
click at [381, 733] on div "[PERSON_NAME]" at bounding box center [389, 738] width 60 height 11
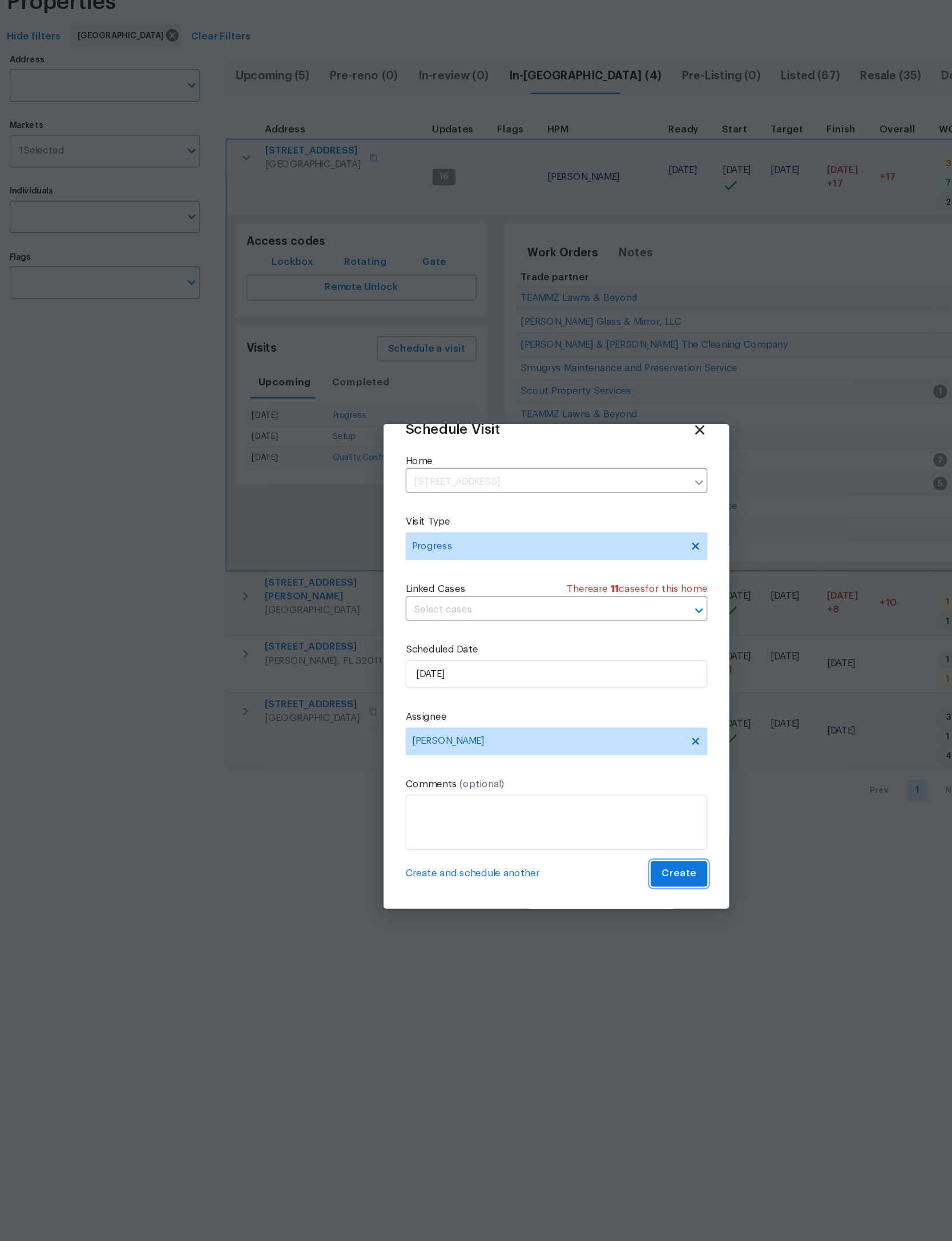
click at [563, 784] on span "Create" at bounding box center [577, 791] width 29 height 14
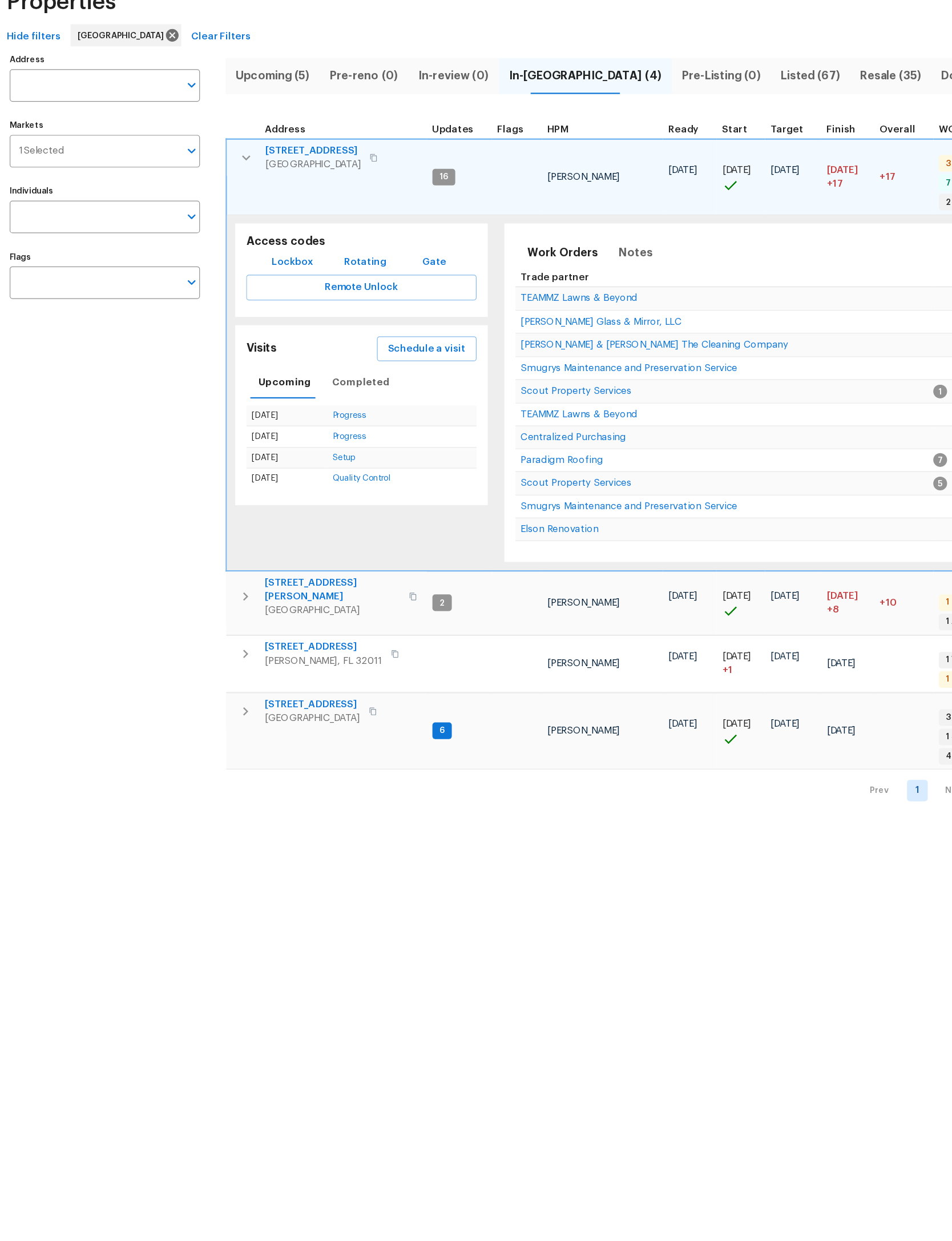
click at [209, 189] on button "button" at bounding box center [220, 201] width 23 height 23
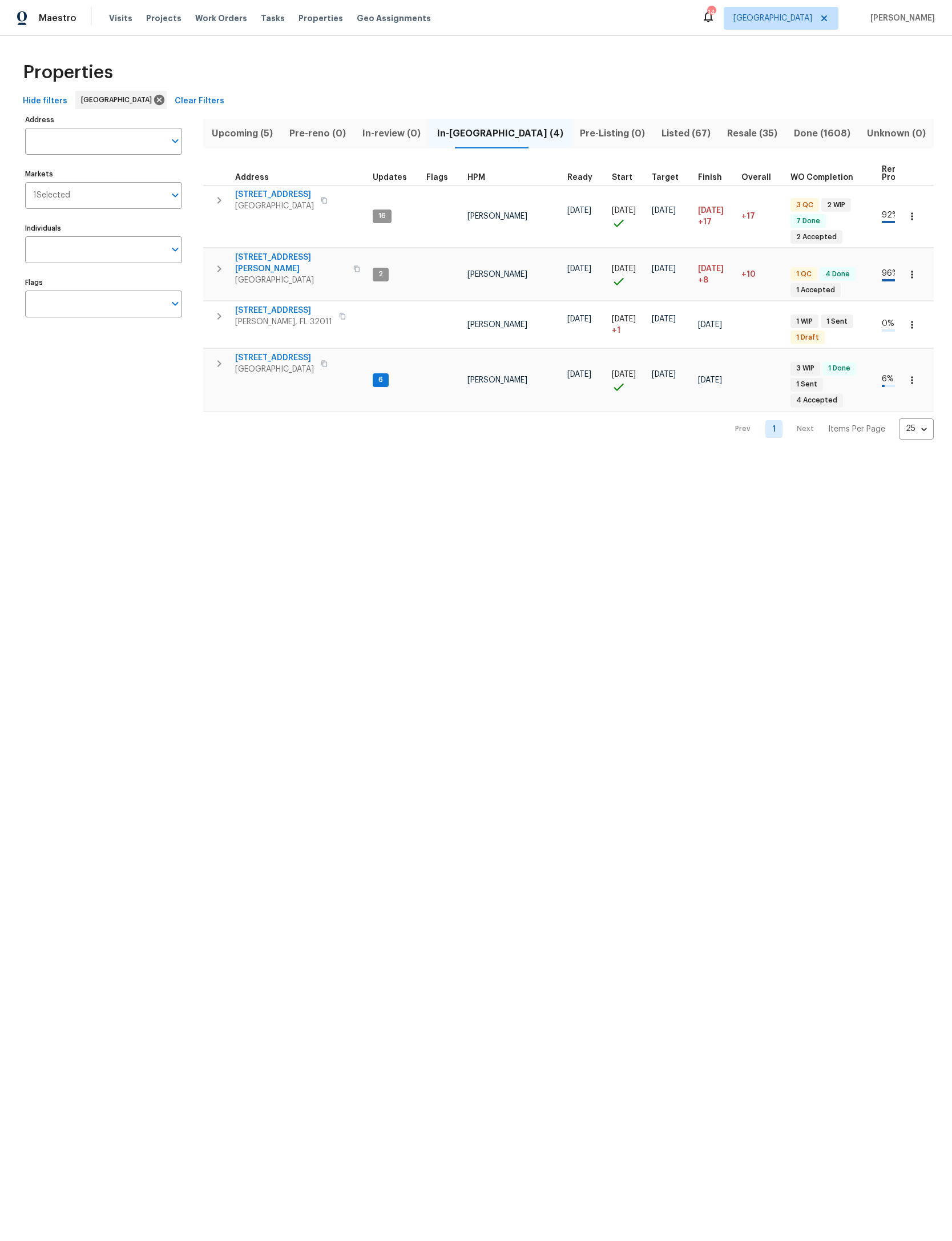
click at [665, 128] on span "Listed (67)" at bounding box center [686, 133] width 52 height 16
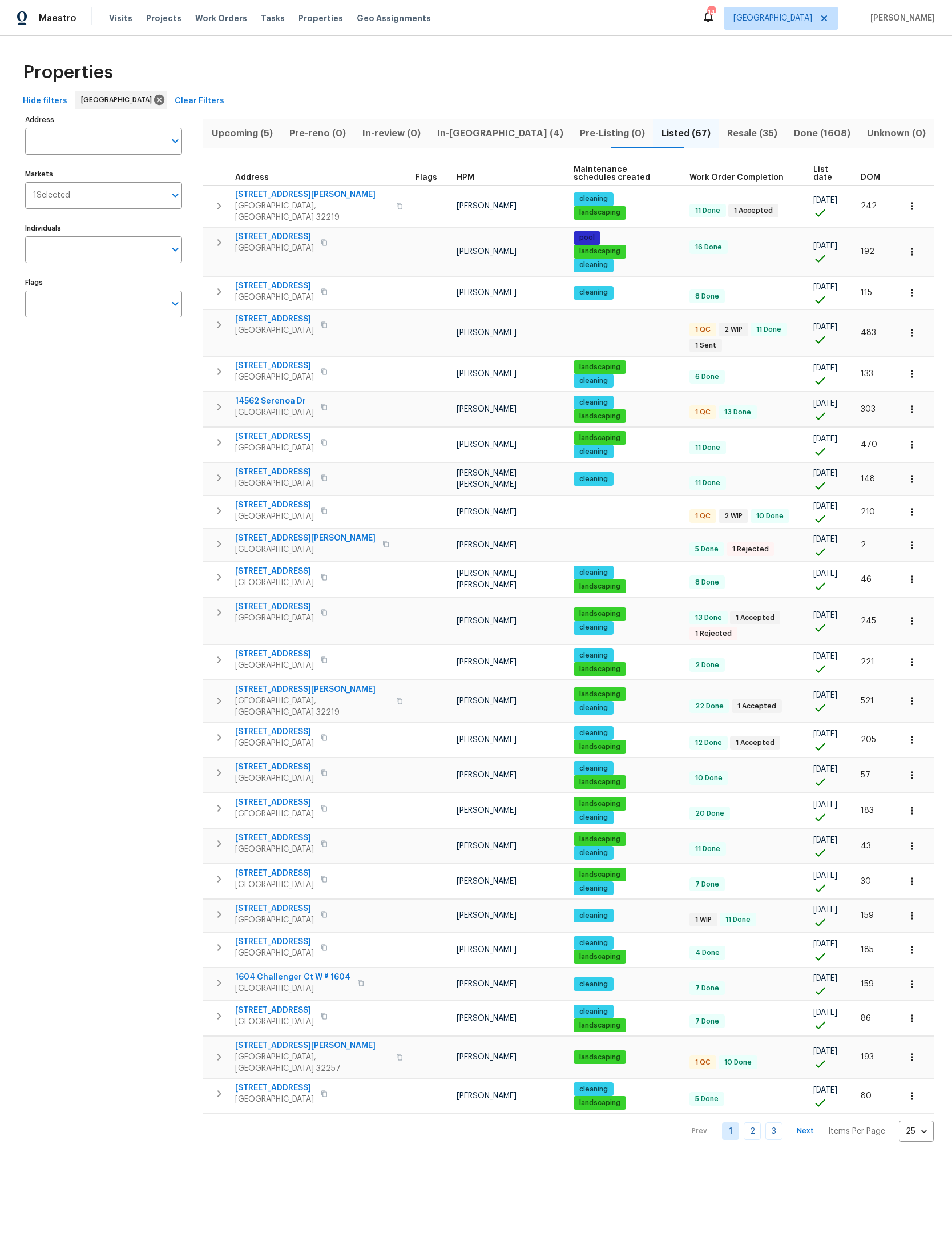
click at [877, 174] on span "DOM" at bounding box center [870, 177] width 19 height 8
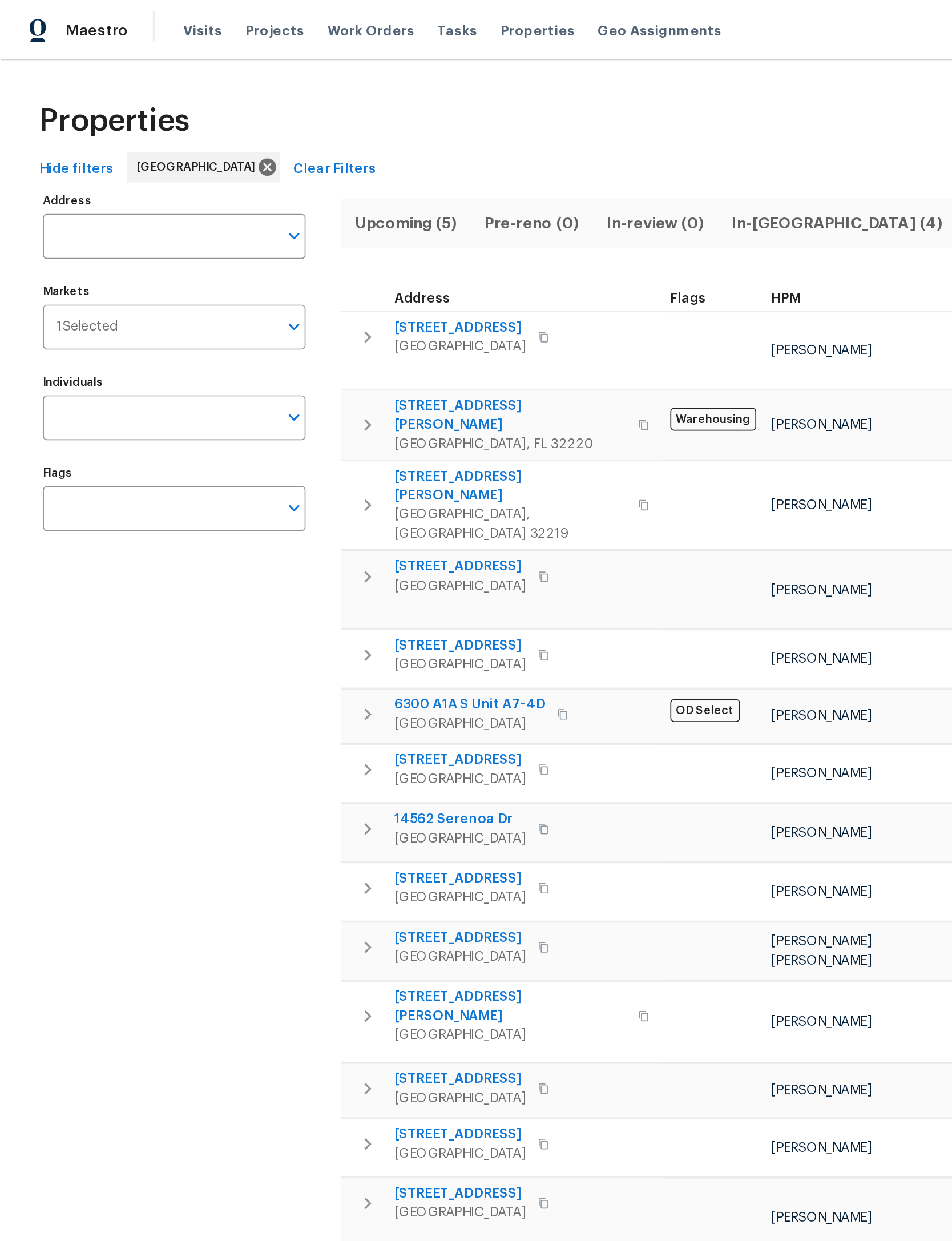
click at [141, 142] on input "Address" at bounding box center [95, 141] width 140 height 27
type input "van gundy"
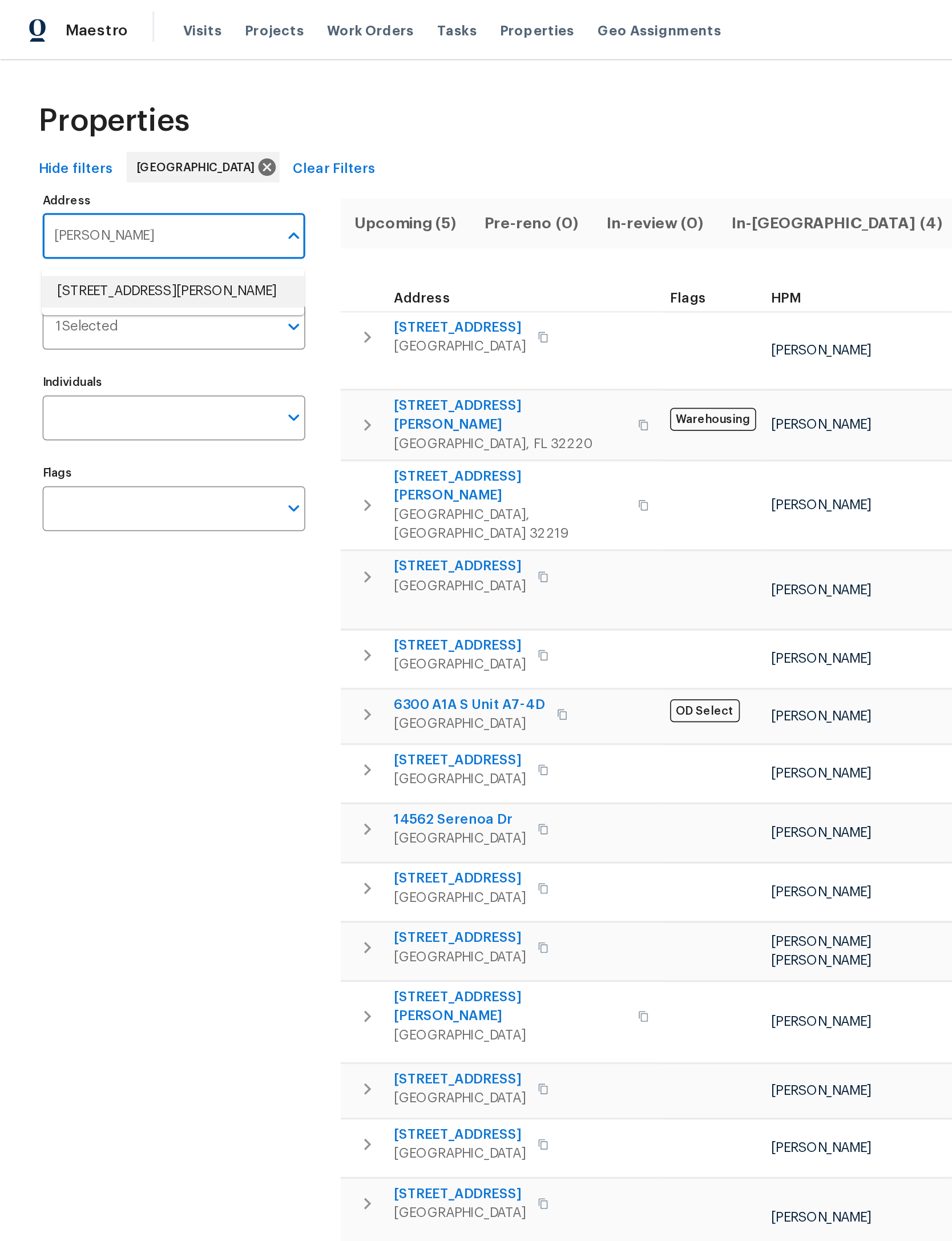
click at [121, 174] on li "2936 Van Gundy Rd Jacksonville FL 32208" at bounding box center [103, 174] width 157 height 19
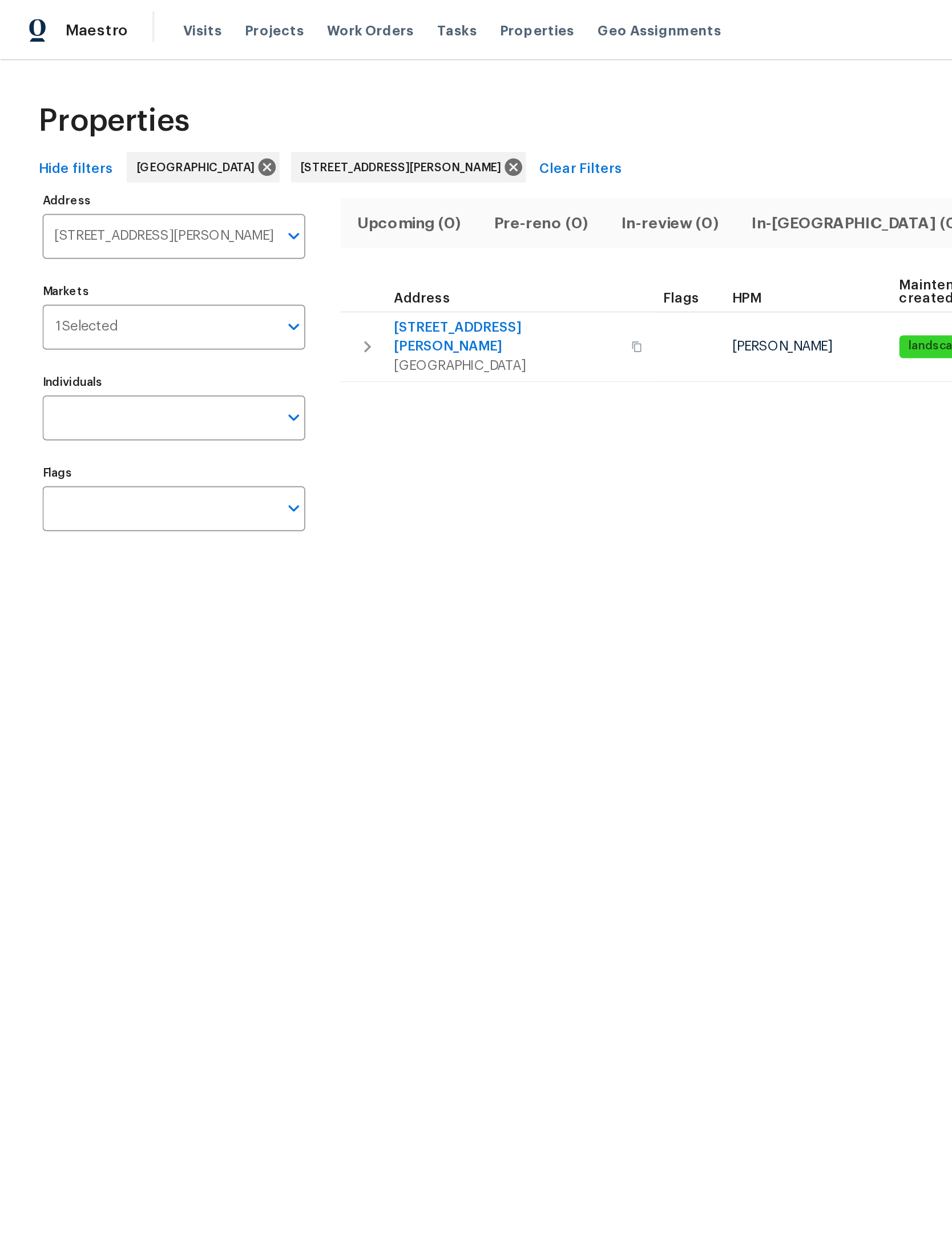
click at [277, 190] on span "2936 Van Gundy Rd" at bounding box center [303, 201] width 135 height 23
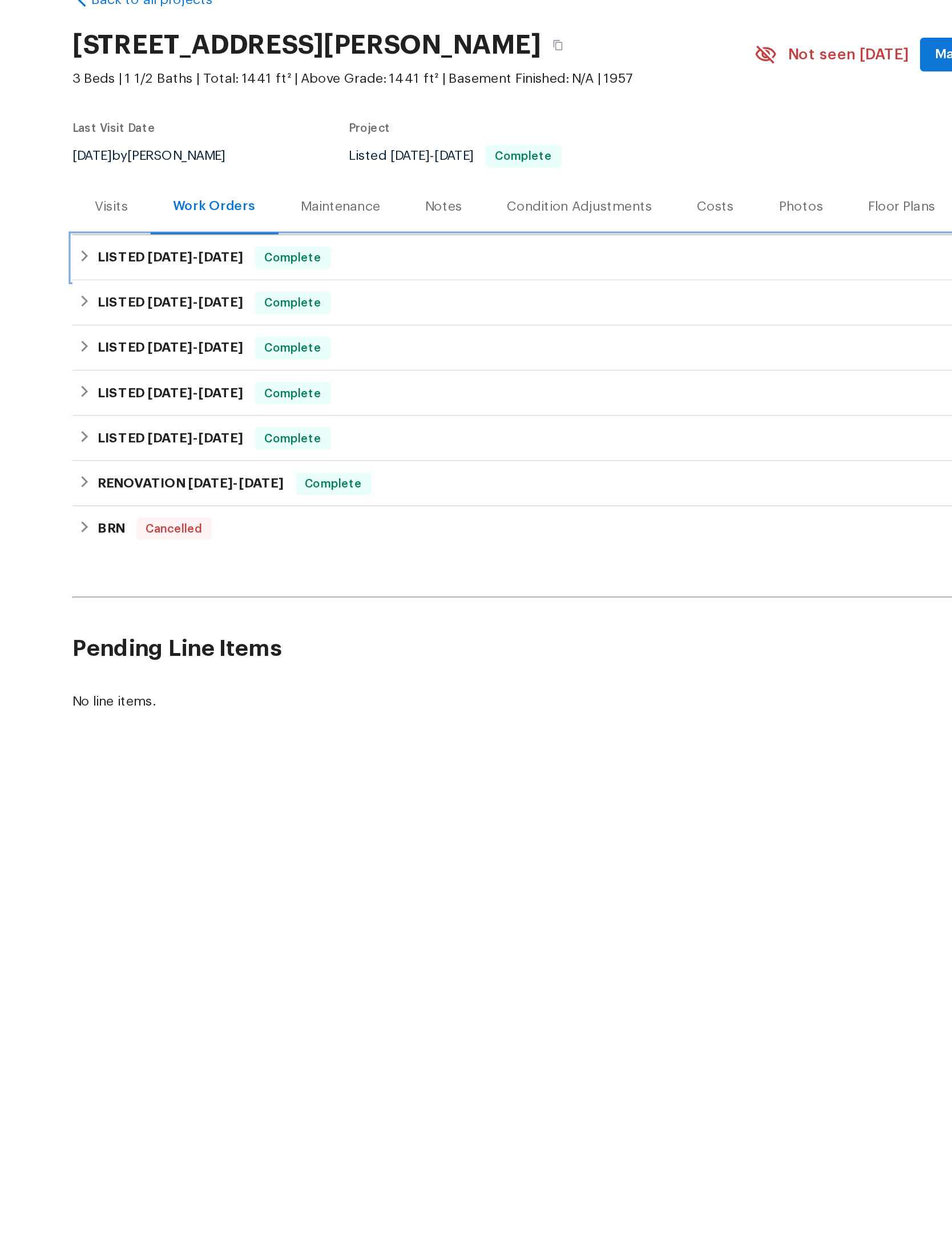
click at [157, 216] on icon at bounding box center [161, 220] width 8 height 8
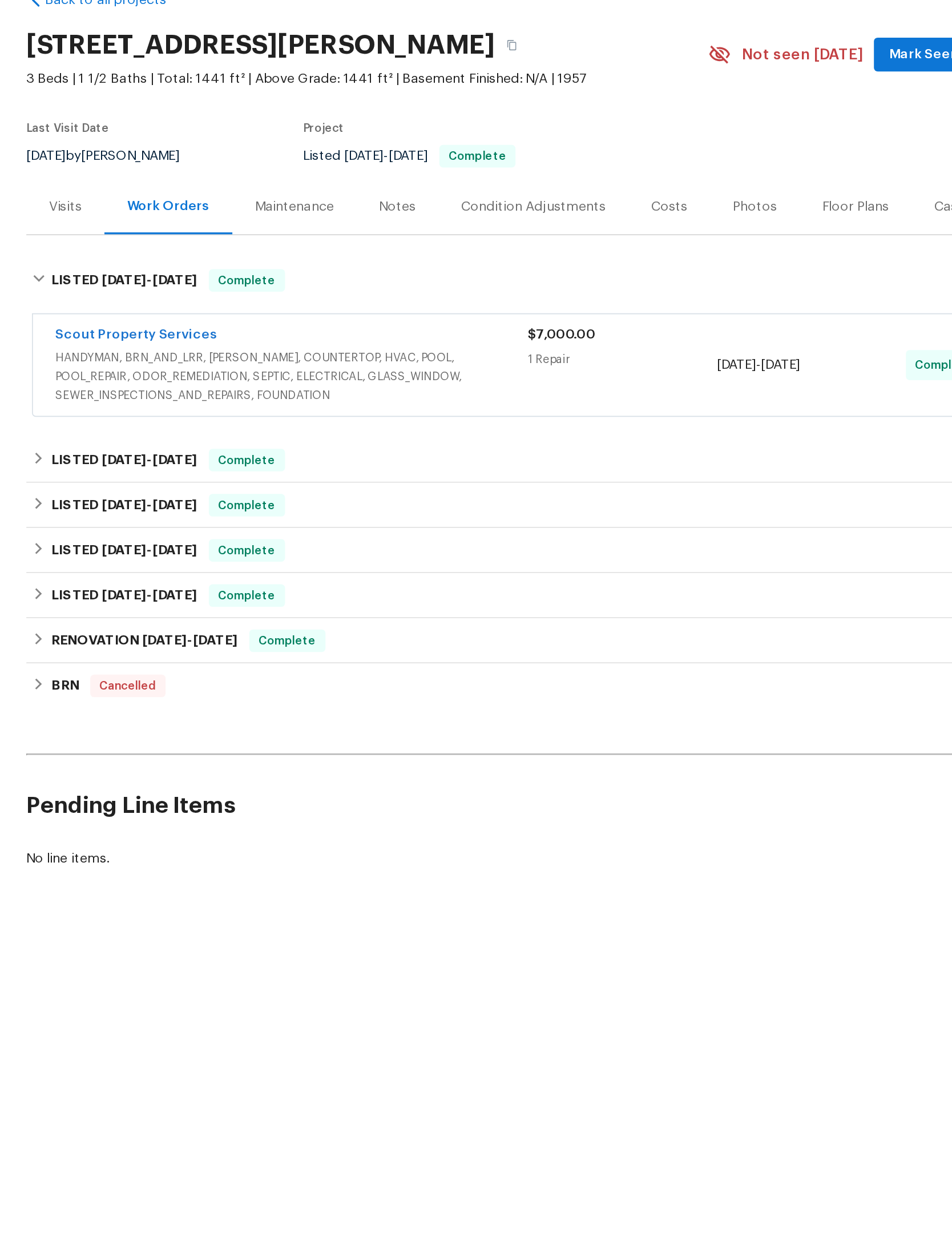
click at [275, 276] on span "HANDYMAN, BRN_AND_LRR, [PERSON_NAME], COUNTERTOP, HVAC, POOL, POOL_REPAIR, ODOR…" at bounding box center [315, 293] width 287 height 34
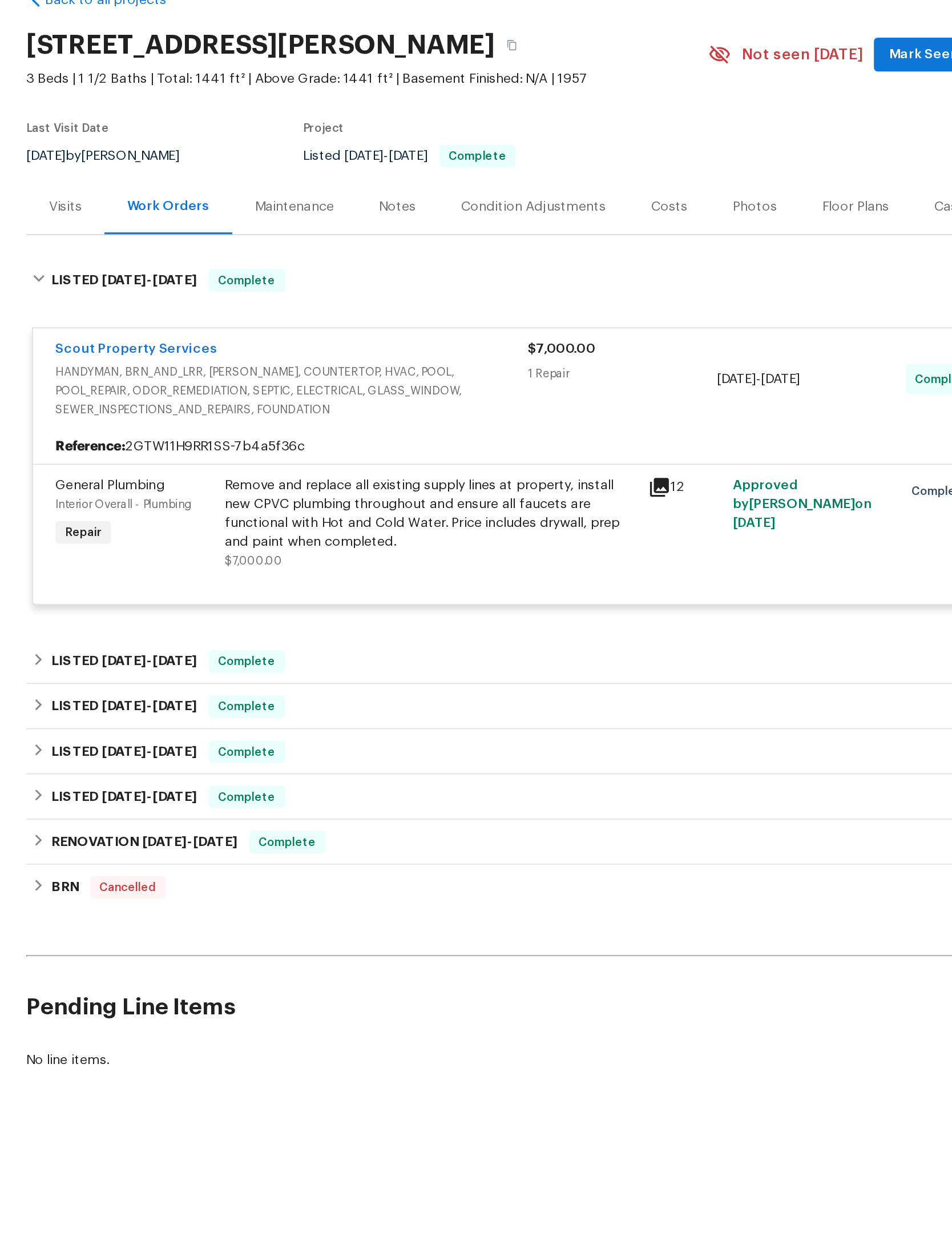
click at [324, 377] on div "Remove and replace all existing supply lines at property, install new CPVC plum…" at bounding box center [399, 376] width 250 height 46
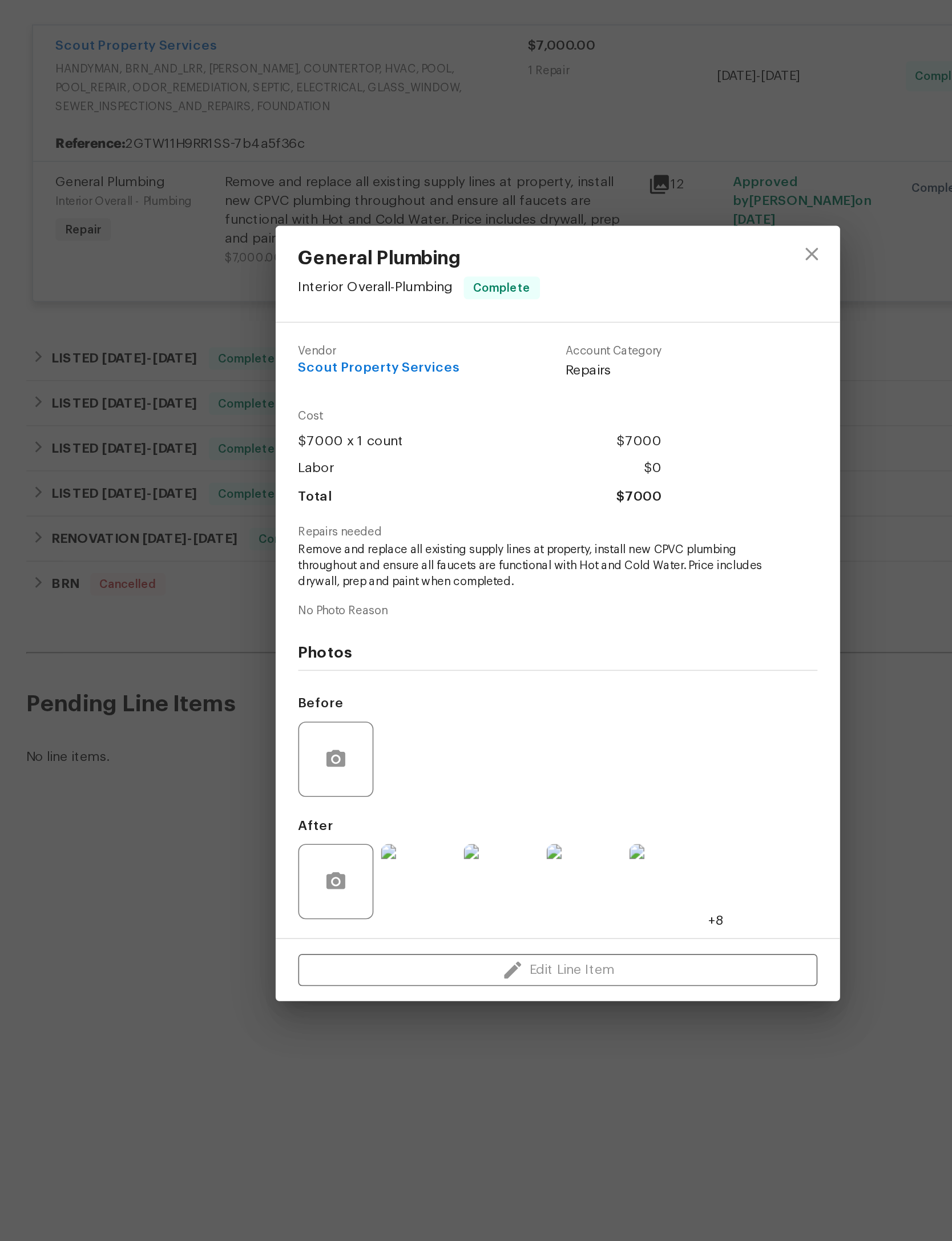
click at [369, 761] on img at bounding box center [391, 784] width 46 height 46
